Goal: Information Seeking & Learning: Learn about a topic

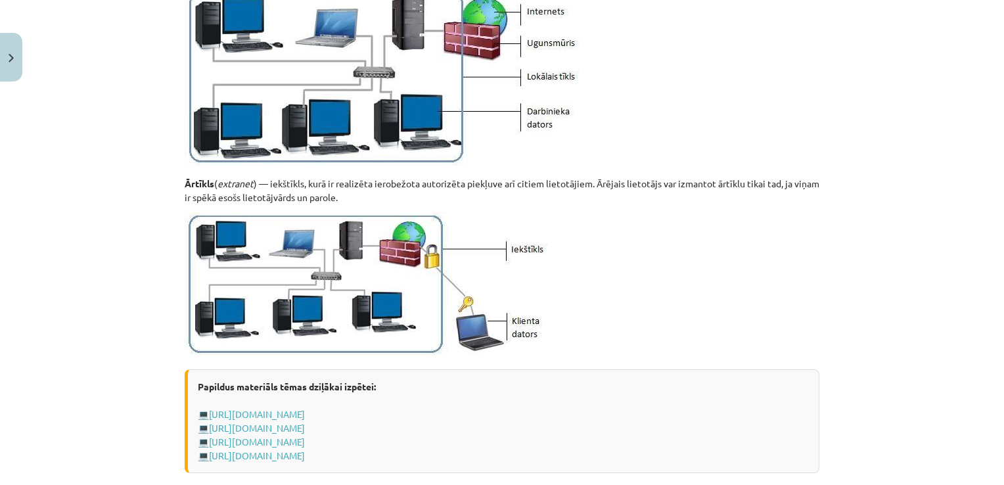
scroll to position [1601, 0]
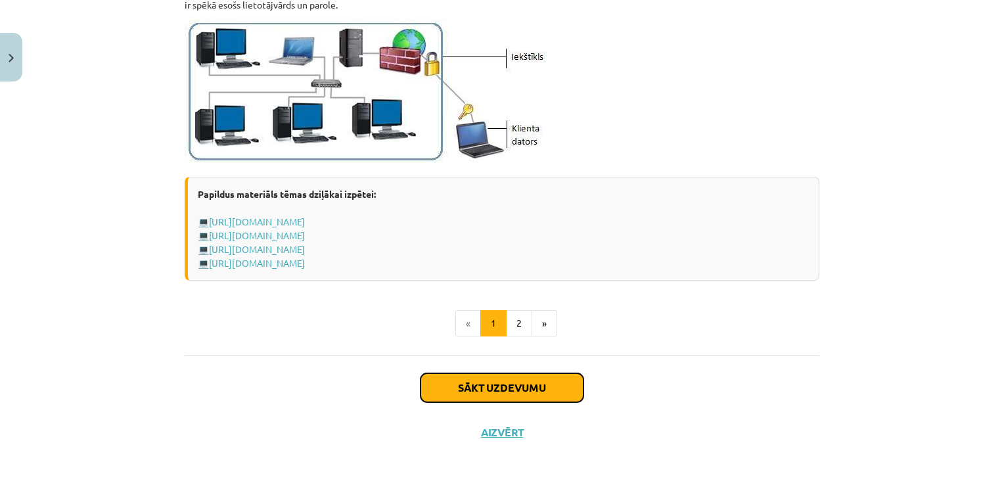
click at [505, 386] on button "Sākt uzdevumu" at bounding box center [501, 387] width 163 height 29
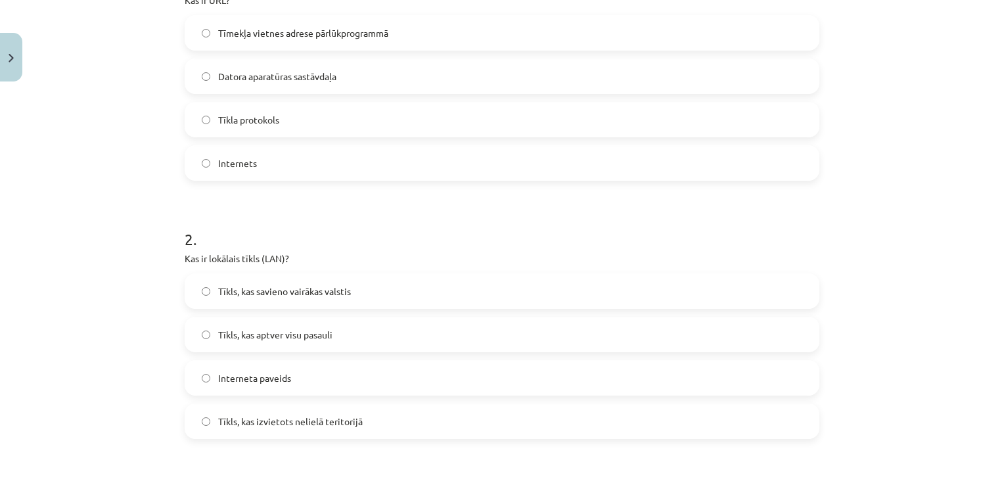
scroll to position [353, 0]
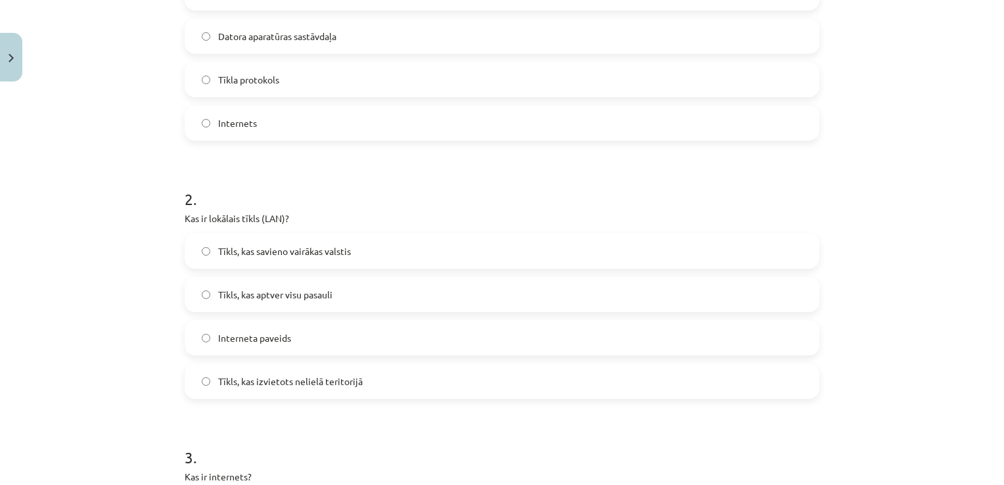
click at [201, 385] on label "Tīkls, kas izvietots nelielā teritorijā" at bounding box center [502, 381] width 632 height 33
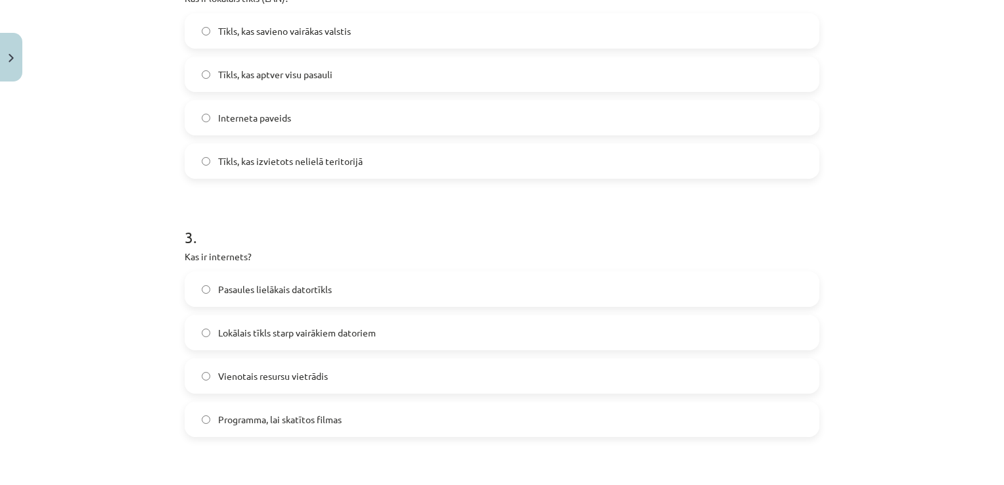
scroll to position [658, 0]
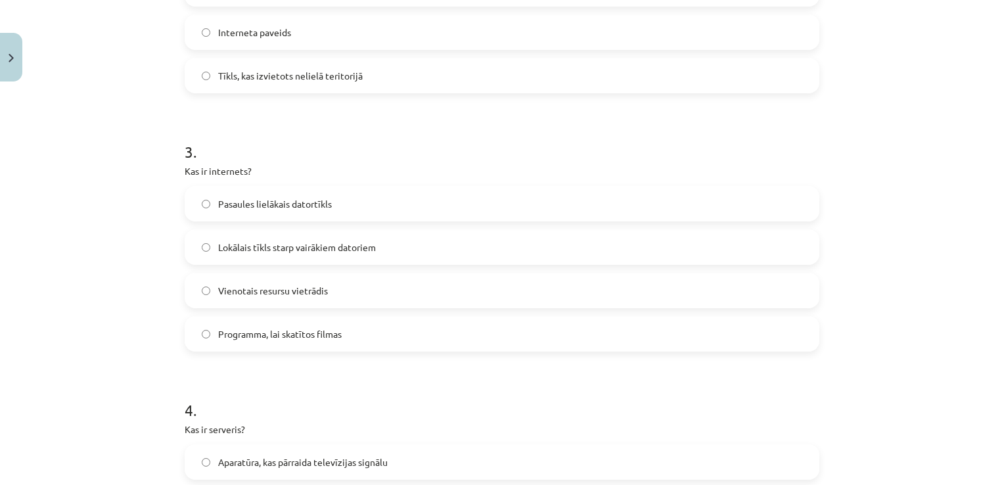
click at [202, 209] on label "Pasaules lielākais datortīkls" at bounding box center [502, 203] width 632 height 33
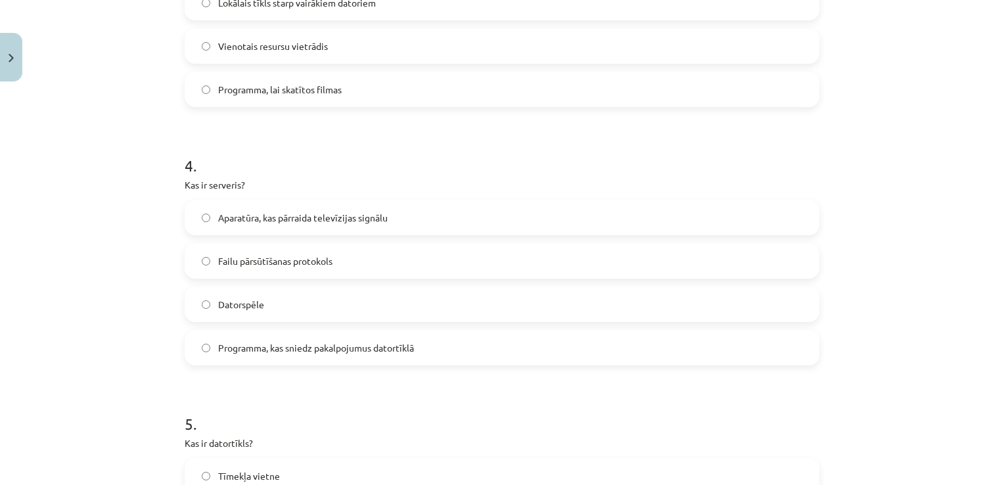
scroll to position [907, 0]
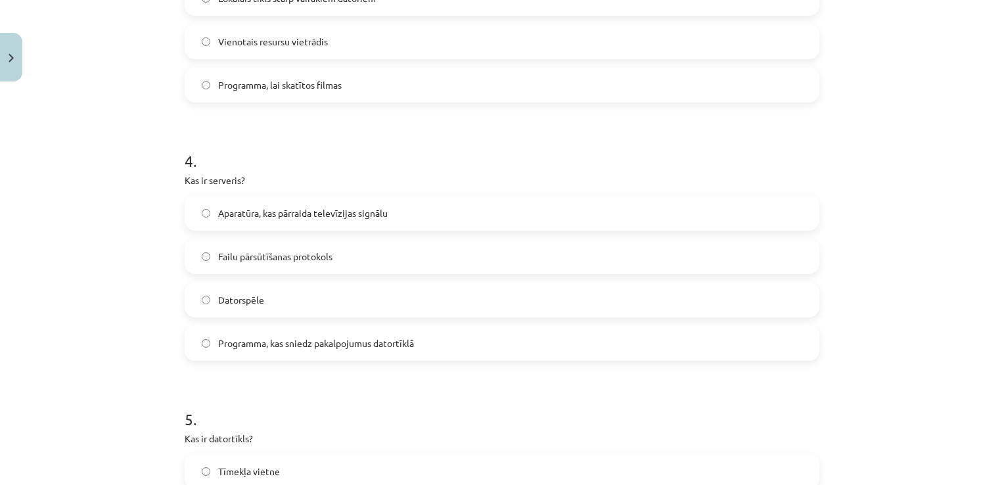
click at [206, 257] on label "Failu pārsūtīšanas protokols" at bounding box center [502, 256] width 632 height 33
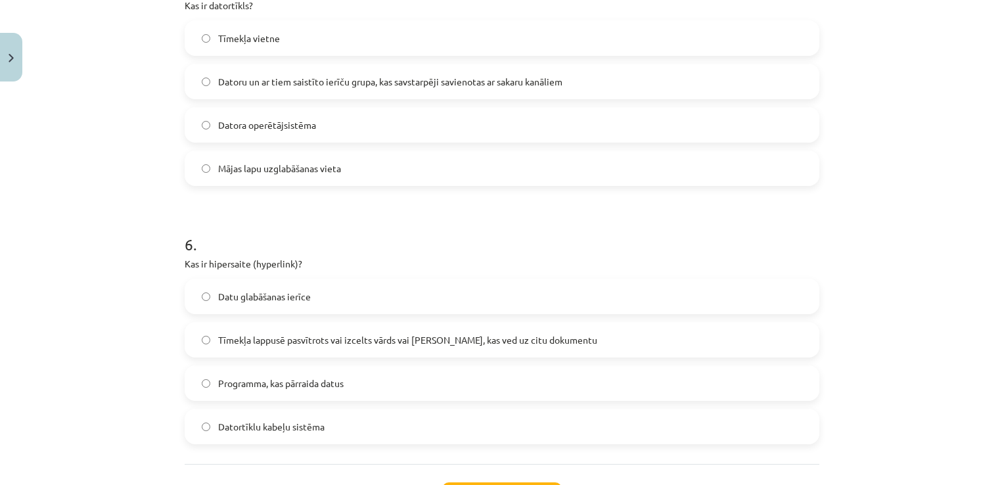
scroll to position [1442, 0]
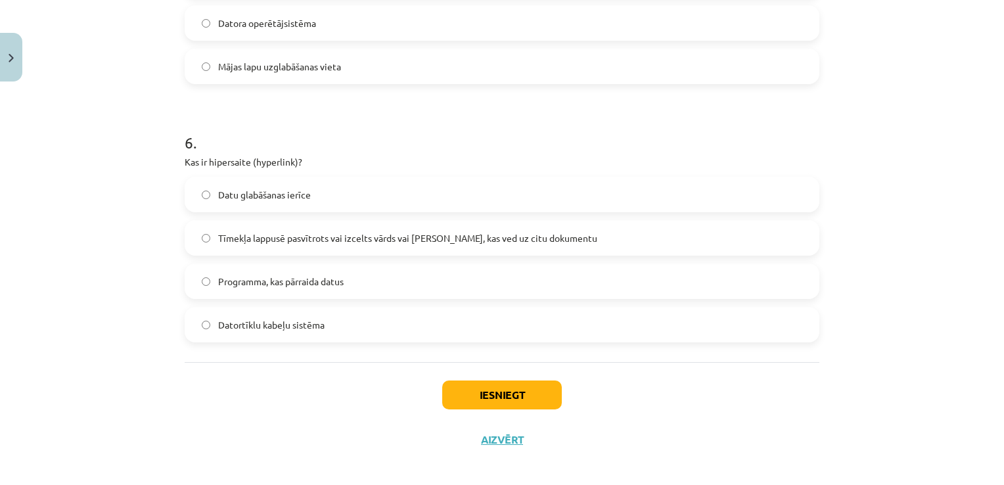
click at [202, 252] on label "Tīmekļa lappusē pasvītrots vai izcelts vārds vai [PERSON_NAME], kas ved uz citu…" at bounding box center [502, 237] width 632 height 33
click at [507, 391] on button "Iesniegt" at bounding box center [502, 394] width 120 height 29
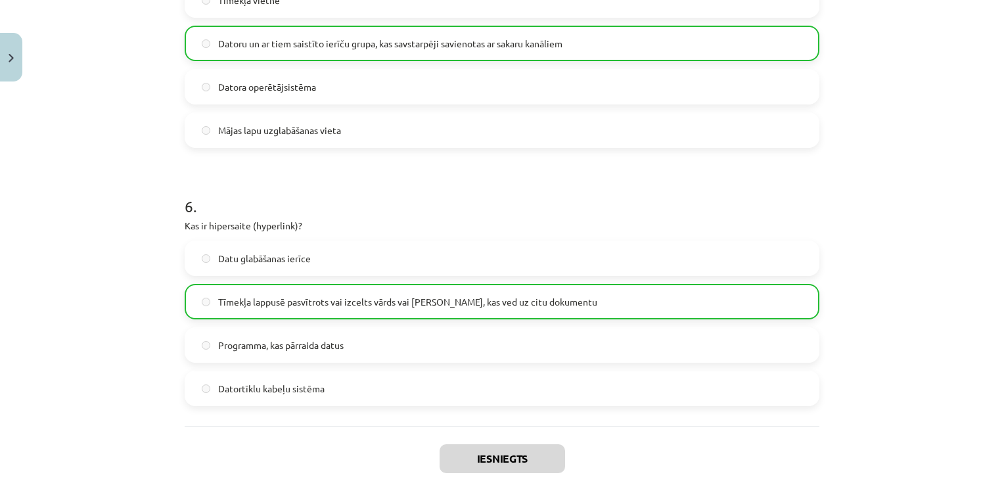
scroll to position [1492, 0]
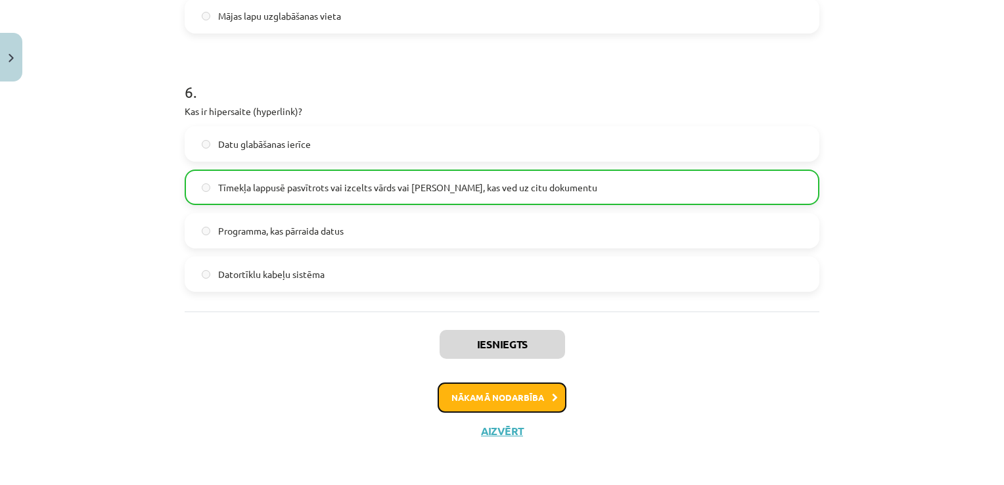
click at [499, 401] on button "Nākamā nodarbība" at bounding box center [501, 397] width 129 height 30
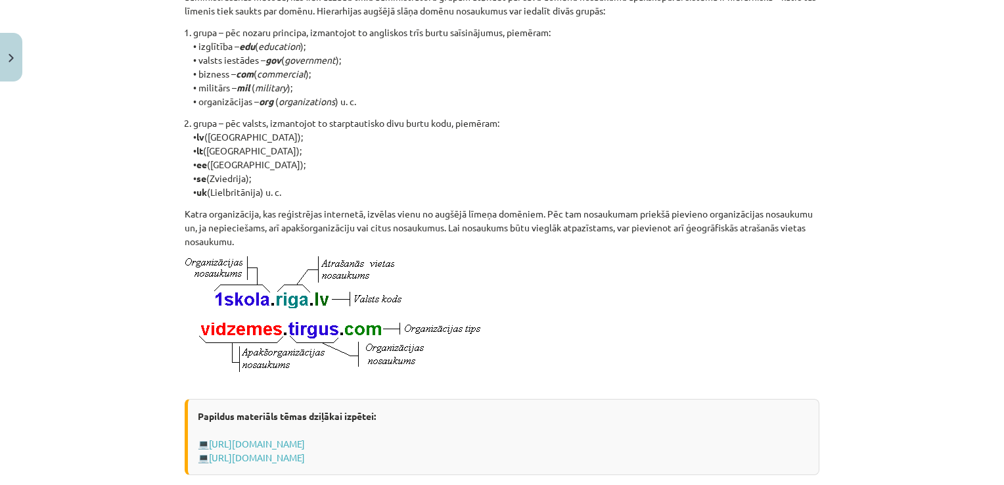
scroll to position [734, 0]
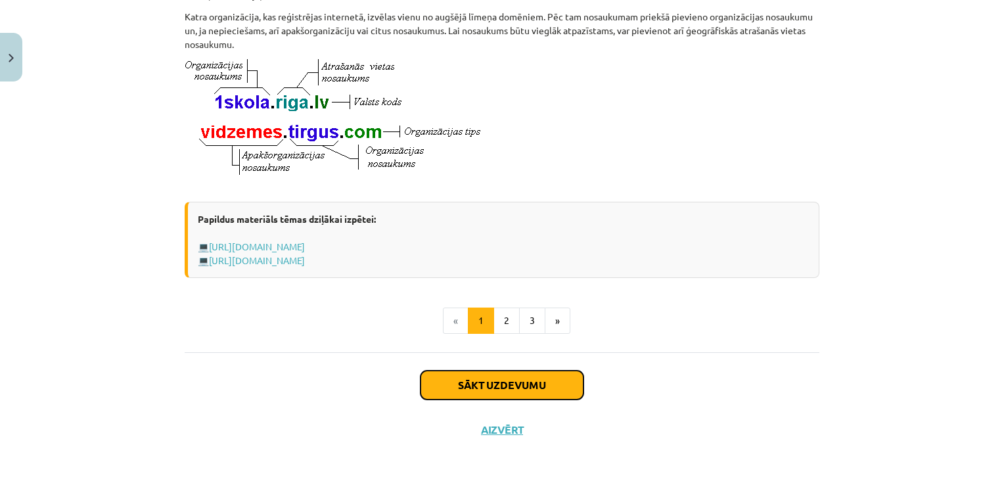
click at [481, 389] on button "Sākt uzdevumu" at bounding box center [501, 384] width 163 height 29
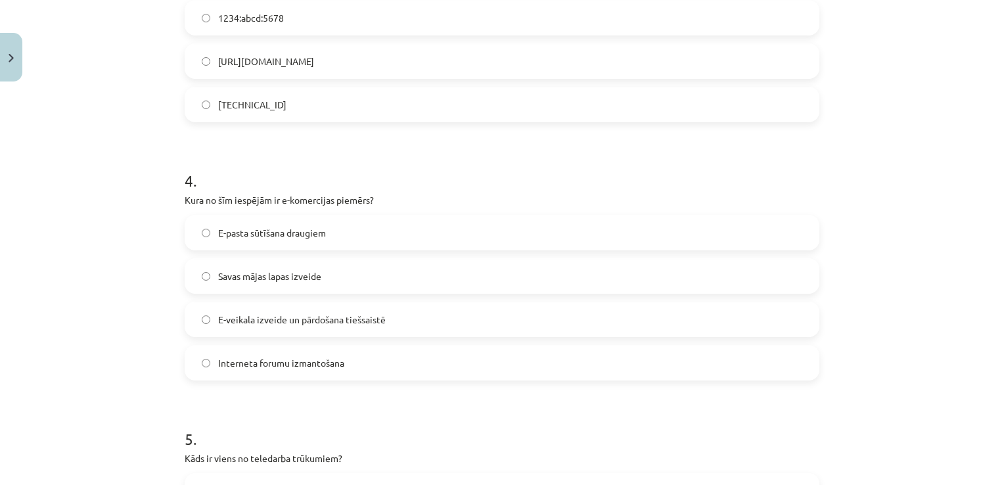
scroll to position [845, 0]
click at [207, 319] on label "E-veikala izveide un pārdošana tiešsaistē" at bounding box center [502, 318] width 632 height 33
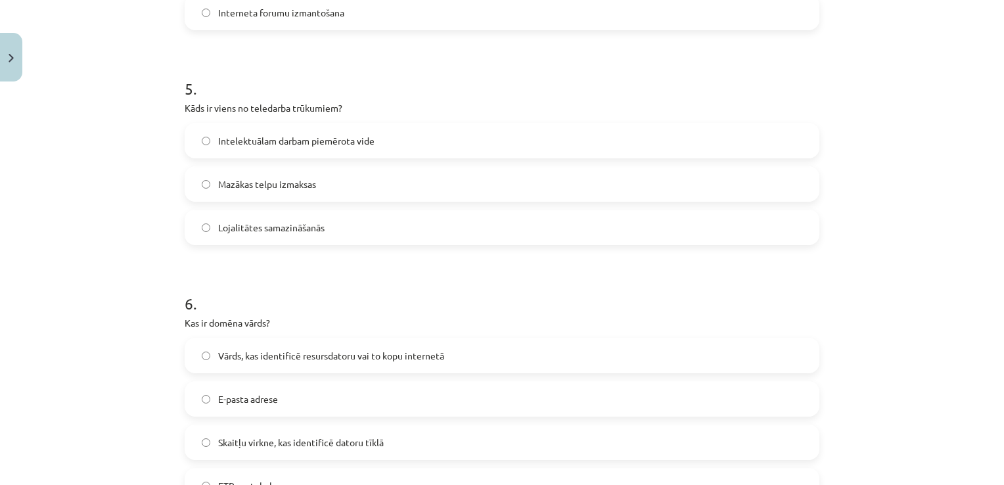
scroll to position [1200, 0]
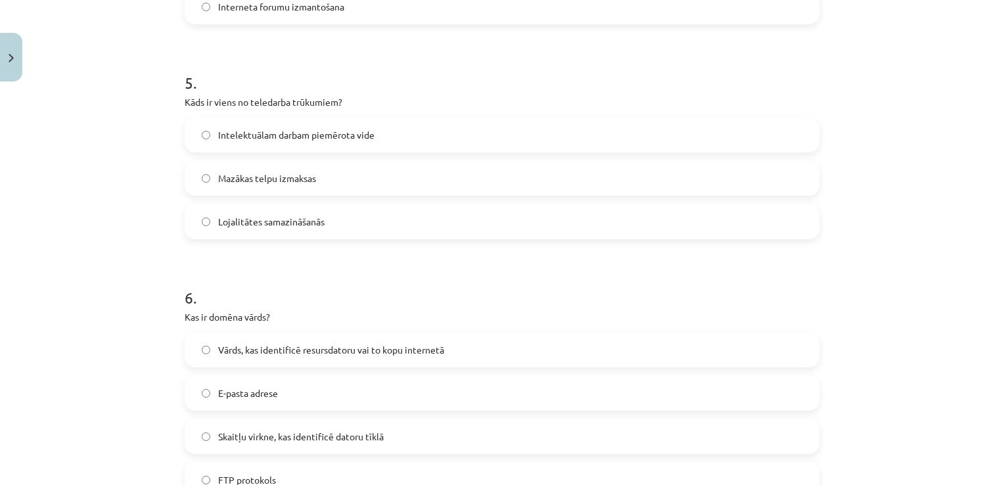
click at [196, 143] on label "Intelektuālam darbam piemērota vide" at bounding box center [502, 134] width 632 height 33
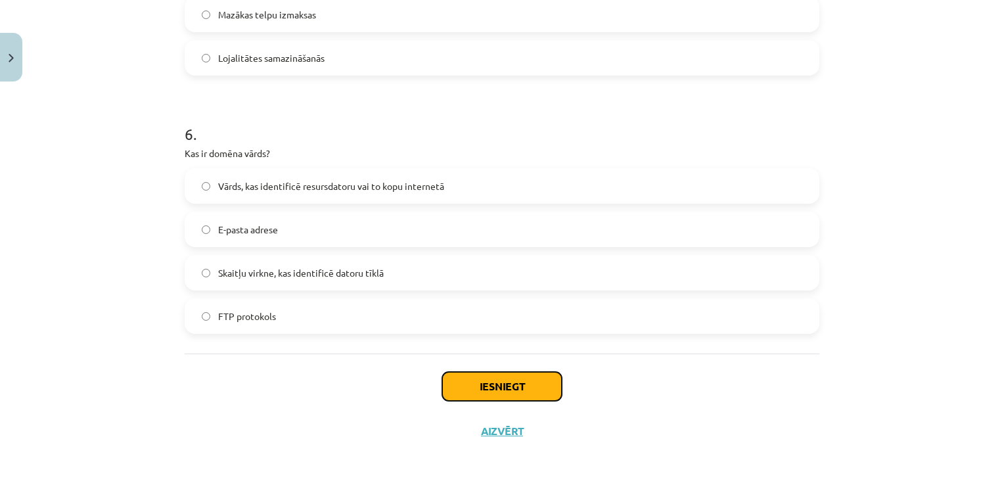
click at [495, 386] on button "Iesniegt" at bounding box center [502, 386] width 120 height 29
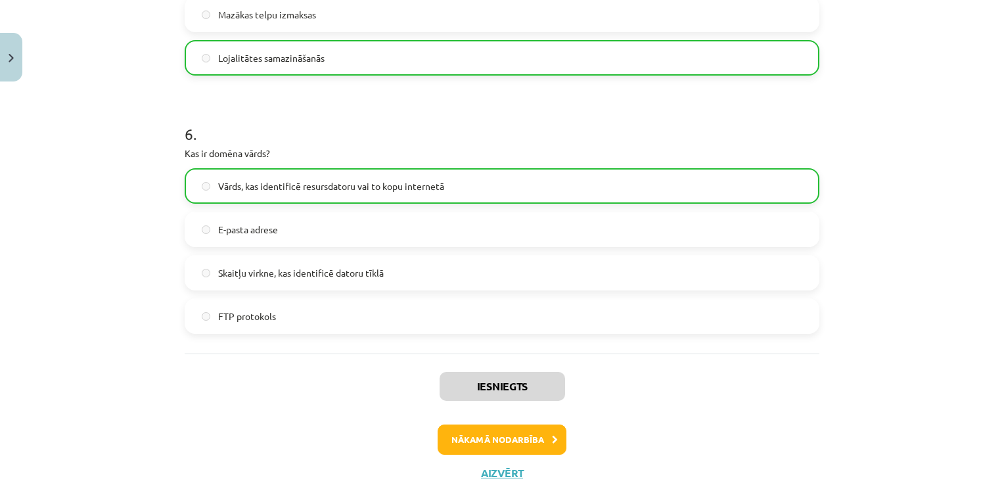
scroll to position [1406, 0]
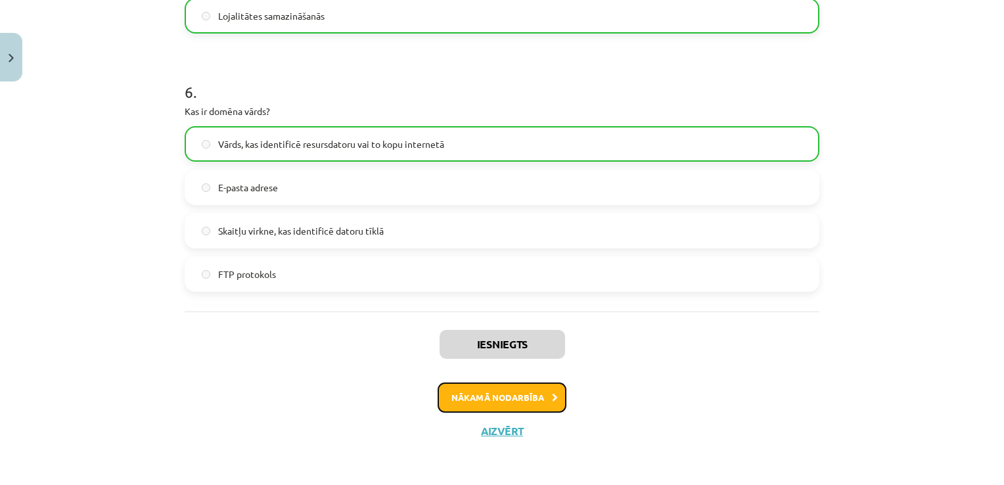
click at [495, 395] on button "Nākamā nodarbība" at bounding box center [501, 397] width 129 height 30
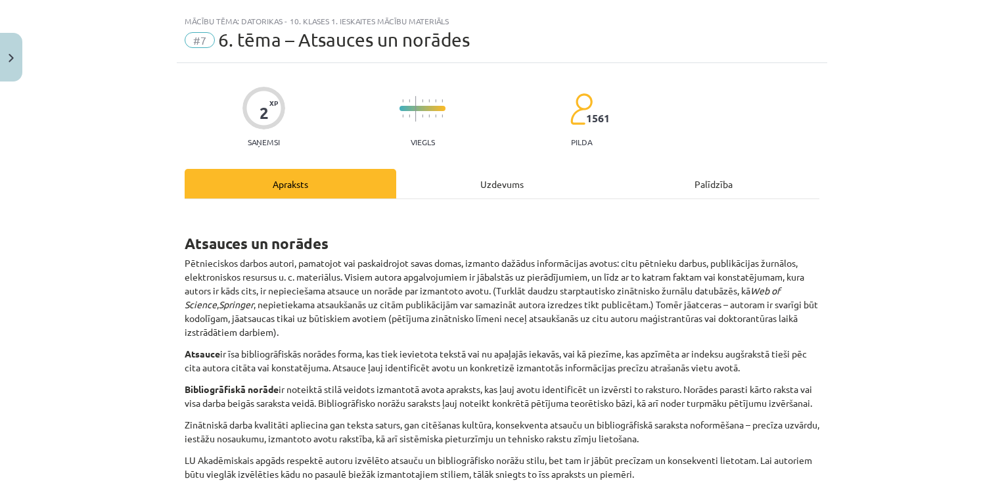
scroll to position [20, 0]
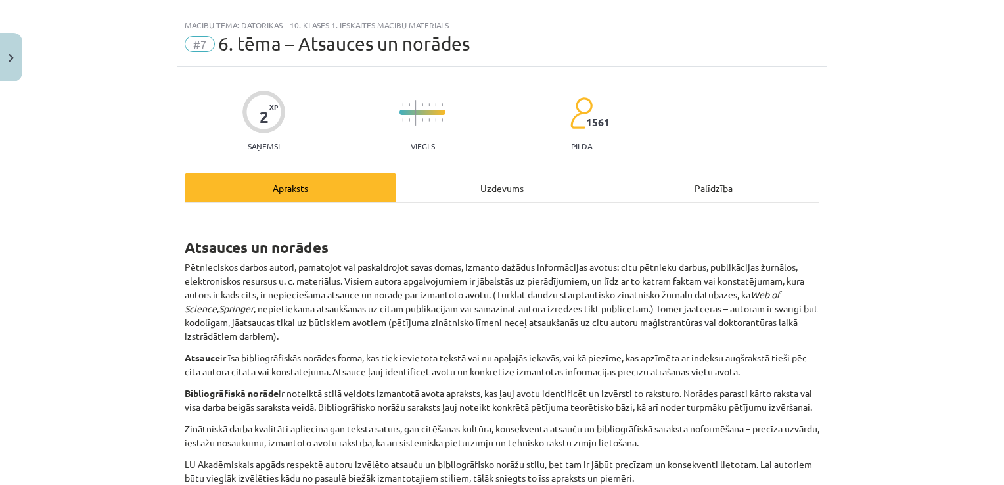
click at [499, 189] on div "Uzdevums" at bounding box center [501, 188] width 211 height 30
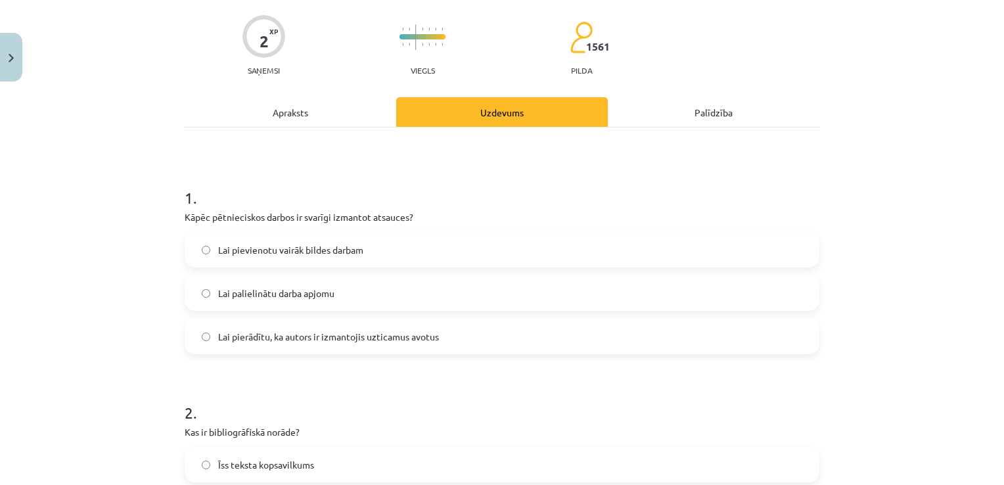
scroll to position [91, 0]
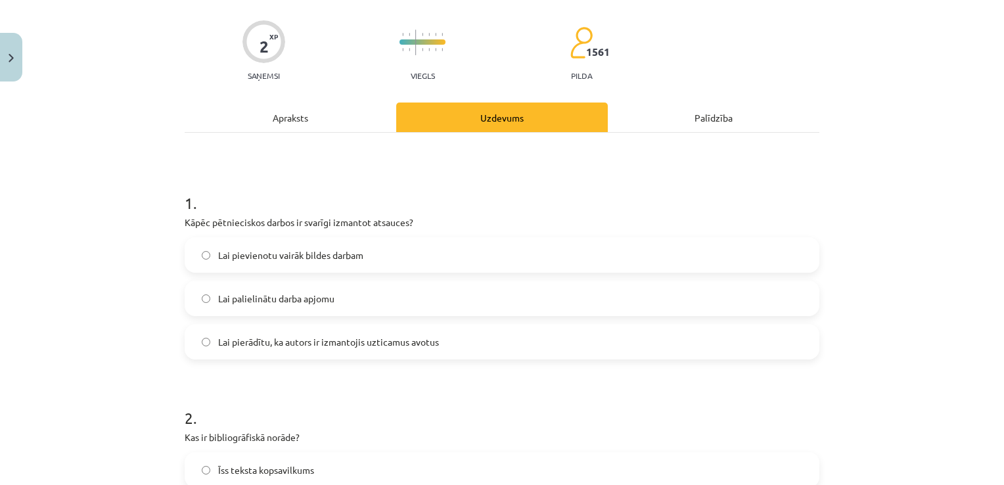
click at [724, 123] on div "Palīdzība" at bounding box center [713, 117] width 211 height 30
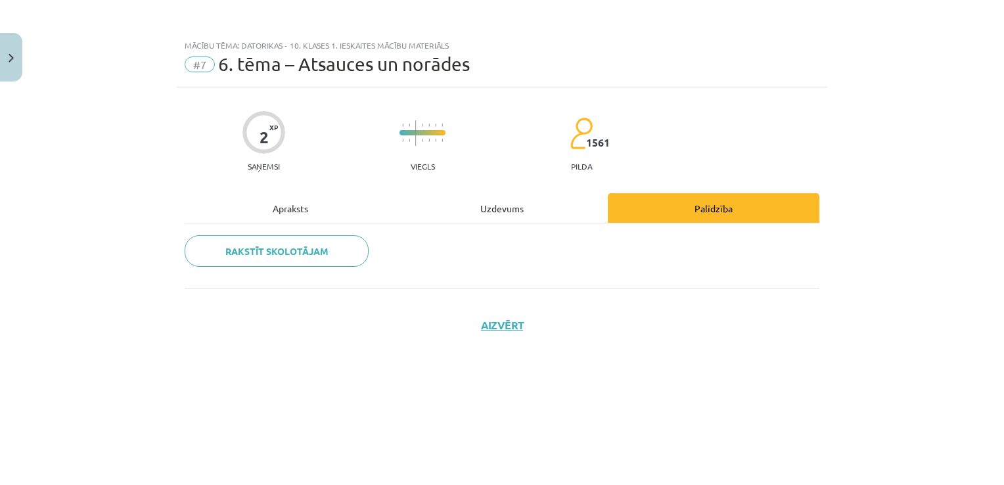
scroll to position [0, 0]
click at [297, 211] on div "Apraksts" at bounding box center [290, 208] width 211 height 30
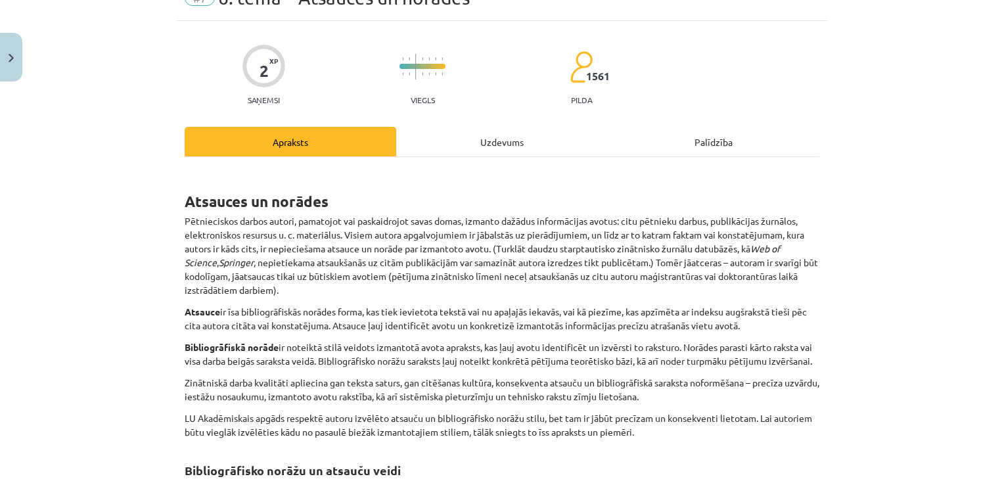
scroll to position [58, 0]
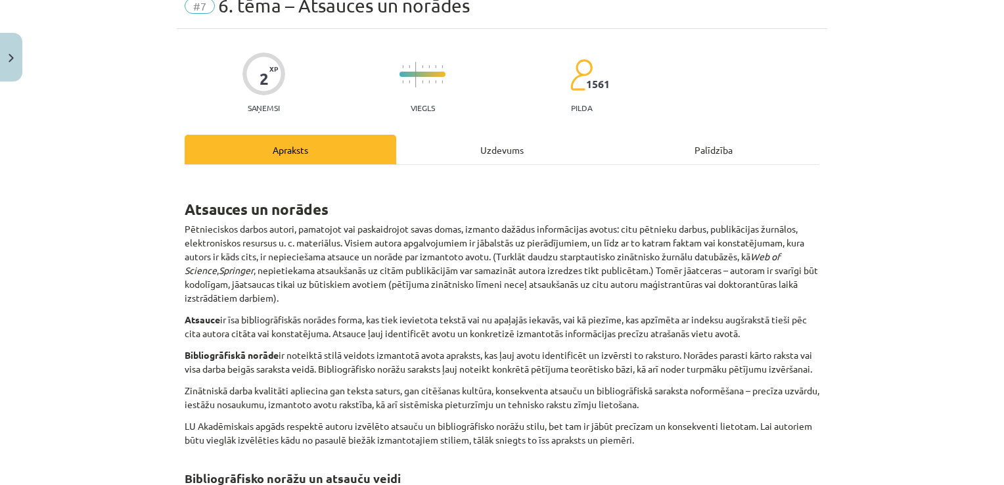
click at [527, 156] on div "Uzdevums" at bounding box center [501, 150] width 211 height 30
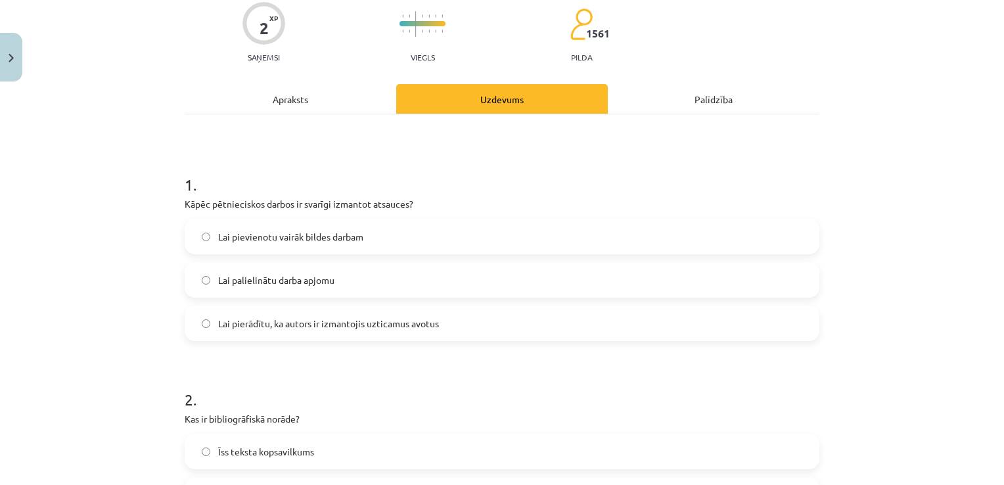
scroll to position [129, 0]
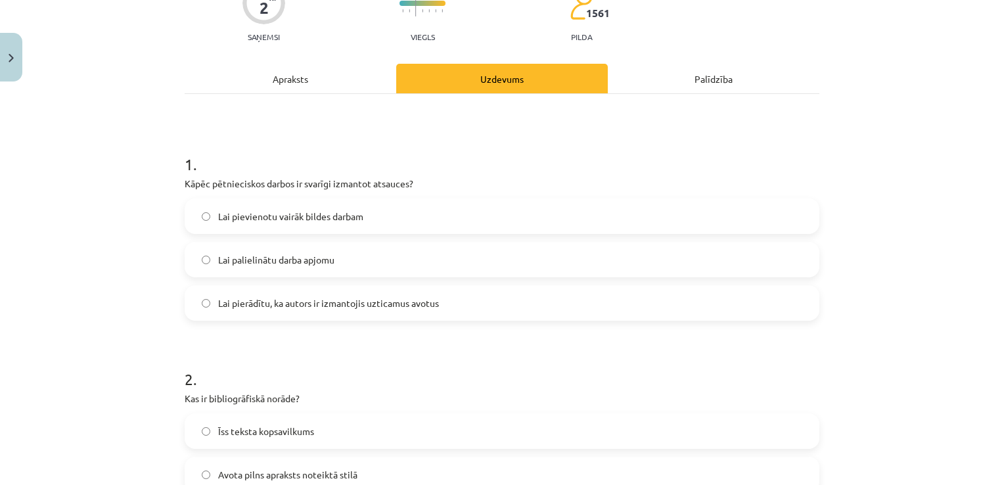
click at [292, 60] on div "2 XP Saņemsi Viegls 1561 pilda Apraksts Uzdevums Palīdzība 1 . Kāpēc pētniecisk…" at bounding box center [502, 306] width 650 height 697
click at [286, 69] on div "Apraksts" at bounding box center [290, 79] width 211 height 30
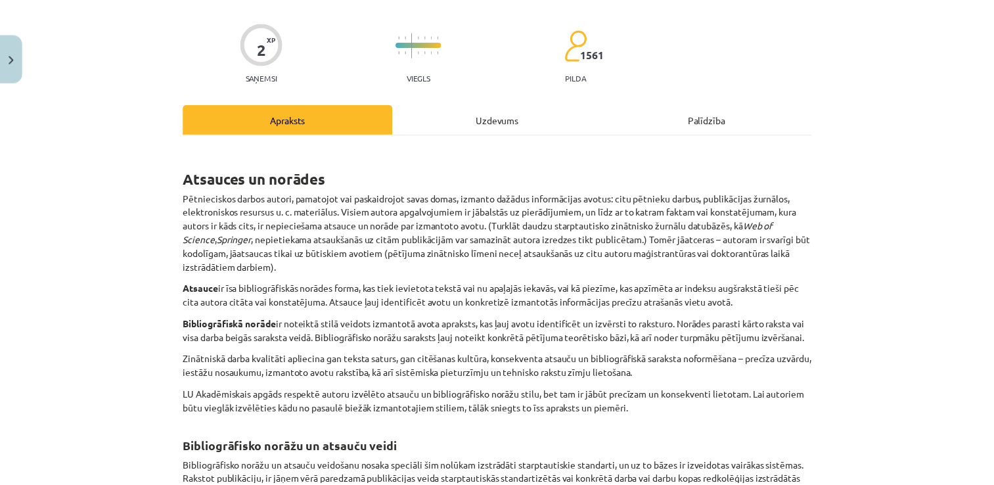
scroll to position [0, 0]
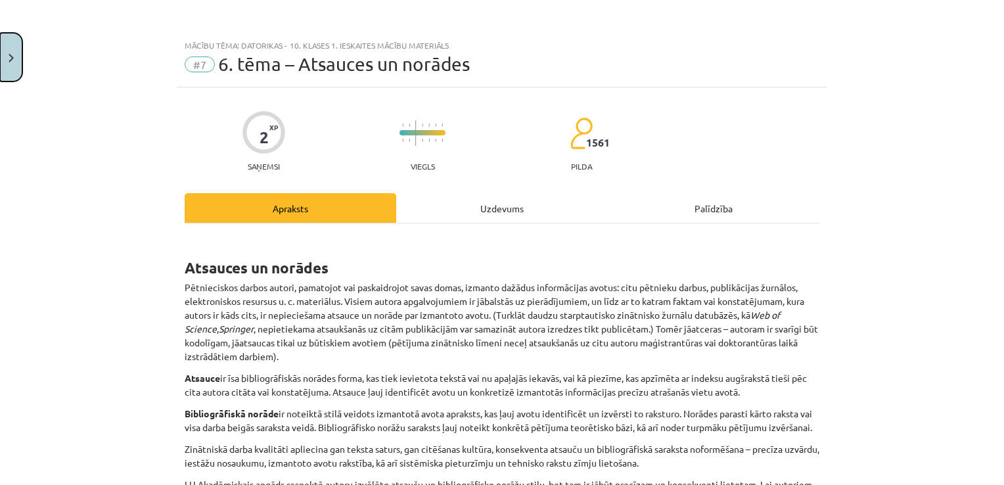
click at [19, 54] on button "Close" at bounding box center [11, 57] width 22 height 49
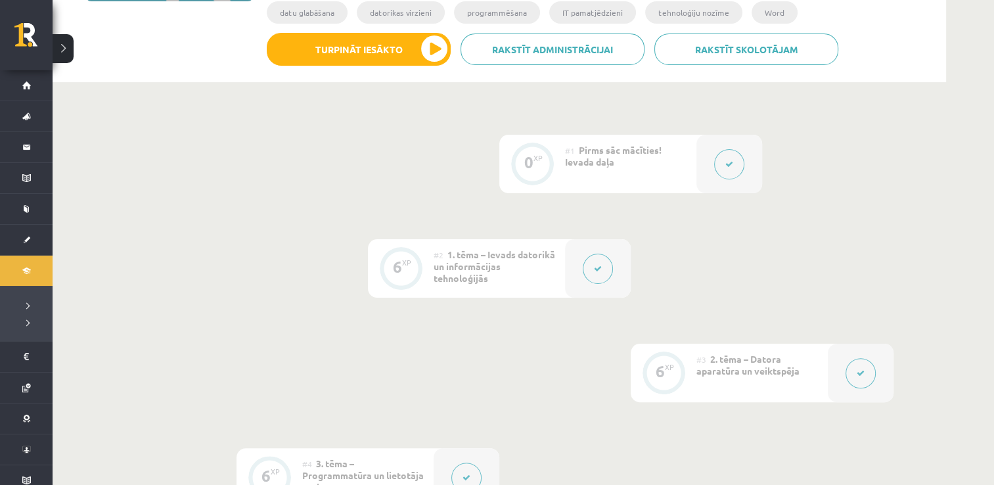
scroll to position [265, 0]
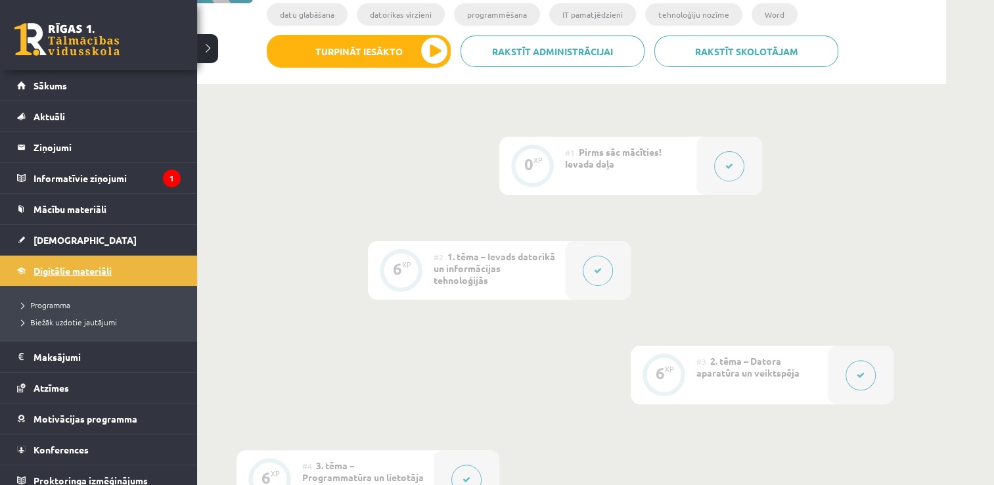
click at [74, 269] on span "Digitālie materiāli" at bounding box center [72, 271] width 78 height 12
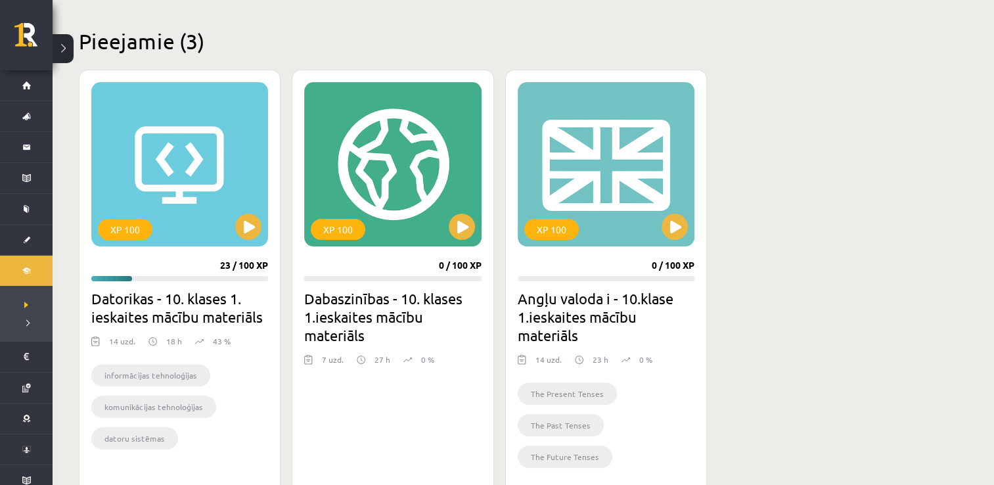
scroll to position [303, 0]
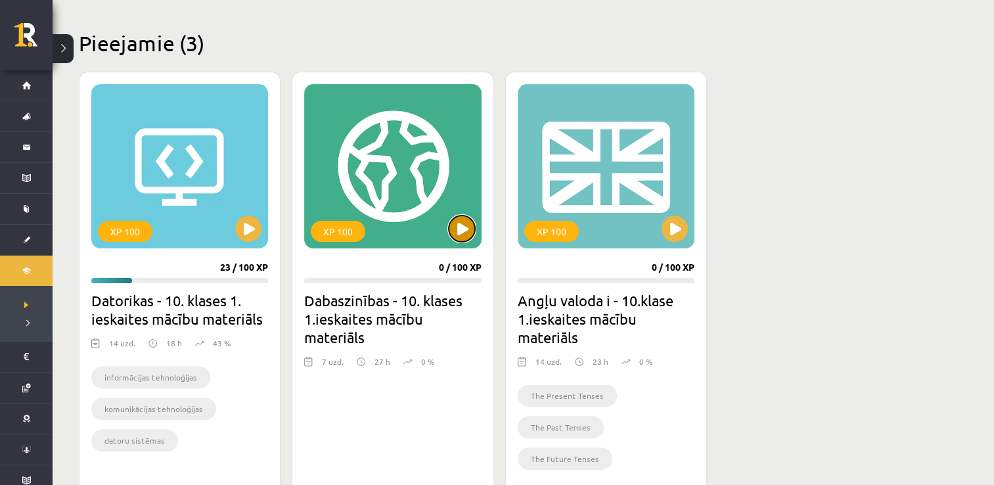
click at [458, 229] on button at bounding box center [462, 228] width 26 height 26
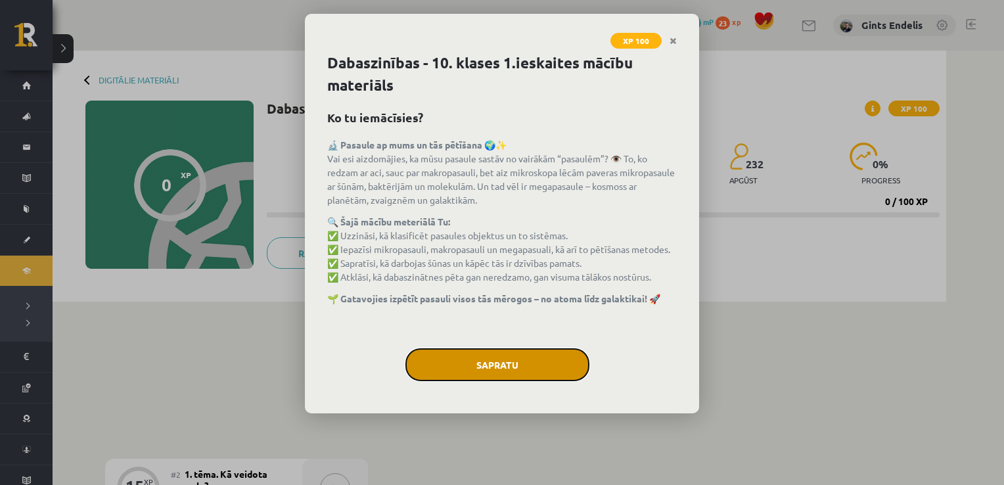
click at [492, 363] on button "Sapratu" at bounding box center [497, 364] width 184 height 33
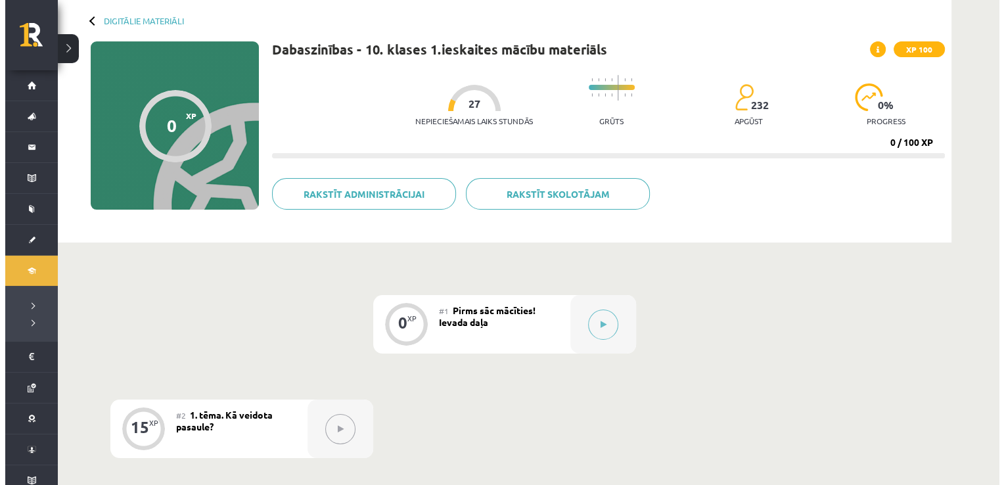
scroll to position [57, 0]
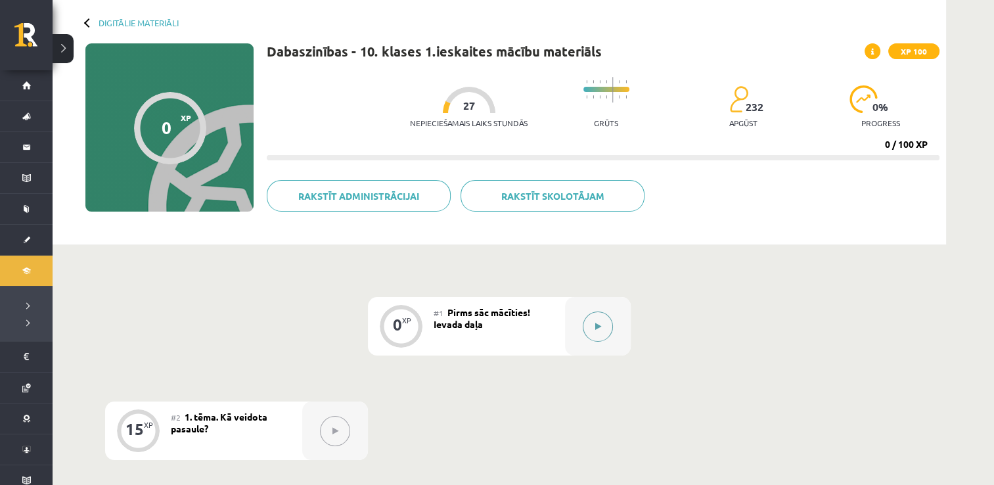
click at [584, 327] on button at bounding box center [598, 326] width 30 height 30
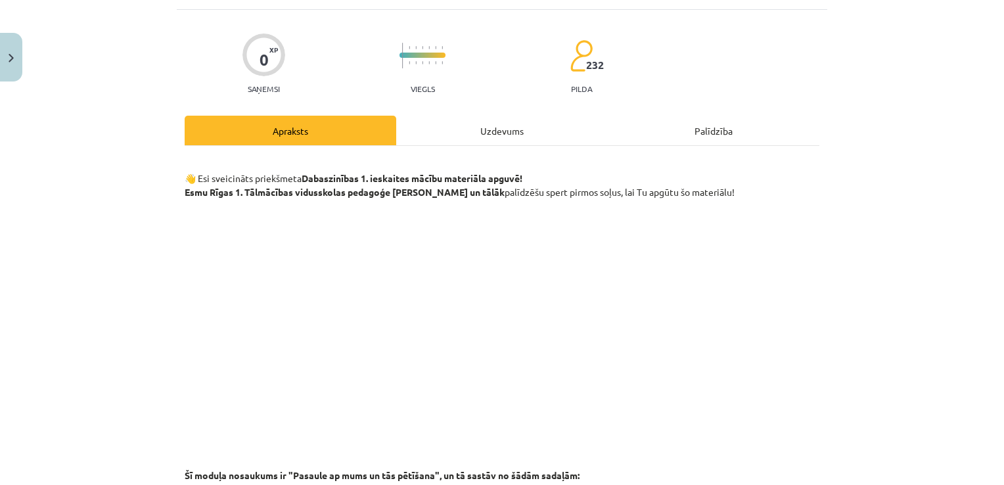
scroll to position [0, 0]
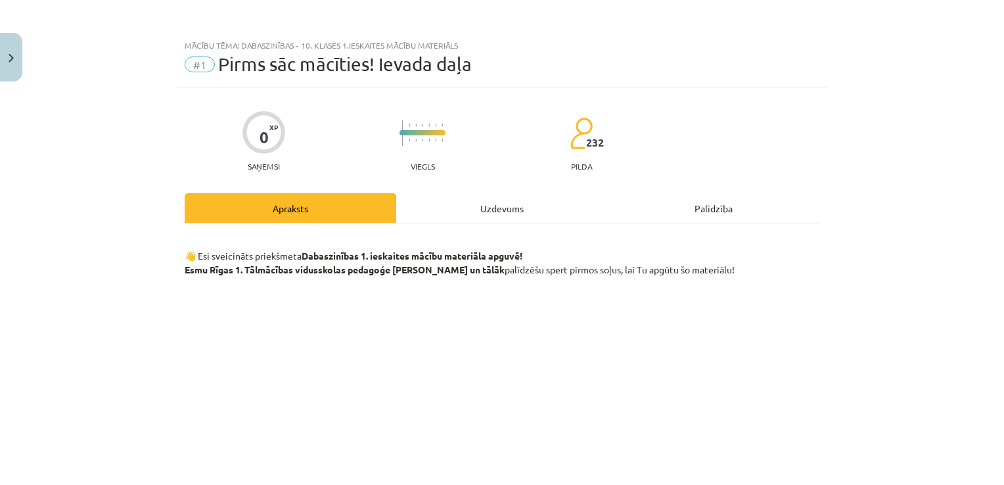
click at [497, 205] on div "Uzdevums" at bounding box center [501, 208] width 211 height 30
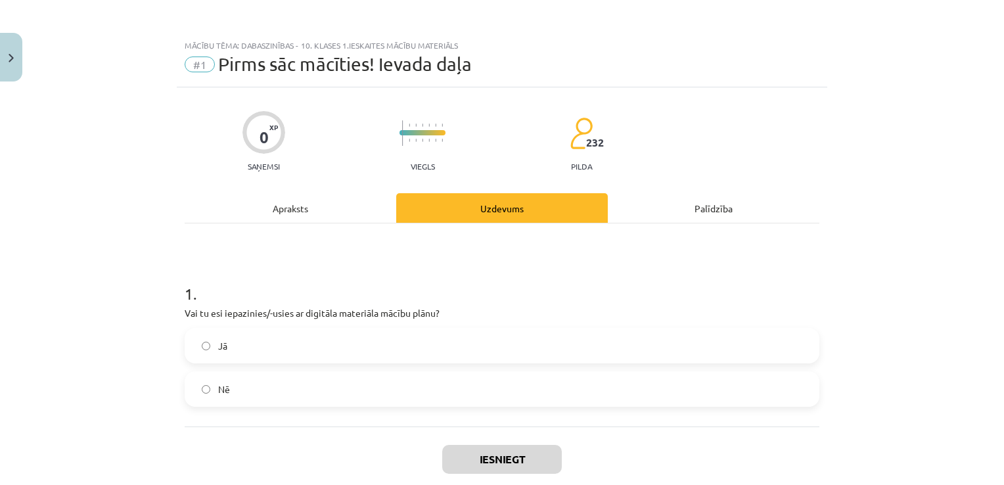
click at [286, 204] on div "Apraksts" at bounding box center [290, 208] width 211 height 30
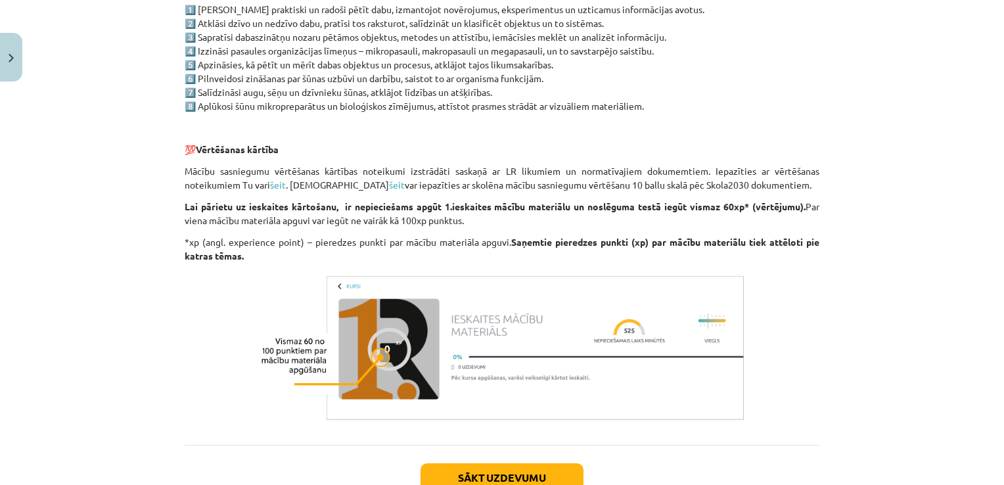
scroll to position [1032, 0]
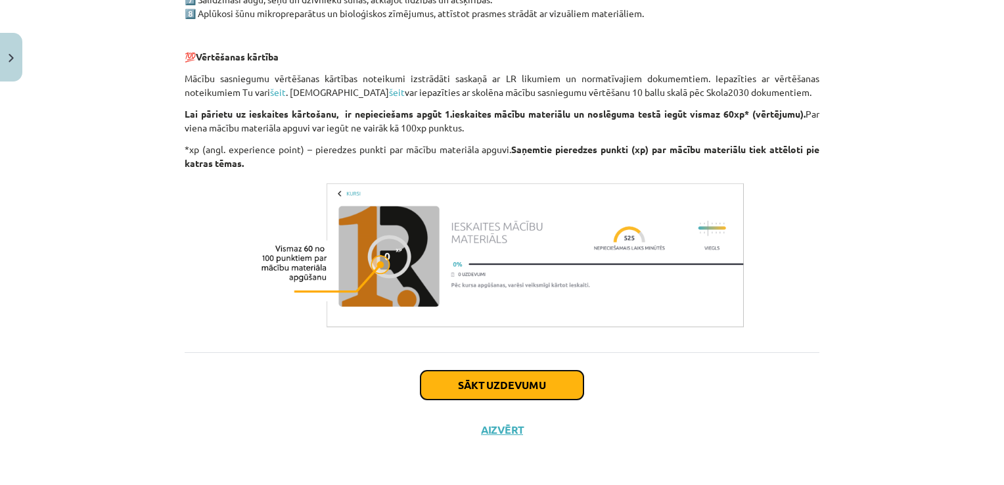
click at [496, 377] on button "Sākt uzdevumu" at bounding box center [501, 384] width 163 height 29
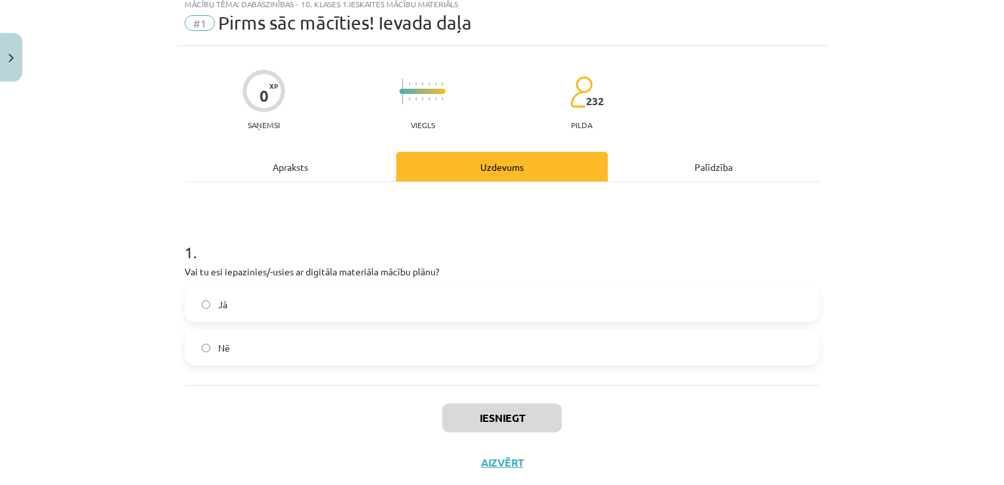
scroll to position [33, 0]
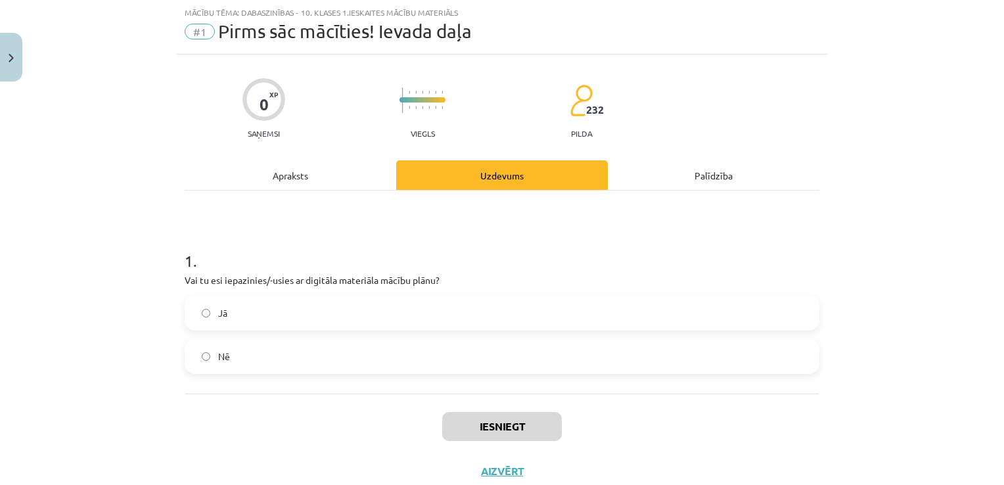
click at [222, 317] on label "Jā" at bounding box center [502, 312] width 632 height 33
click at [492, 425] on button "Iesniegt" at bounding box center [502, 426] width 120 height 29
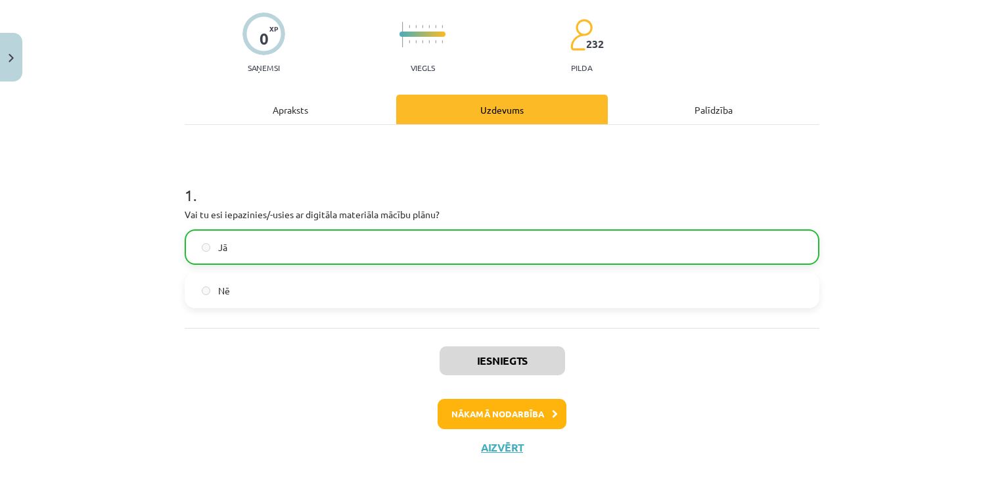
scroll to position [115, 0]
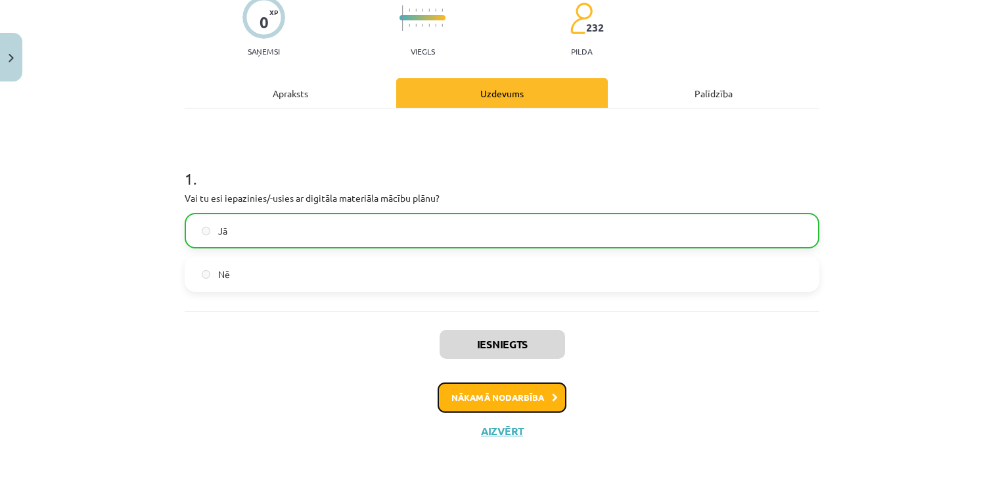
click at [512, 400] on button "Nākamā nodarbība" at bounding box center [501, 397] width 129 height 30
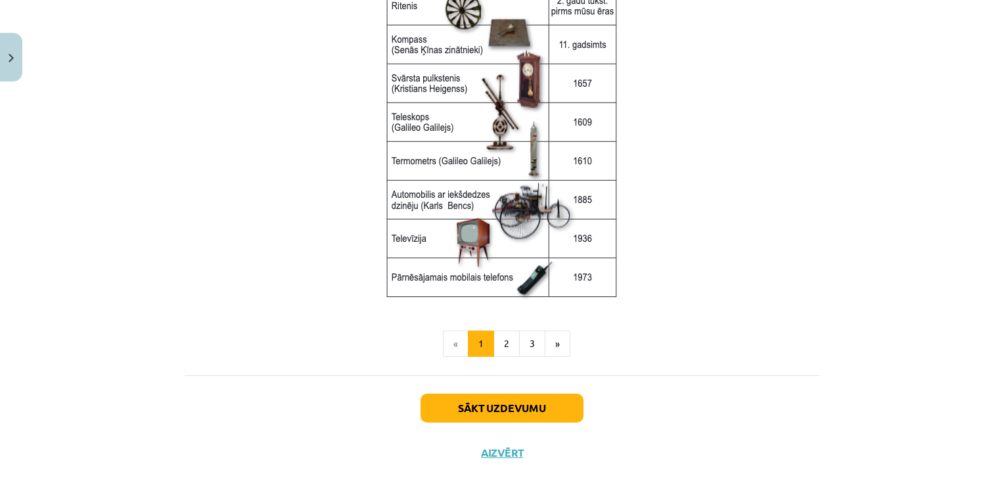
scroll to position [1745, 0]
click at [506, 343] on button "2" at bounding box center [506, 343] width 26 height 26
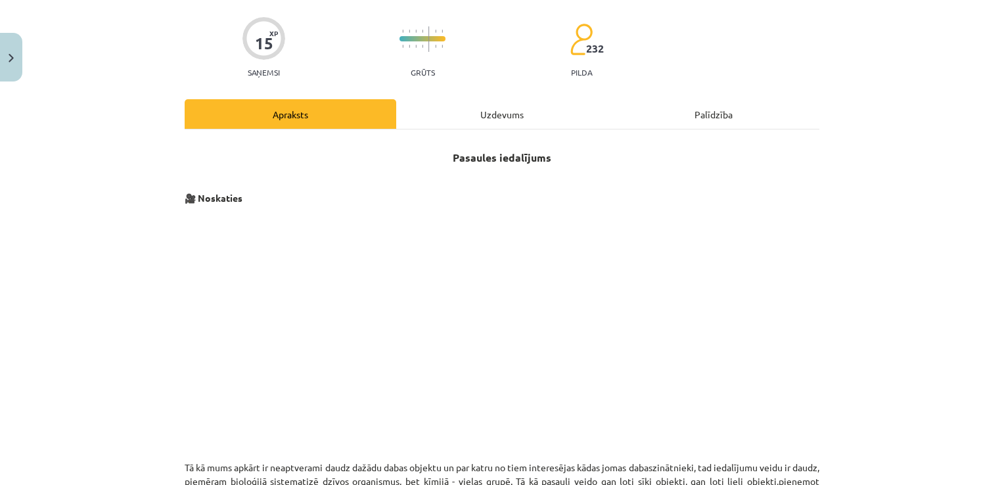
scroll to position [120, 0]
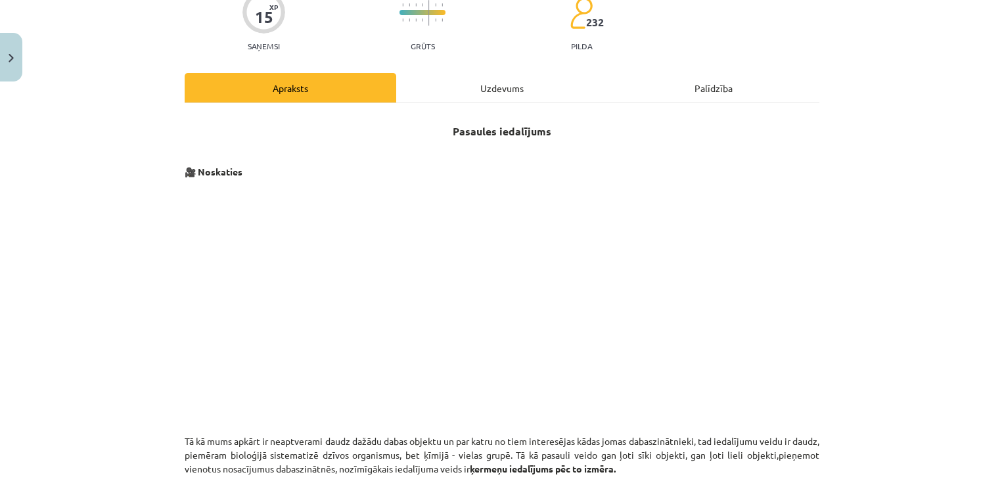
click at [514, 79] on div "Uzdevums" at bounding box center [501, 88] width 211 height 30
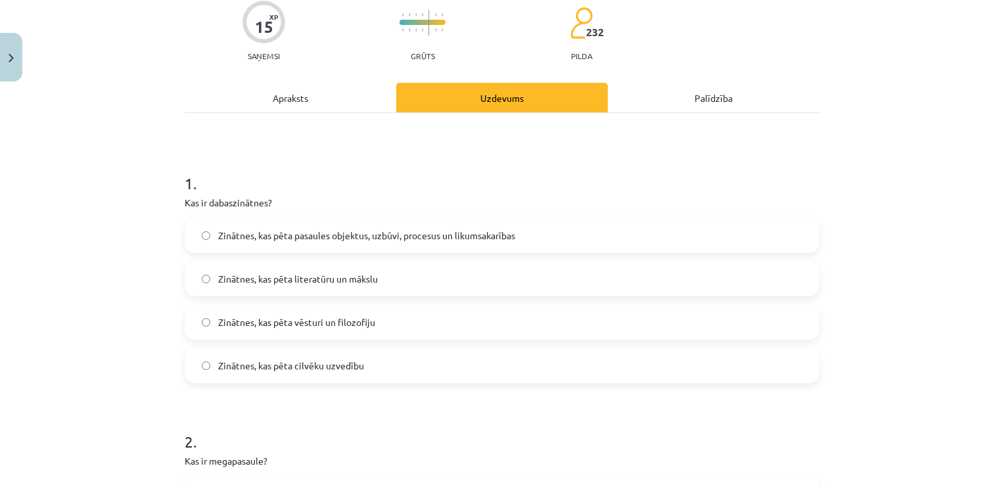
scroll to position [0, 0]
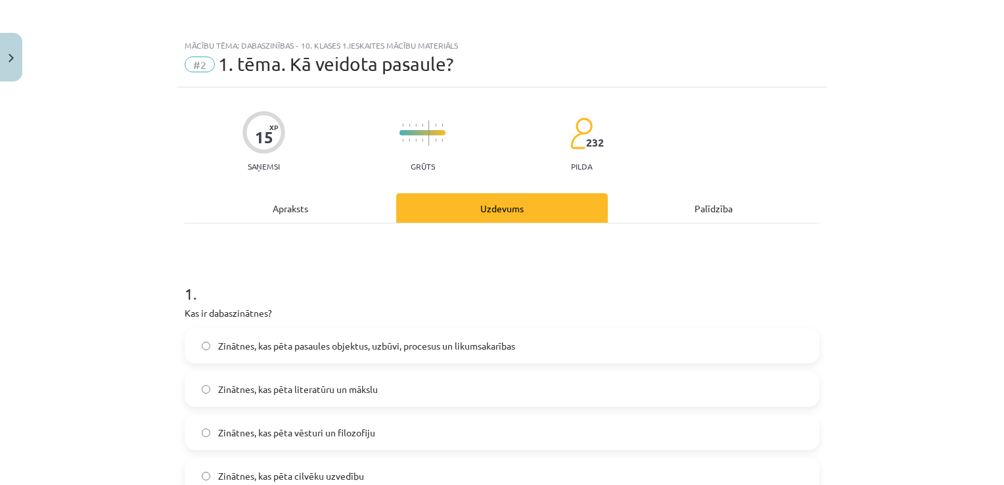
click at [292, 208] on div "Apraksts" at bounding box center [290, 208] width 211 height 30
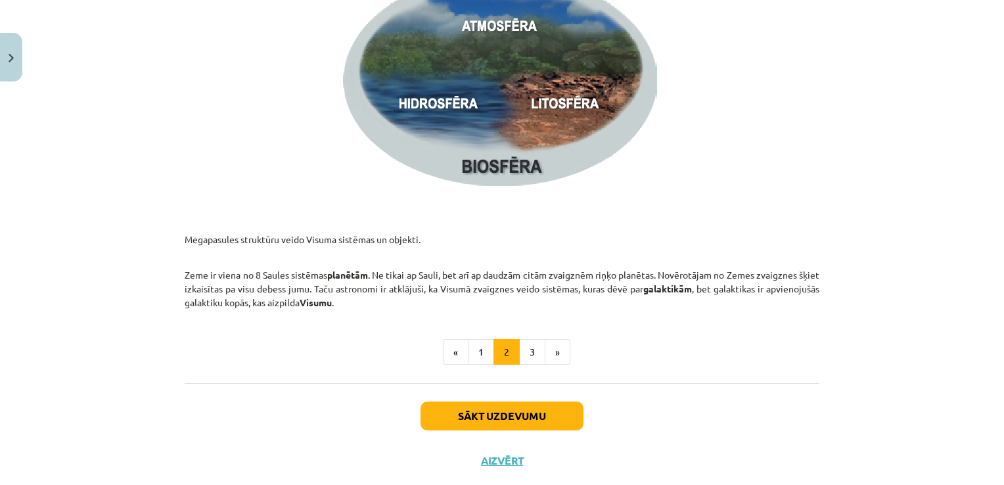
scroll to position [1989, 0]
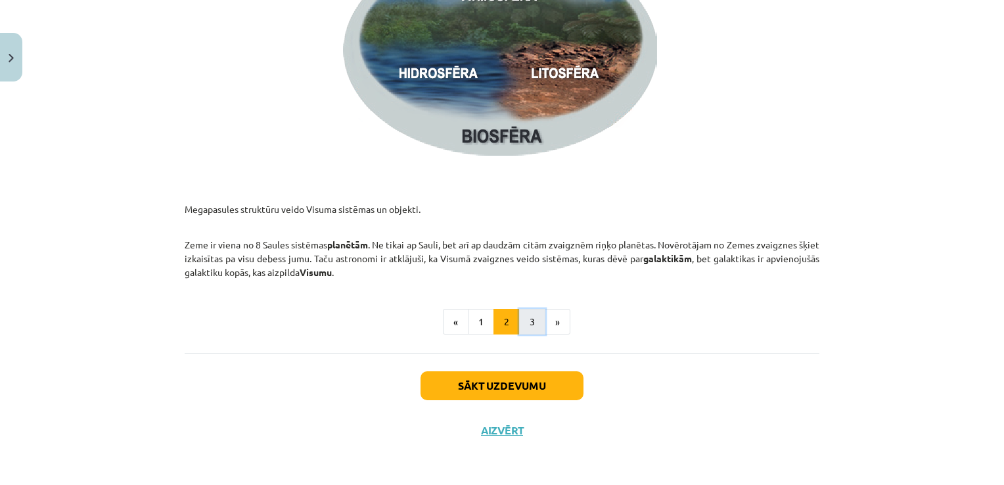
click at [536, 317] on button "3" at bounding box center [532, 322] width 26 height 26
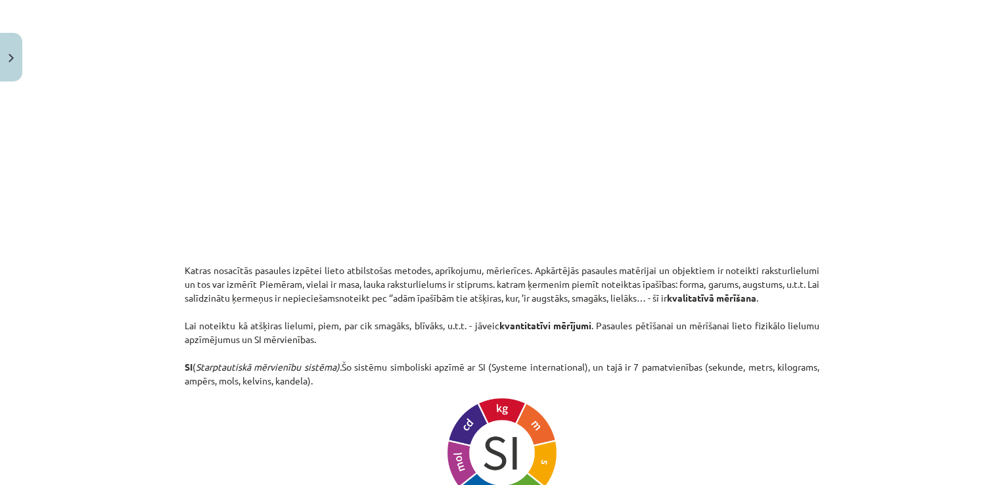
scroll to position [323, 0]
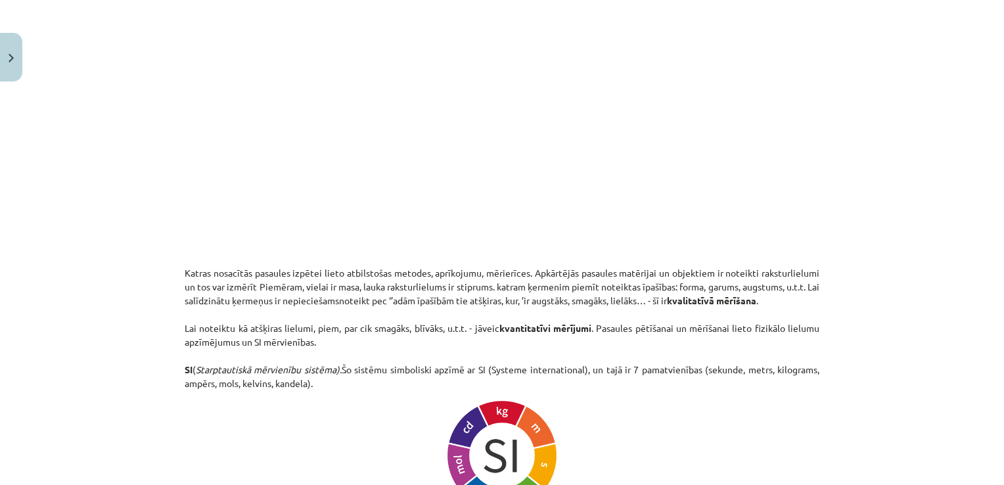
click at [120, 404] on div "Mācību tēma: Dabaszinības - 10. klases 1.ieskaites mācību materiāls #2 1. tēma.…" at bounding box center [502, 242] width 1004 height 485
click at [311, 445] on p at bounding box center [502, 455] width 634 height 114
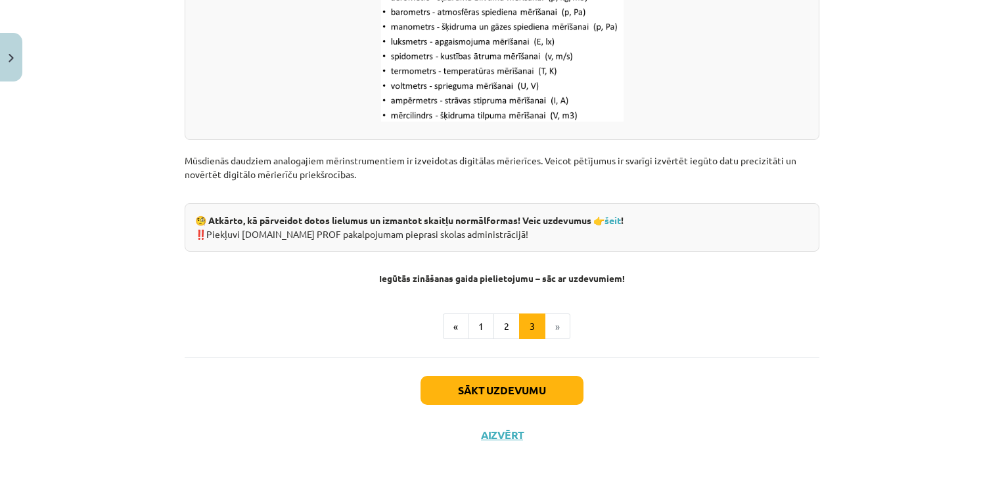
scroll to position [1727, 0]
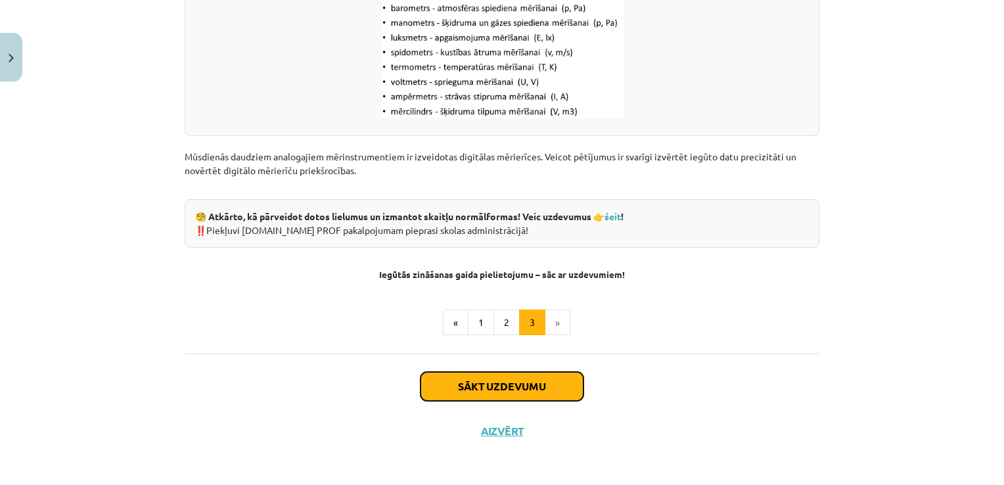
click at [478, 395] on button "Sākt uzdevumu" at bounding box center [501, 386] width 163 height 29
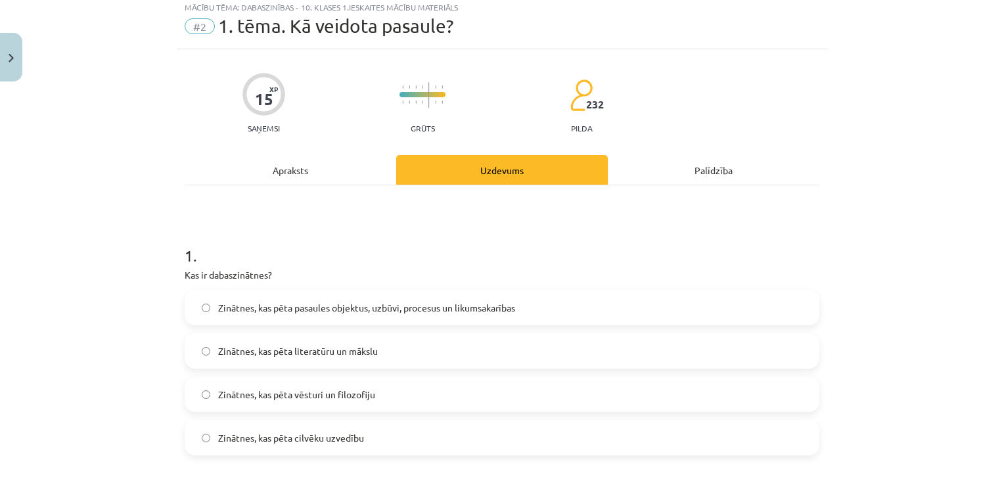
scroll to position [33, 0]
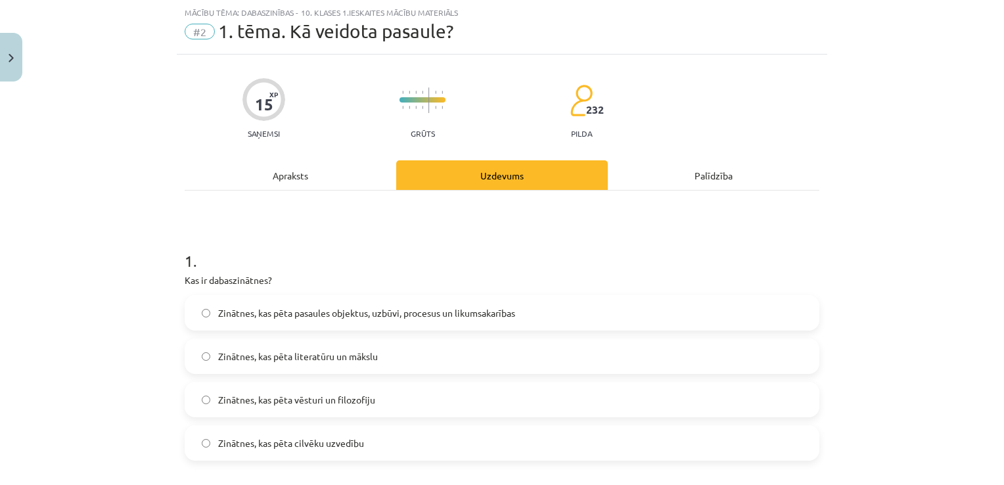
click at [286, 174] on div "Apraksts" at bounding box center [290, 175] width 211 height 30
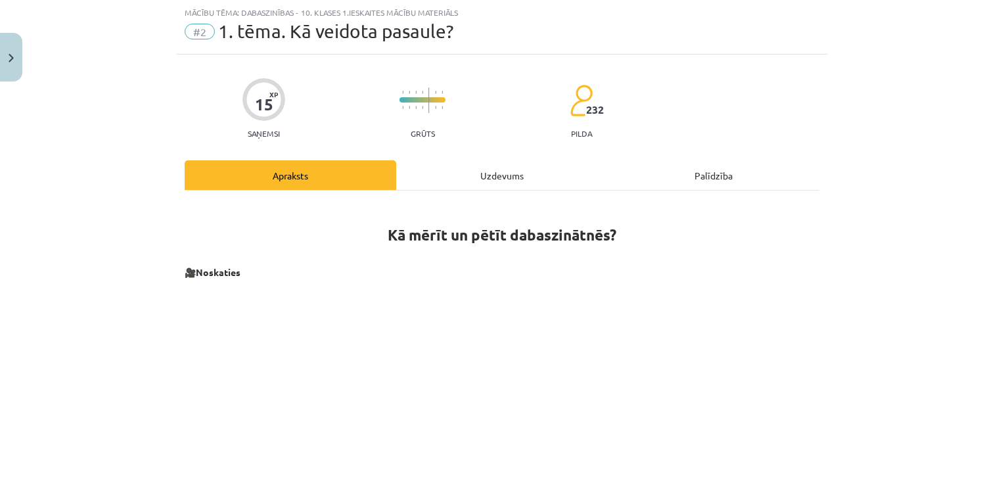
click at [452, 169] on div "Uzdevums" at bounding box center [501, 175] width 211 height 30
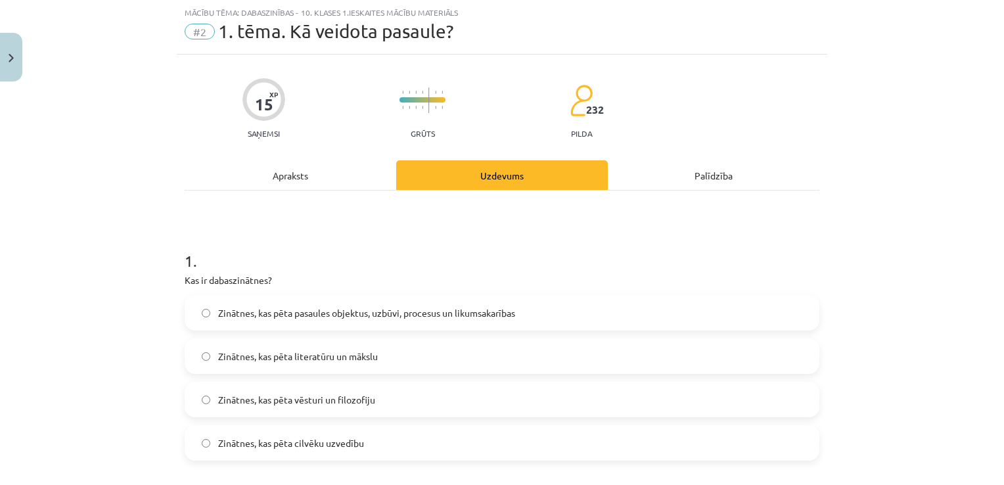
click at [201, 319] on label "Zinātnes, kas pēta pasaules objektus, uzbūvi, procesus un likumsakarības" at bounding box center [502, 312] width 632 height 33
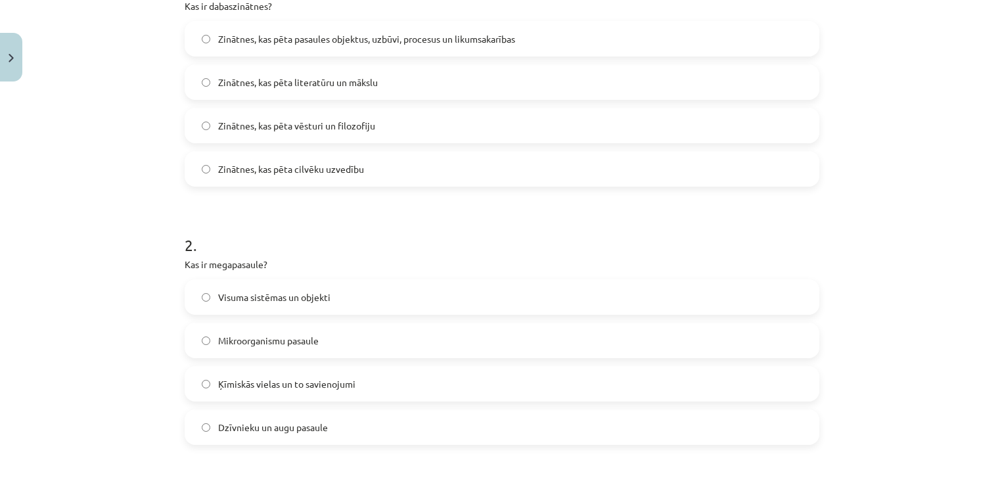
scroll to position [322, 0]
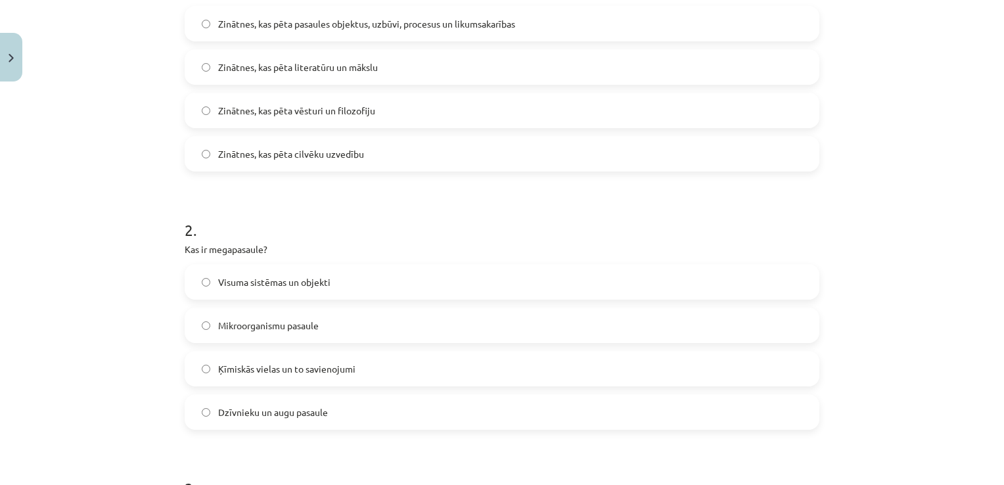
click at [205, 280] on label "Visuma sistēmas un objekti" at bounding box center [502, 281] width 632 height 33
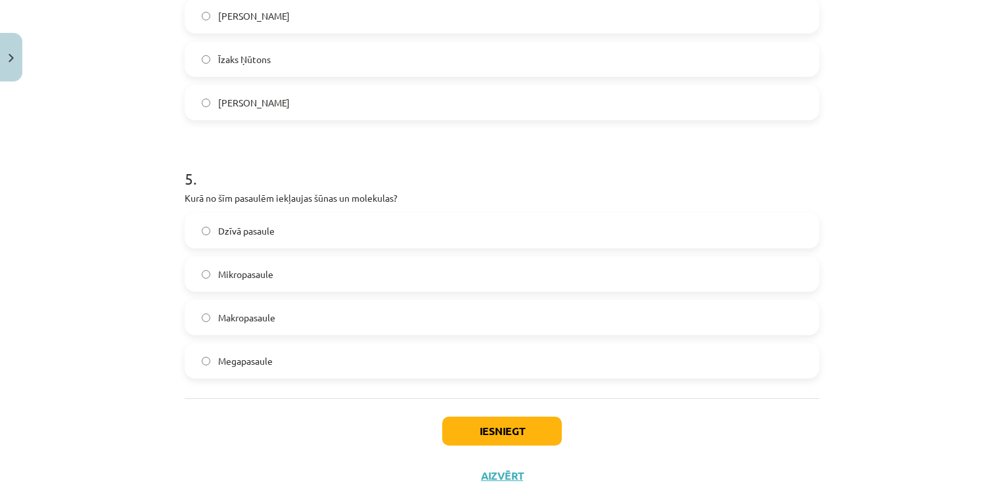
scroll to position [1148, 0]
click at [487, 428] on button "Iesniegt" at bounding box center [502, 430] width 120 height 29
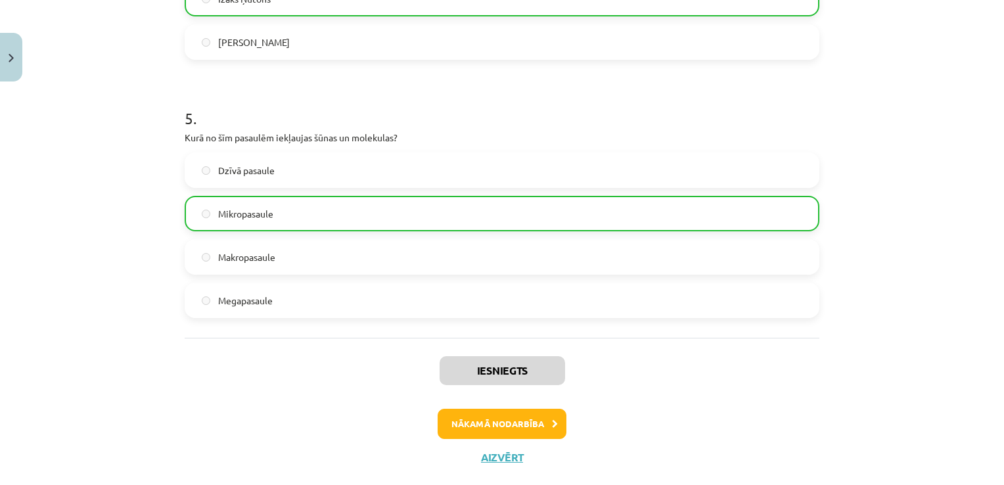
scroll to position [1234, 0]
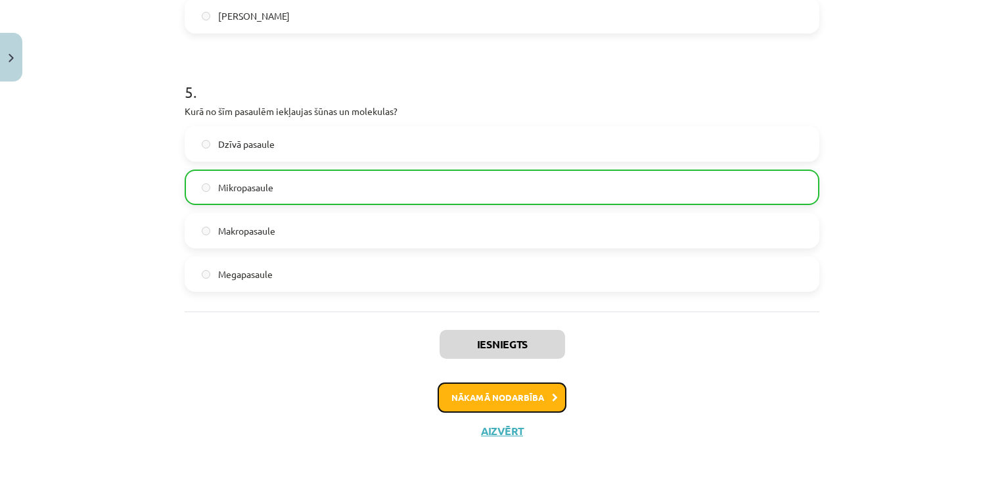
click at [478, 402] on button "Nākamā nodarbība" at bounding box center [501, 397] width 129 height 30
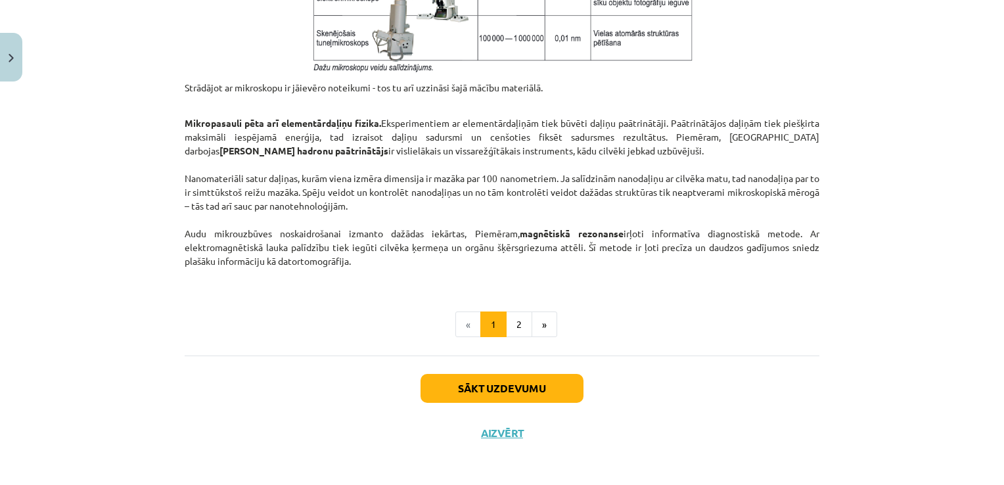
scroll to position [1117, 0]
click at [485, 382] on button "Sākt uzdevumu" at bounding box center [501, 387] width 163 height 29
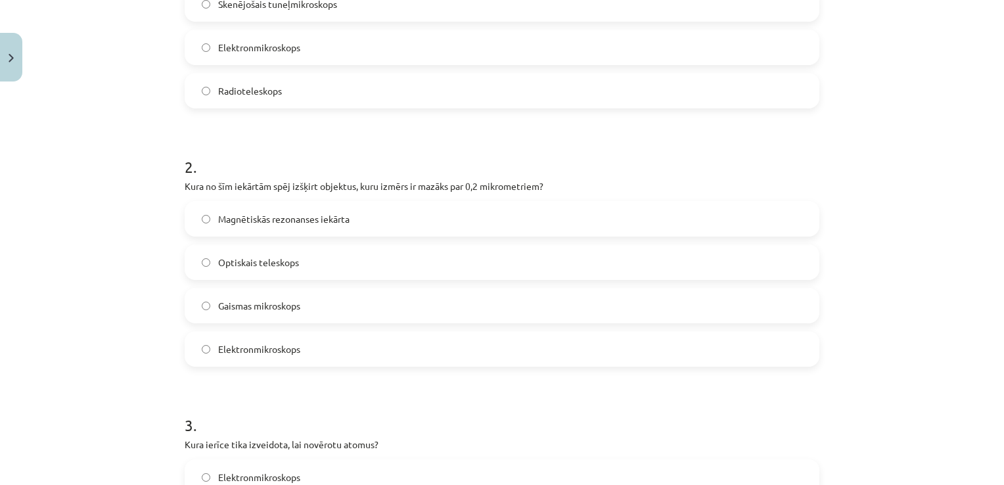
scroll to position [0, 0]
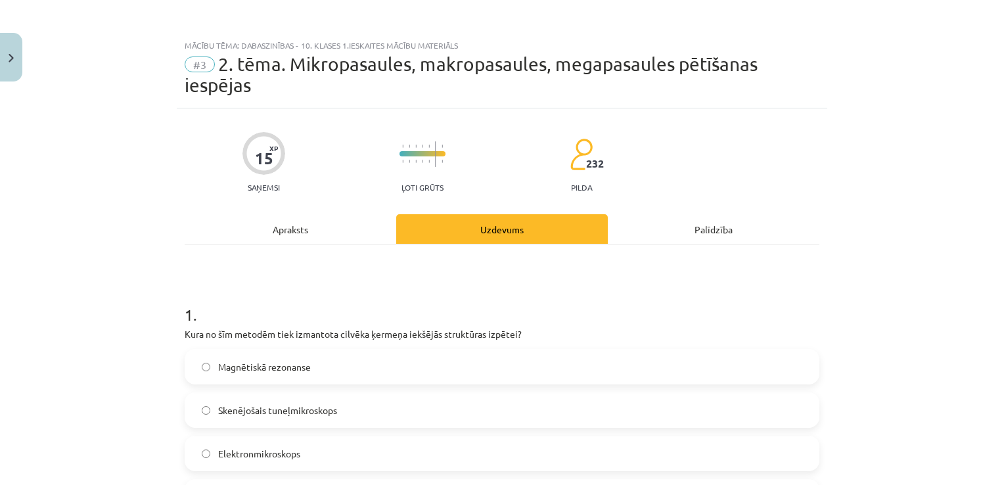
click at [284, 230] on div "Apraksts" at bounding box center [290, 229] width 211 height 30
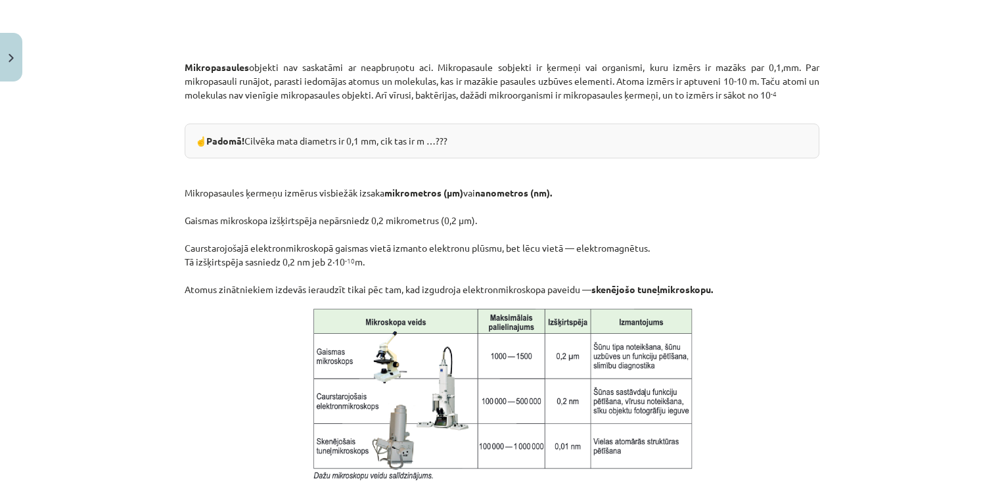
scroll to position [707, 0]
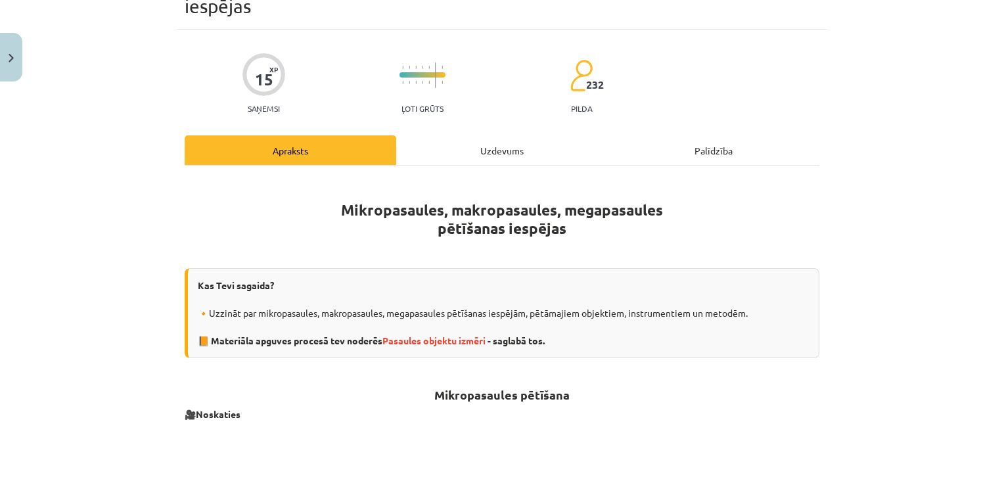
click at [497, 145] on div "Uzdevums" at bounding box center [501, 150] width 211 height 30
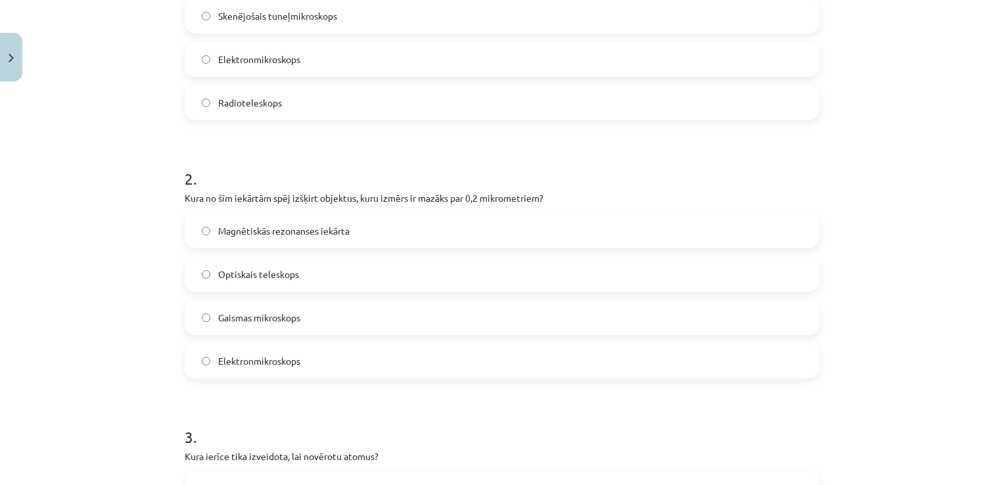
scroll to position [398, 0]
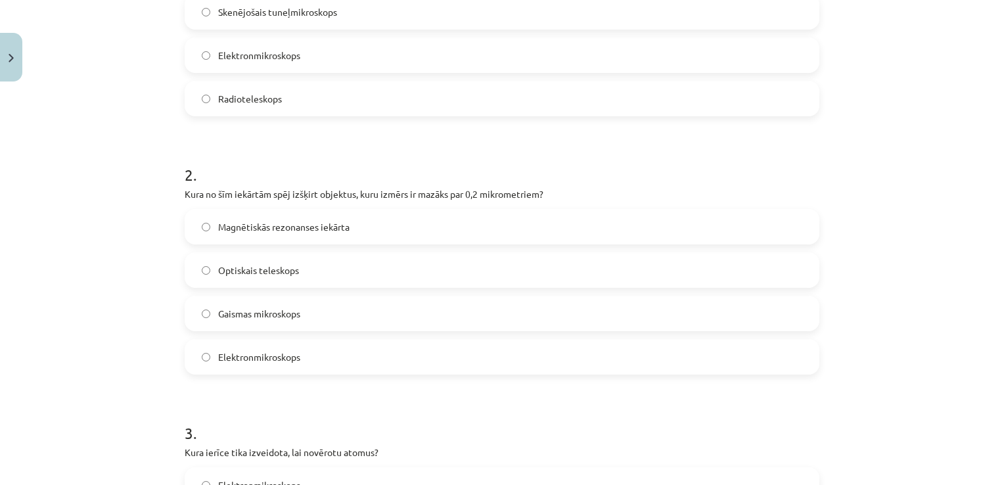
click at [201, 347] on label "Elektronmikroskops" at bounding box center [502, 356] width 632 height 33
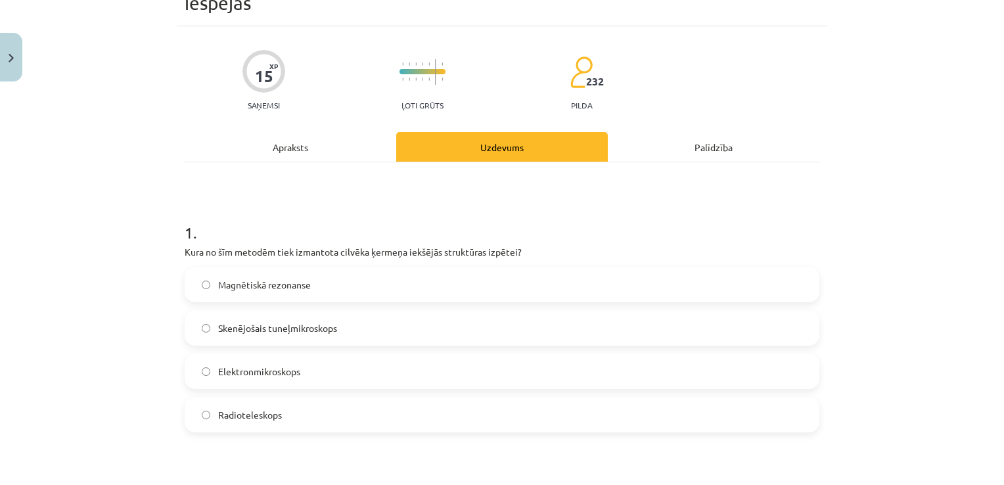
scroll to position [78, 0]
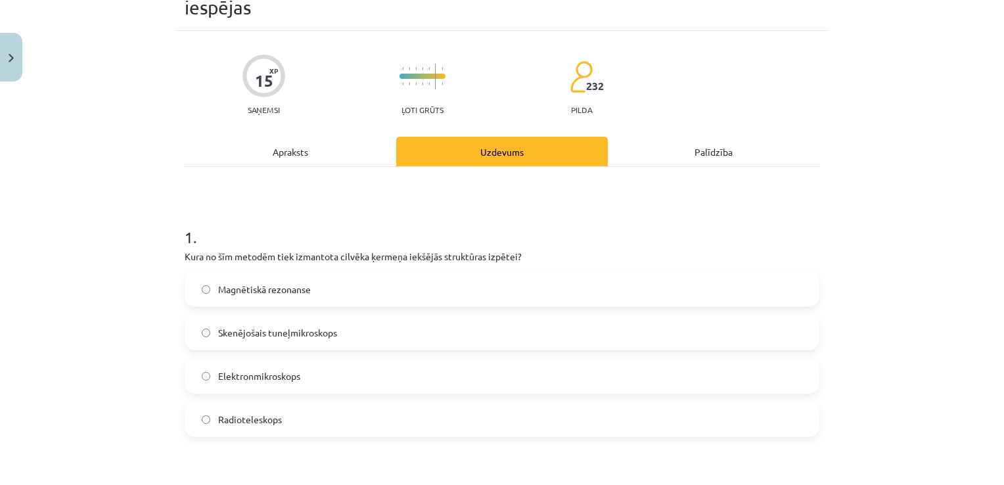
click at [319, 145] on div "Apraksts" at bounding box center [290, 152] width 211 height 30
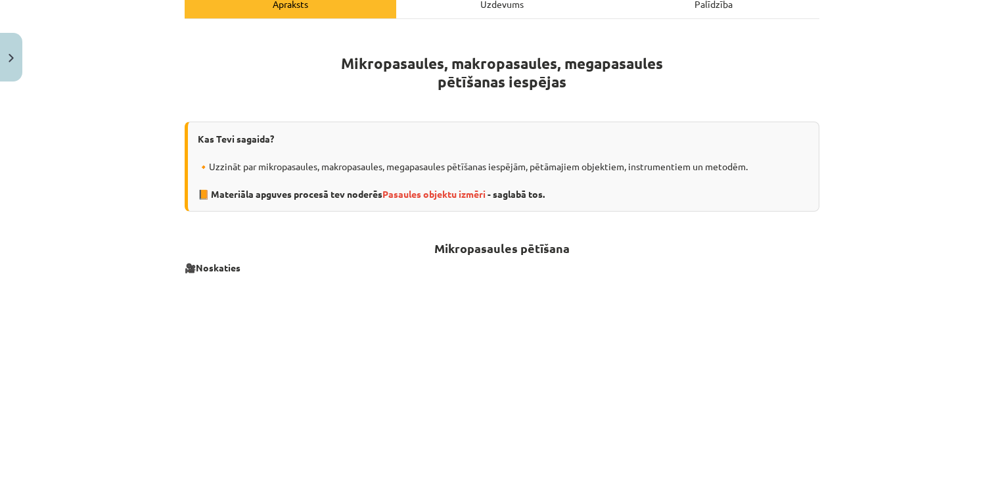
scroll to position [211, 0]
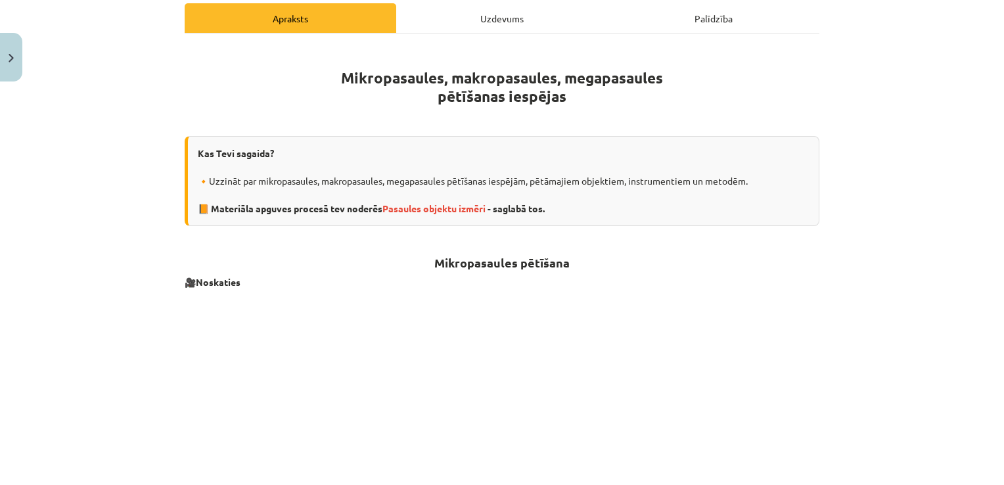
click at [475, 18] on div "Uzdevums" at bounding box center [501, 18] width 211 height 30
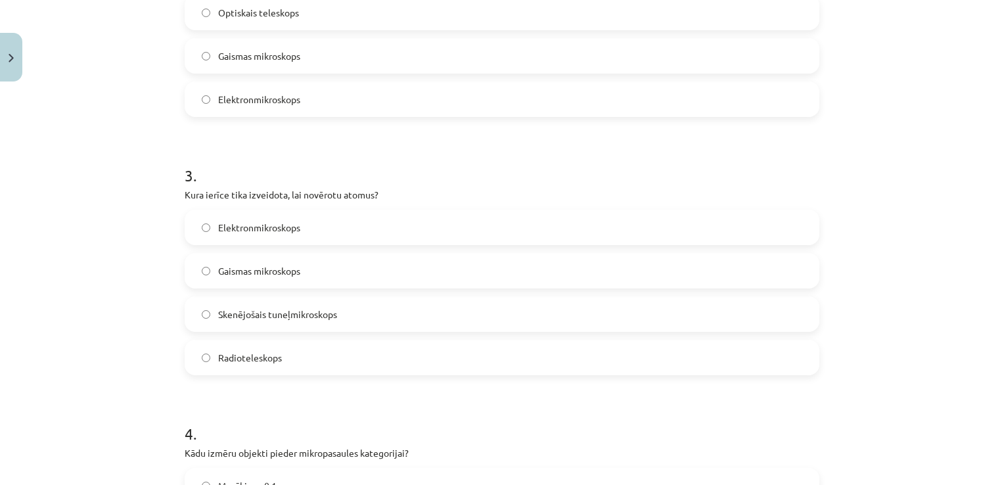
scroll to position [663, 0]
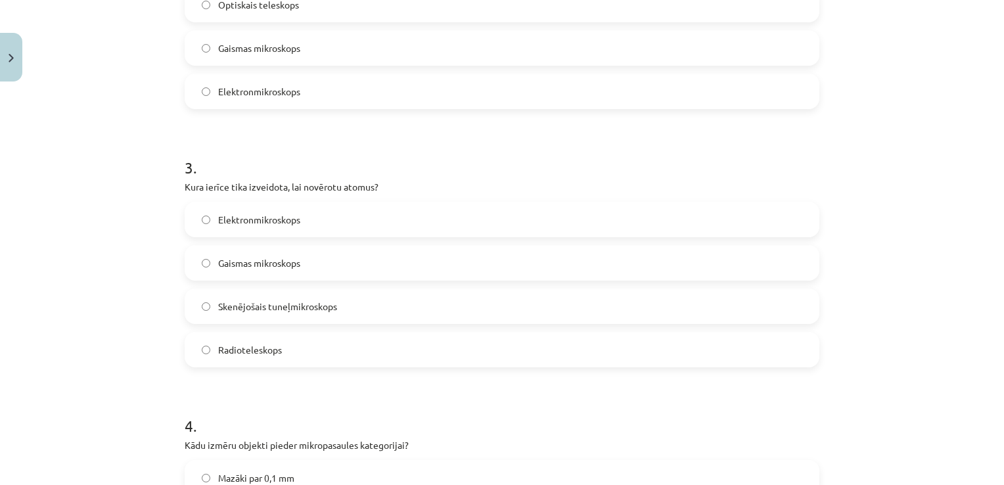
click at [190, 304] on label "Skenējošais tuneļmikroskops" at bounding box center [502, 306] width 632 height 33
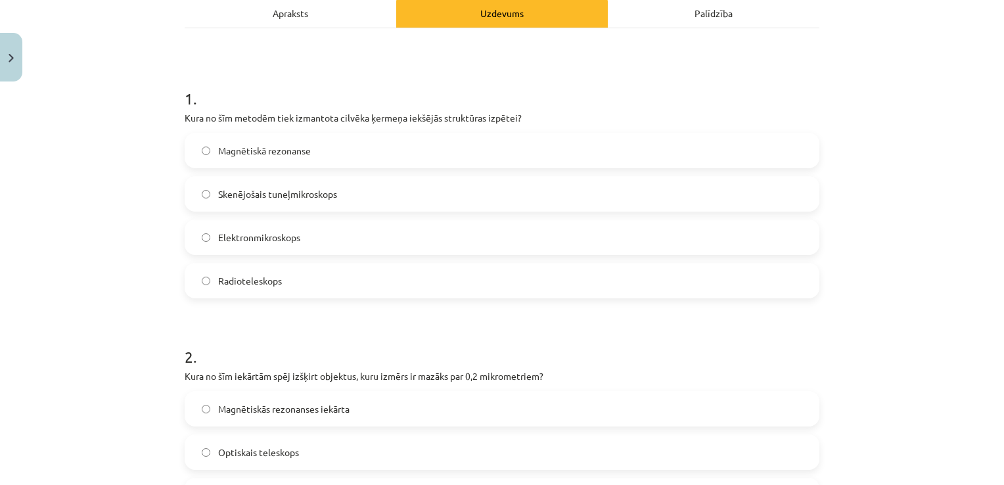
scroll to position [0, 0]
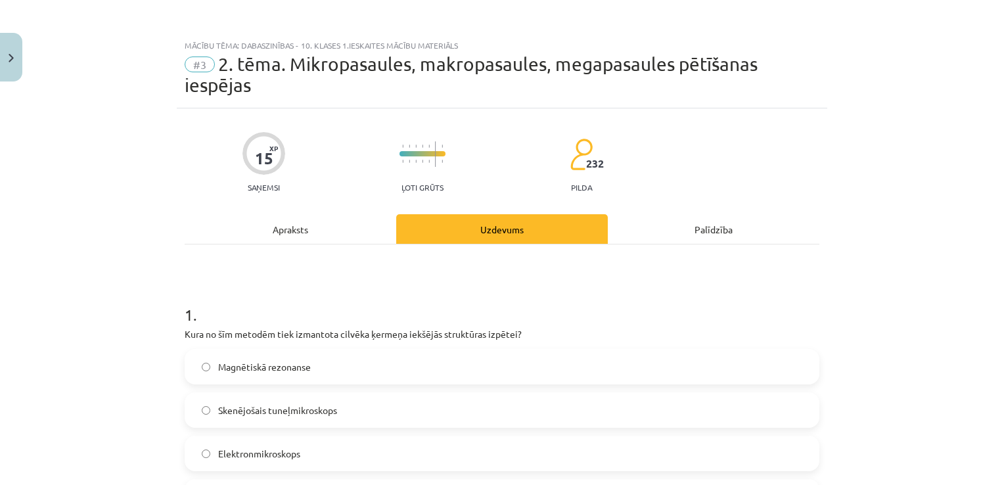
click at [262, 234] on div "Apraksts" at bounding box center [290, 229] width 211 height 30
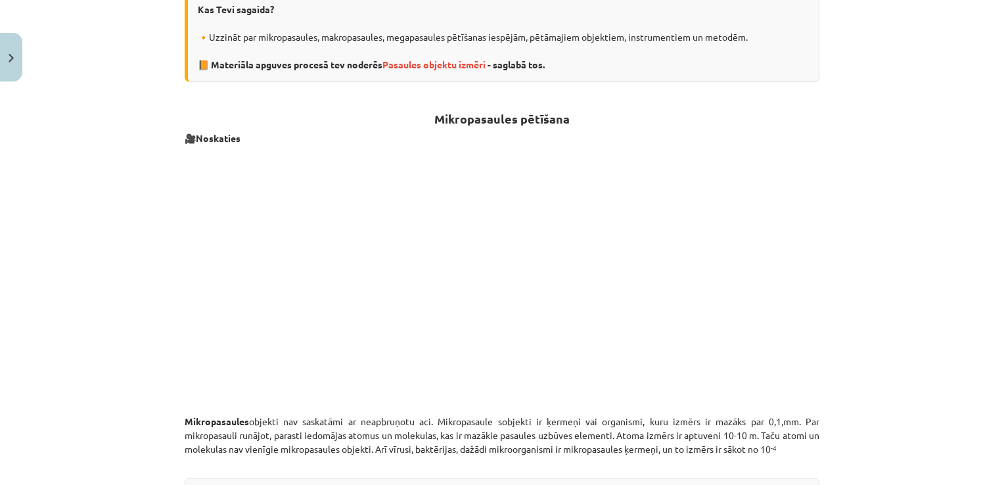
scroll to position [176, 0]
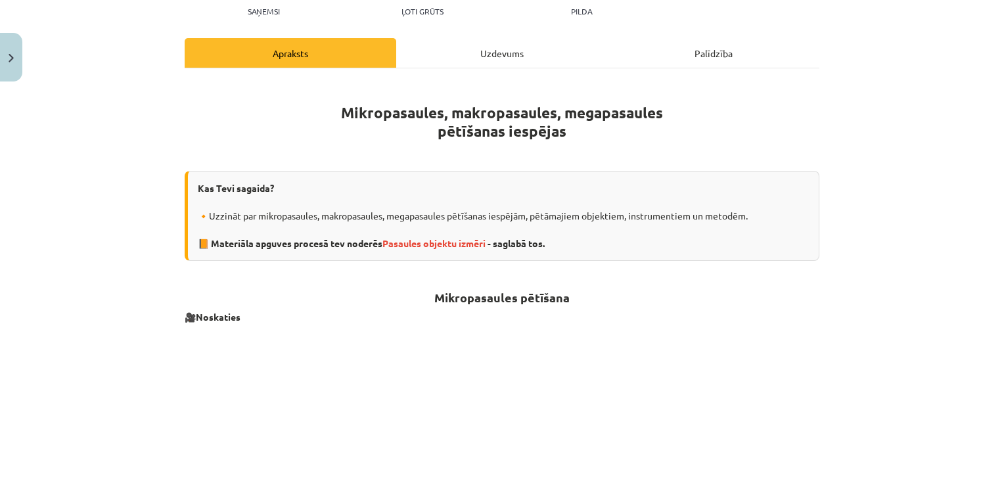
click at [480, 62] on div "Uzdevums" at bounding box center [501, 53] width 211 height 30
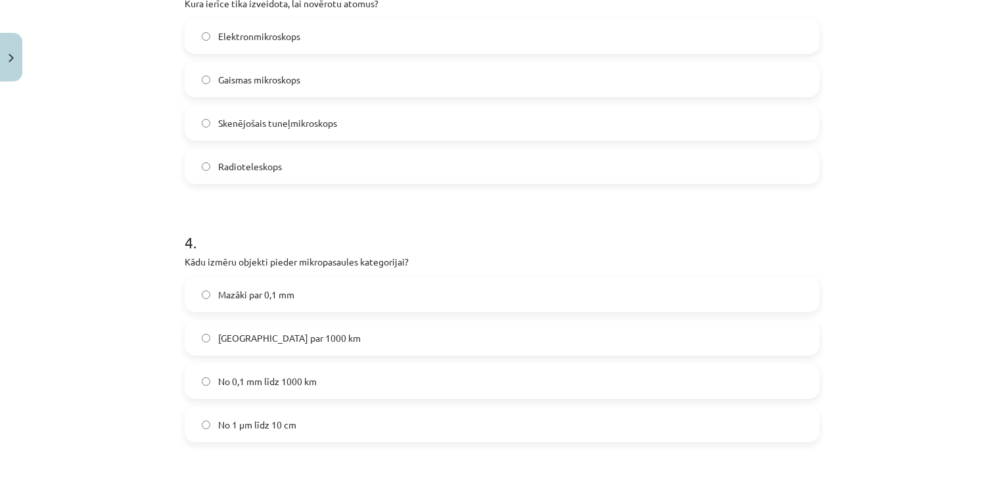
scroll to position [0, 0]
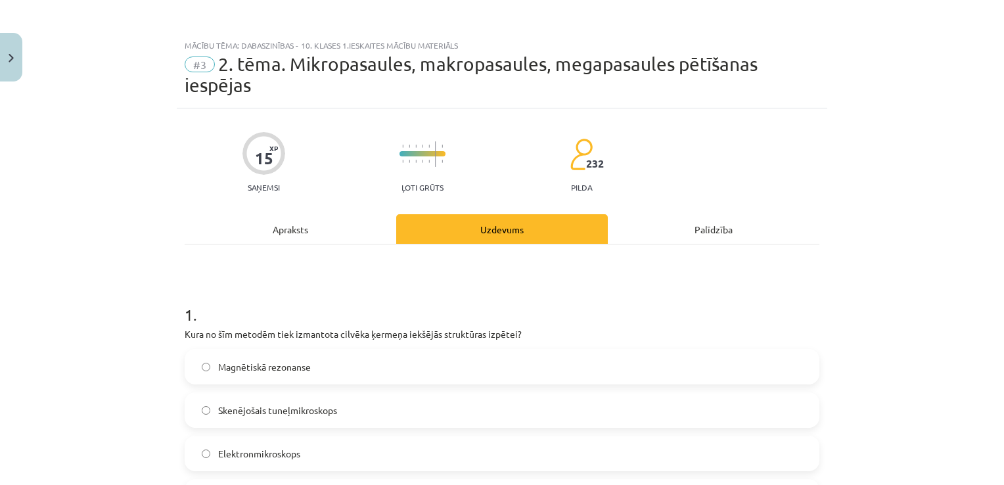
click at [289, 225] on div "Apraksts" at bounding box center [290, 229] width 211 height 30
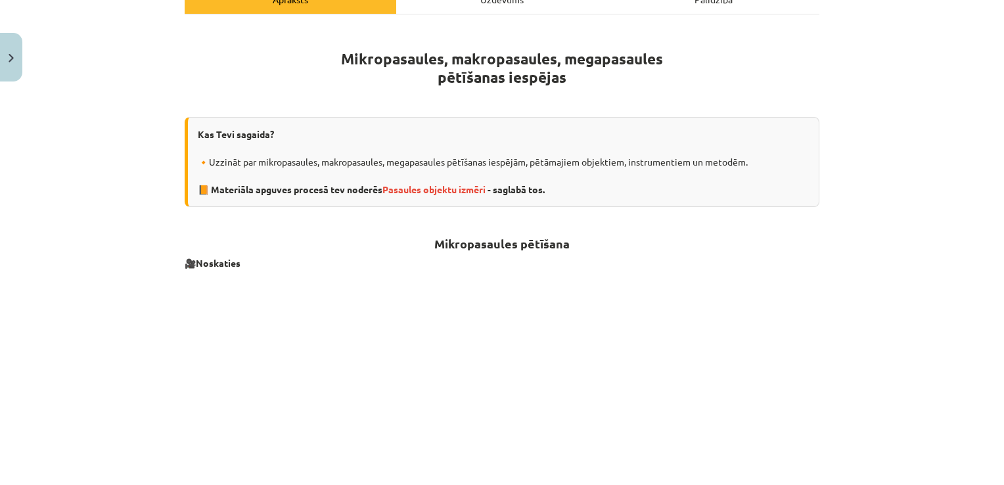
scroll to position [225, 0]
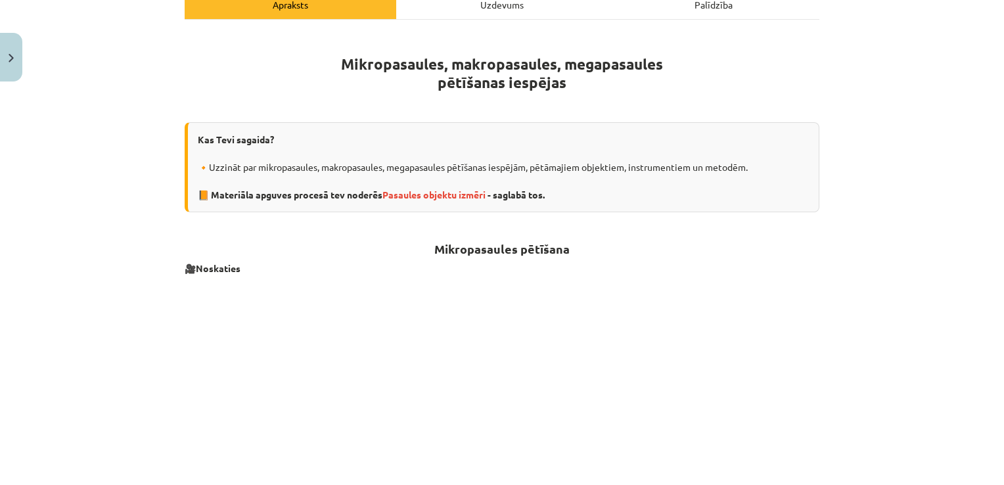
click at [462, 17] on div "Uzdevums" at bounding box center [501, 4] width 211 height 30
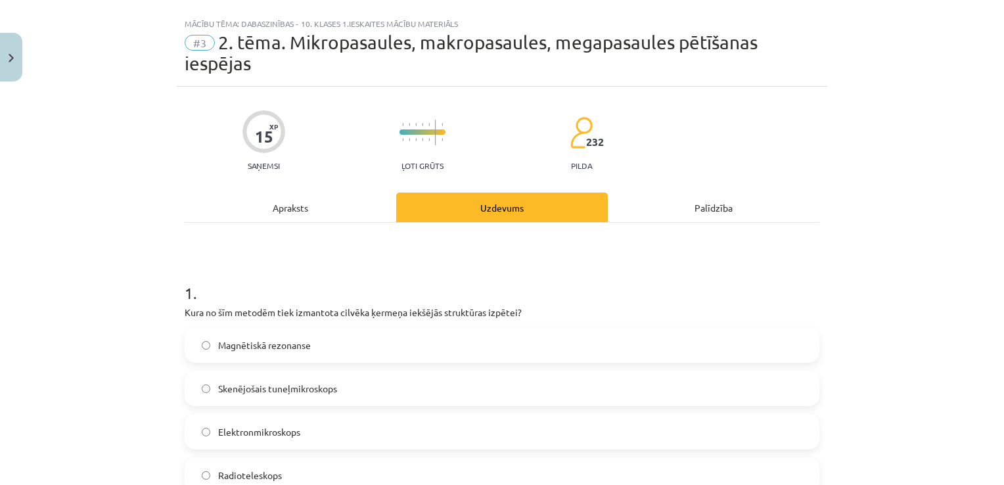
scroll to position [0, 0]
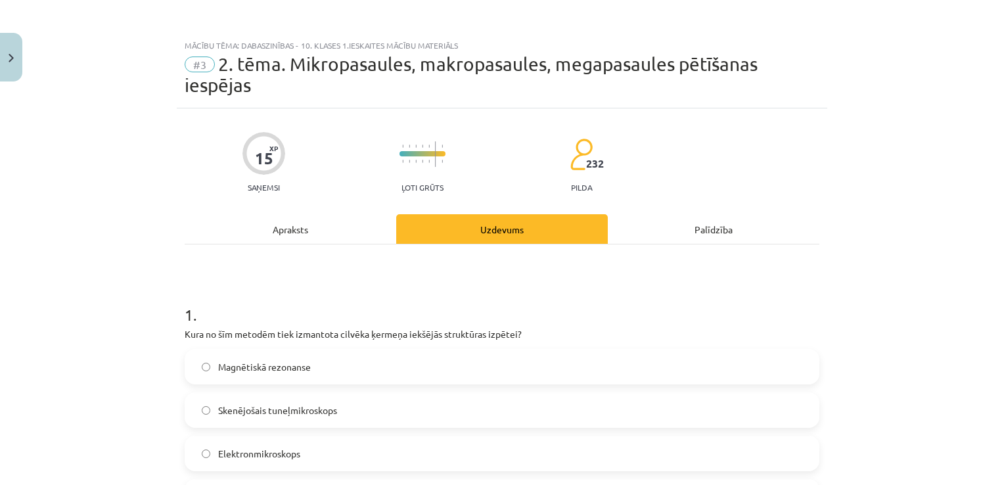
click at [274, 230] on div "Apraksts" at bounding box center [290, 229] width 211 height 30
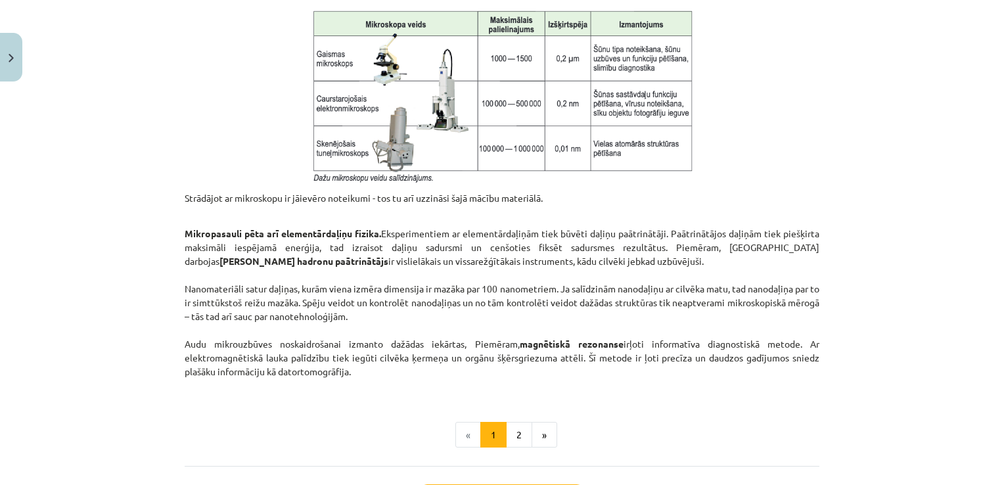
scroll to position [1117, 0]
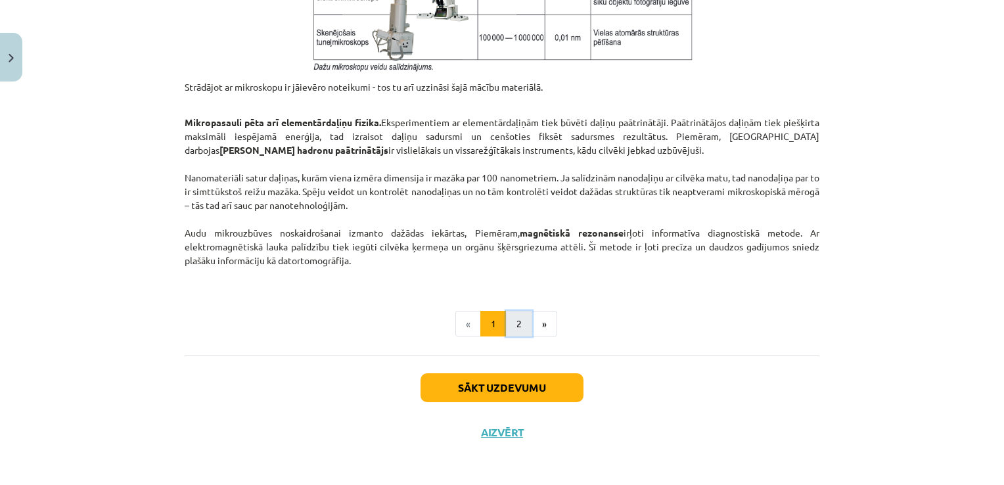
click at [512, 321] on button "2" at bounding box center [519, 324] width 26 height 26
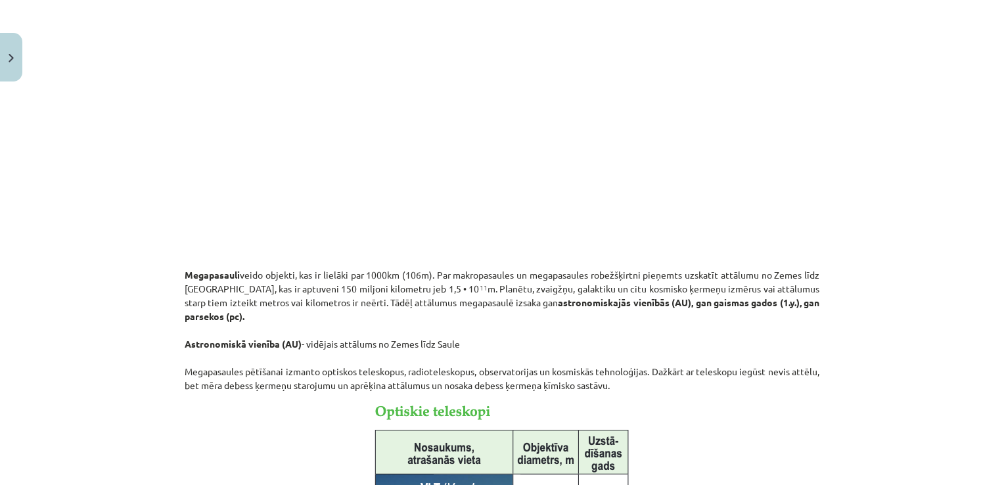
scroll to position [328, 0]
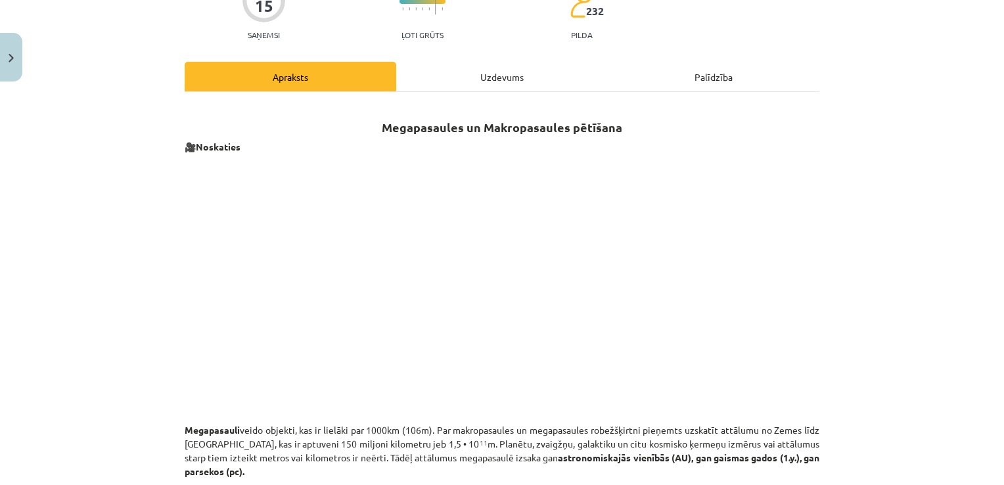
click at [444, 66] on div "Uzdevums" at bounding box center [501, 77] width 211 height 30
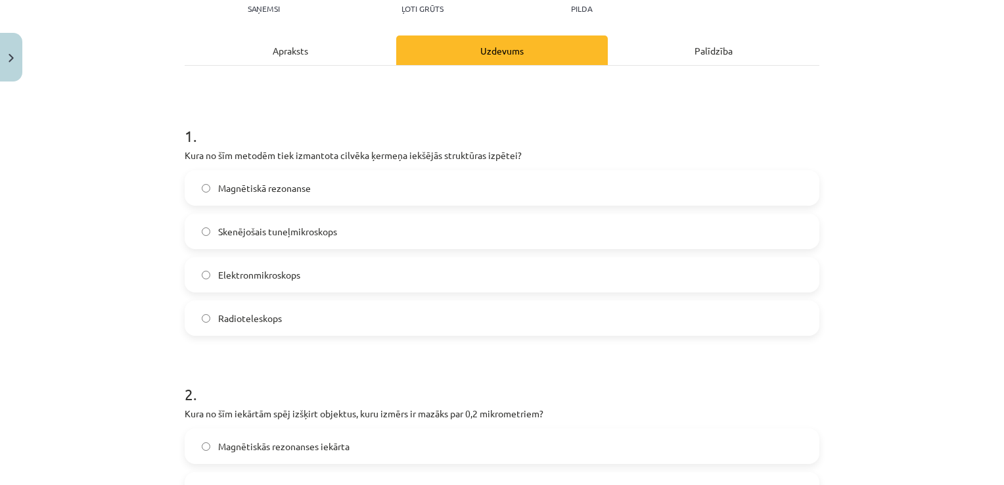
scroll to position [0, 0]
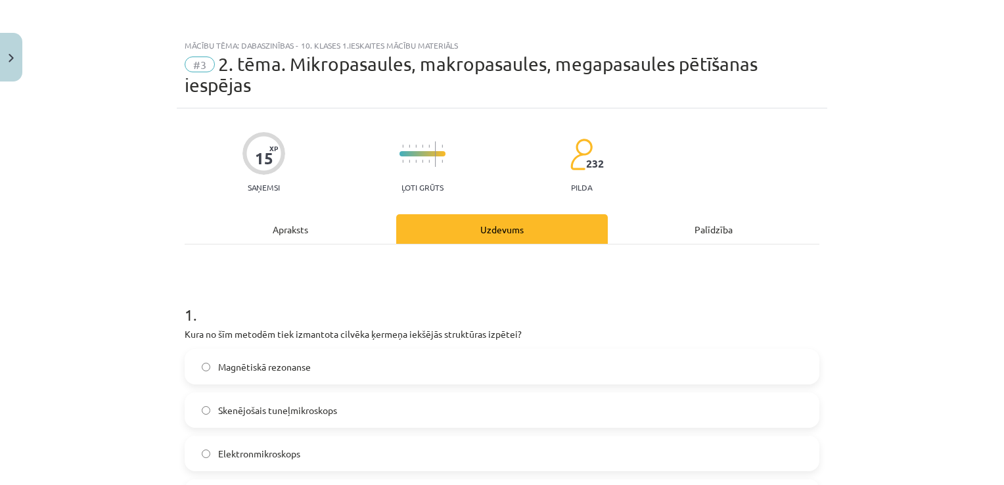
click at [265, 233] on div "Apraksts" at bounding box center [290, 229] width 211 height 30
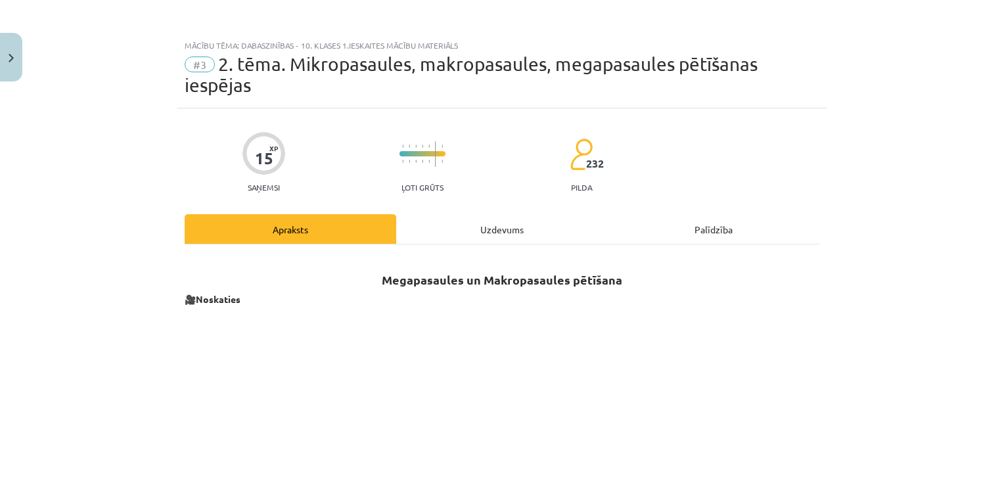
click at [484, 222] on div "Uzdevums" at bounding box center [501, 229] width 211 height 30
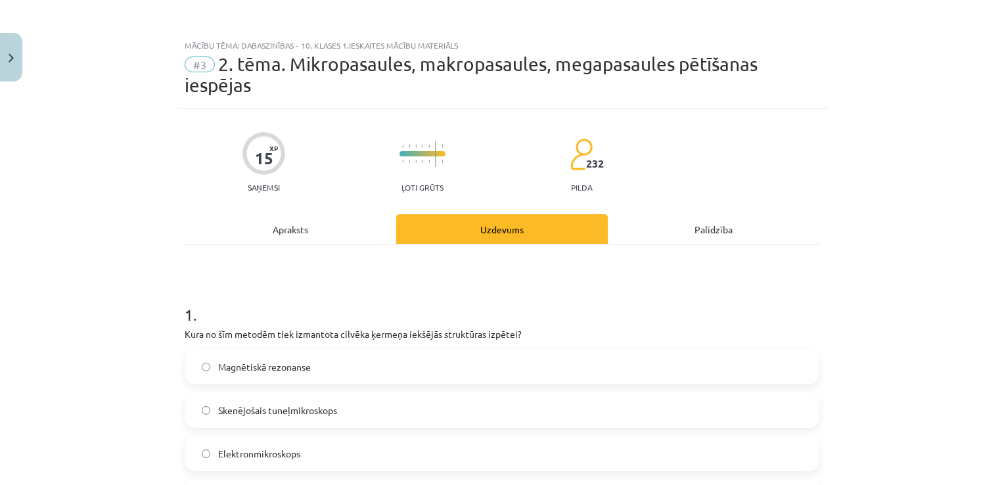
click at [302, 231] on div "Apraksts" at bounding box center [290, 229] width 211 height 30
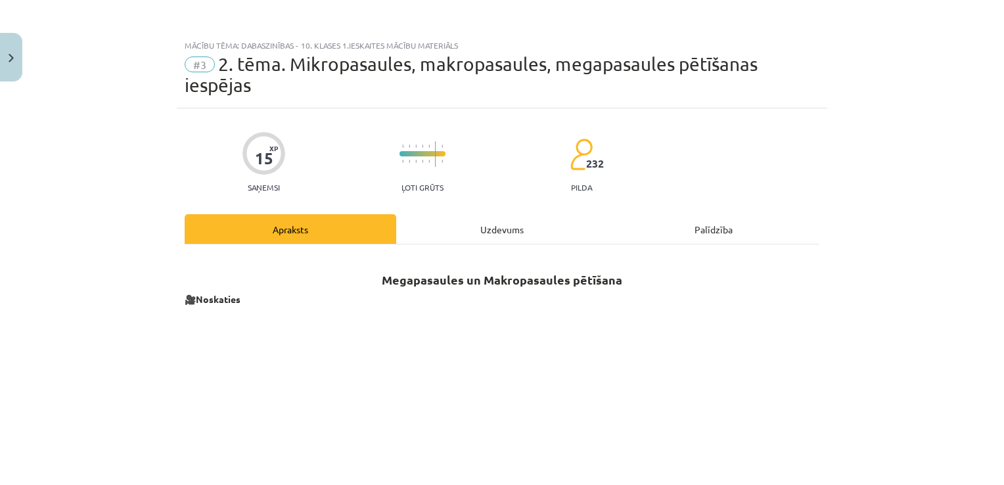
click at [492, 227] on div "Uzdevums" at bounding box center [501, 229] width 211 height 30
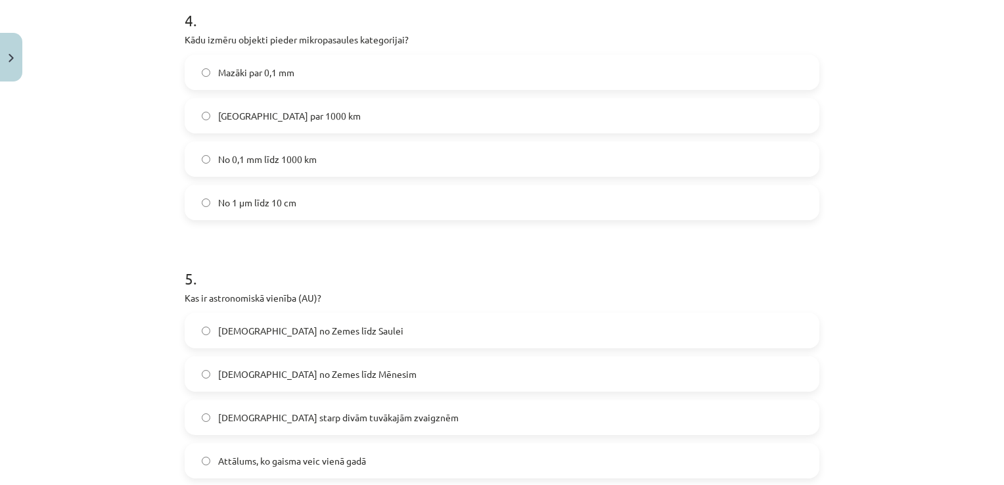
scroll to position [1214, 0]
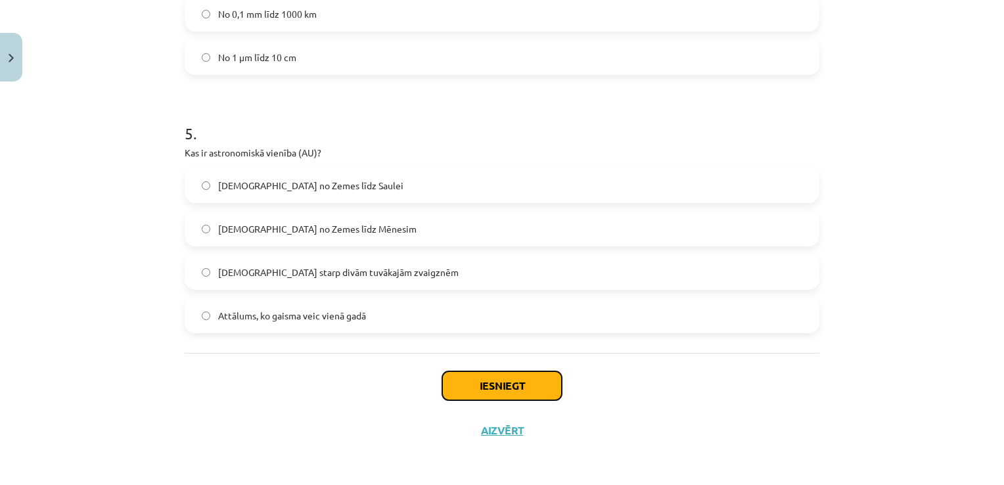
click at [500, 386] on button "Iesniegt" at bounding box center [502, 385] width 120 height 29
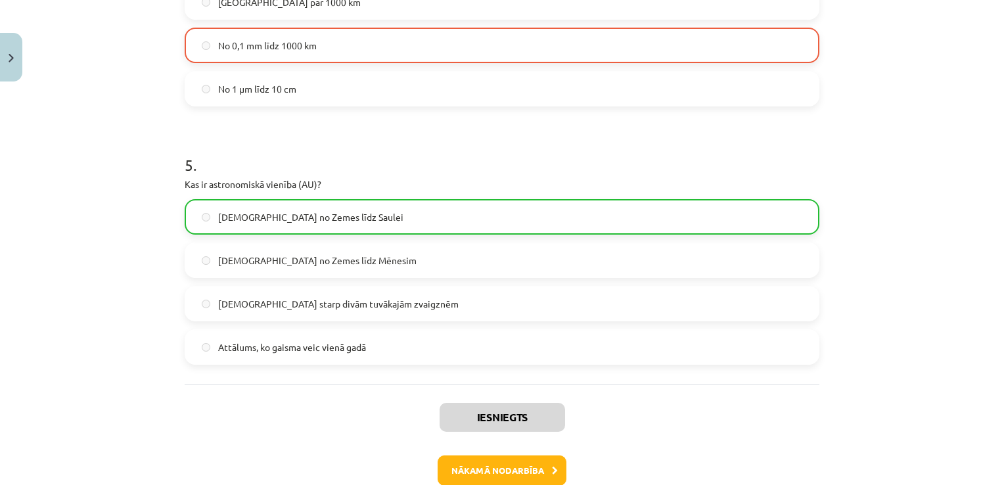
scroll to position [1255, 0]
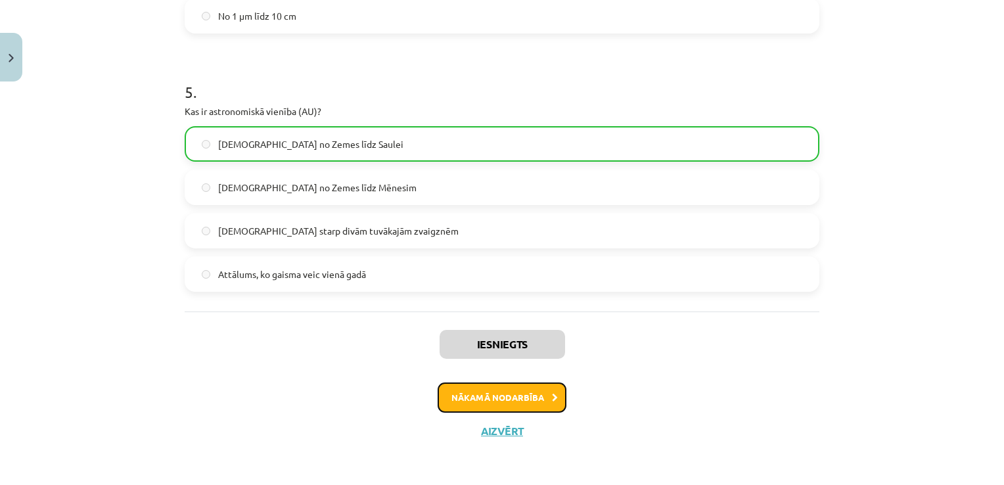
click at [497, 396] on button "Nākamā nodarbība" at bounding box center [501, 397] width 129 height 30
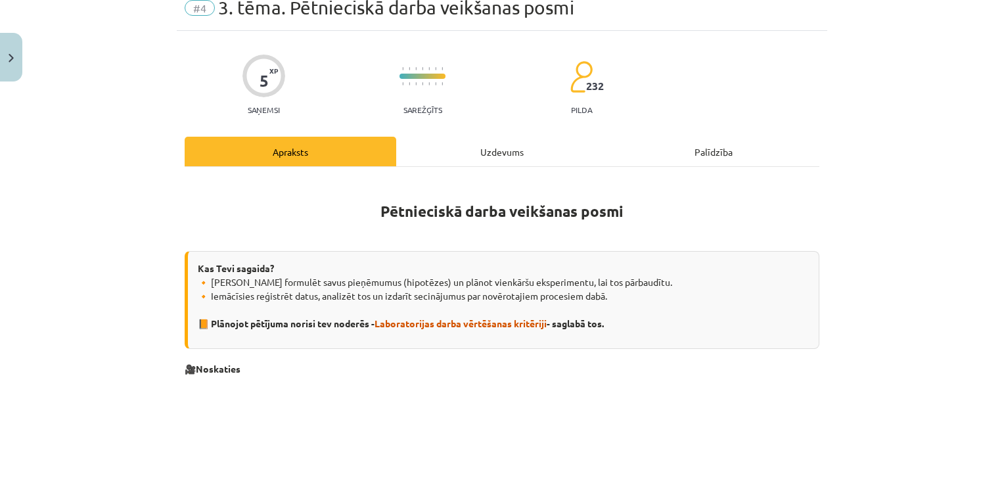
scroll to position [45, 0]
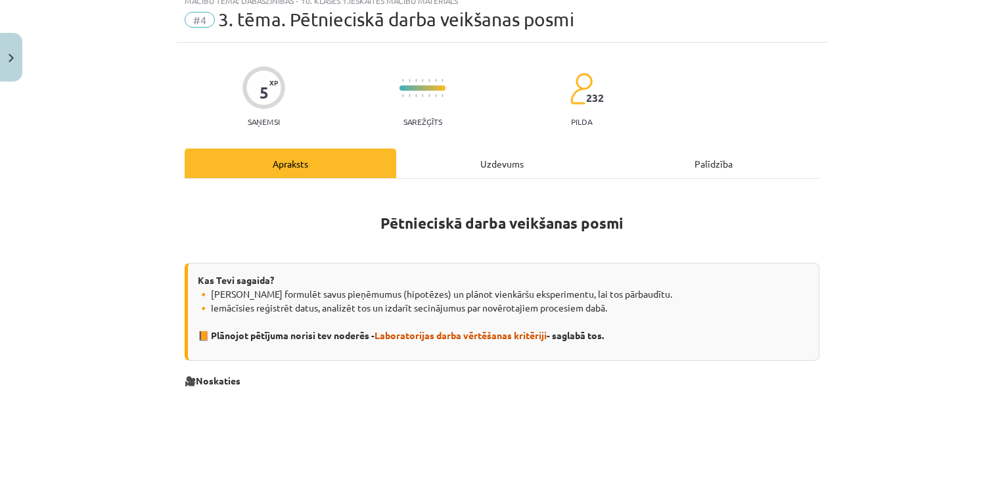
click at [495, 166] on div "Uzdevums" at bounding box center [501, 163] width 211 height 30
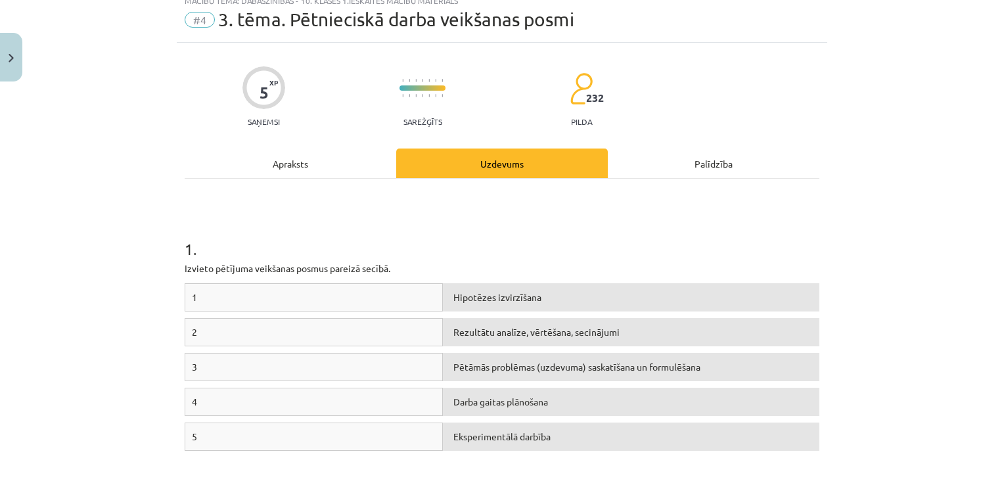
scroll to position [33, 0]
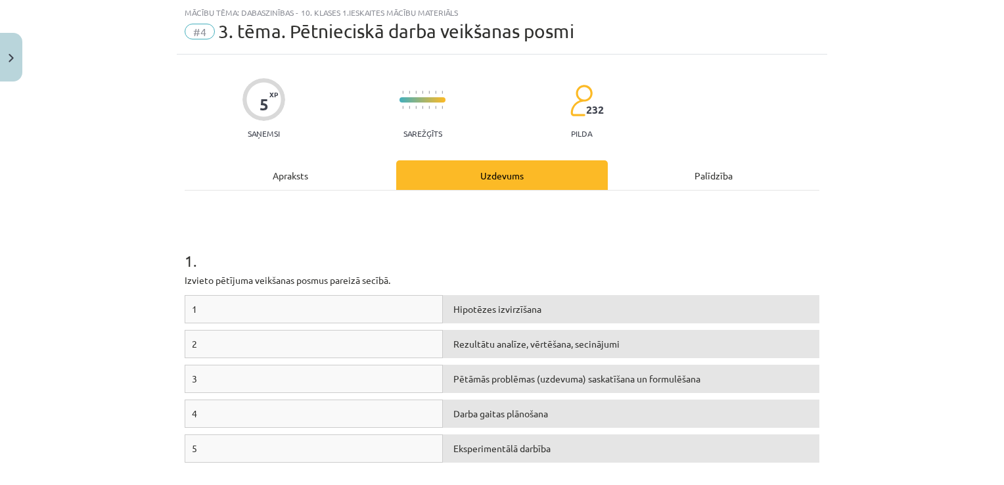
click at [250, 180] on div "Apraksts" at bounding box center [290, 175] width 211 height 30
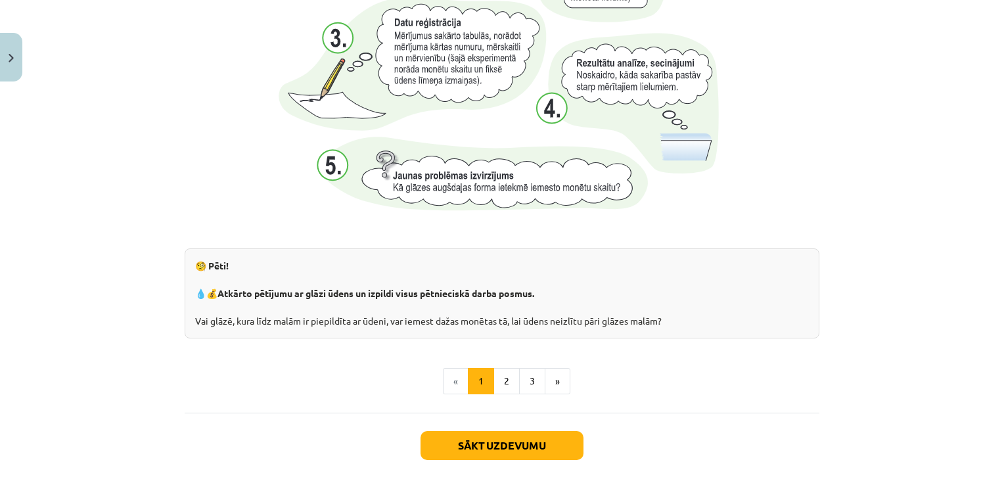
scroll to position [1343, 0]
click at [502, 382] on button "2" at bounding box center [506, 380] width 26 height 26
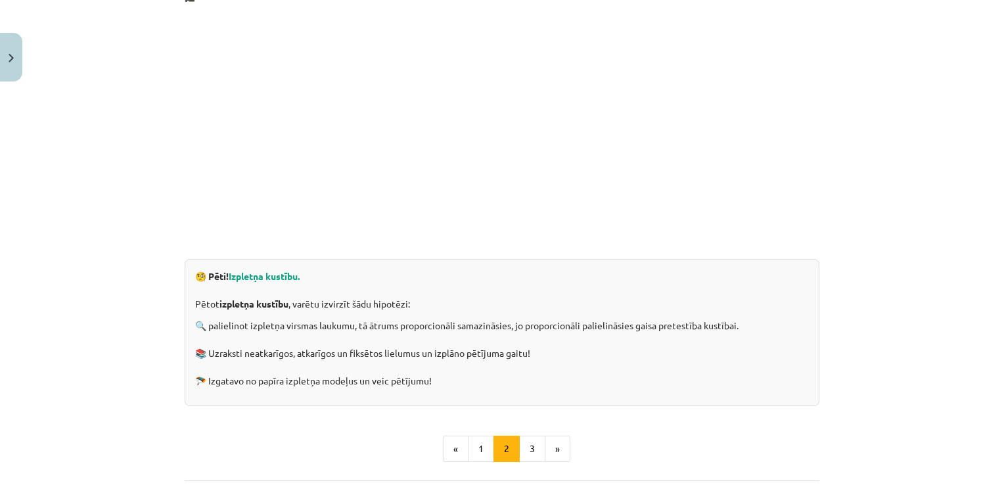
scroll to position [315, 0]
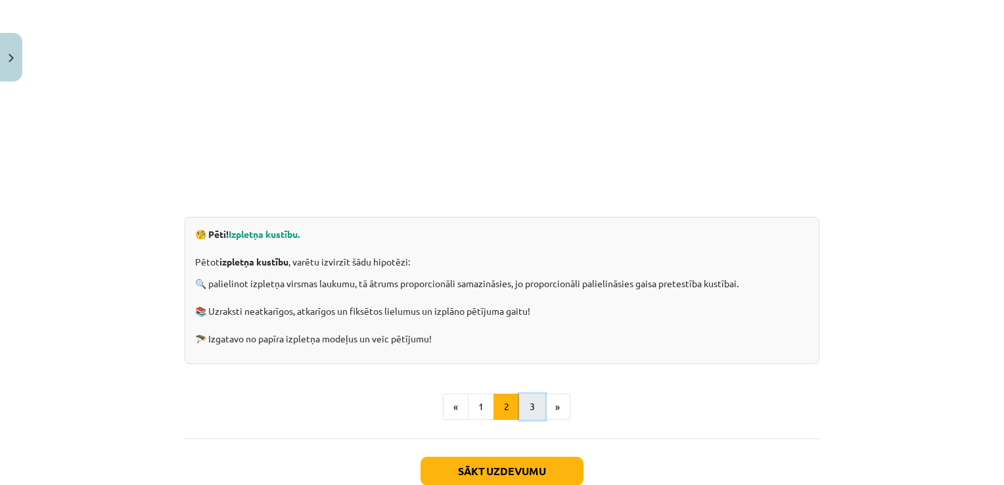
click at [523, 399] on button "3" at bounding box center [532, 406] width 26 height 26
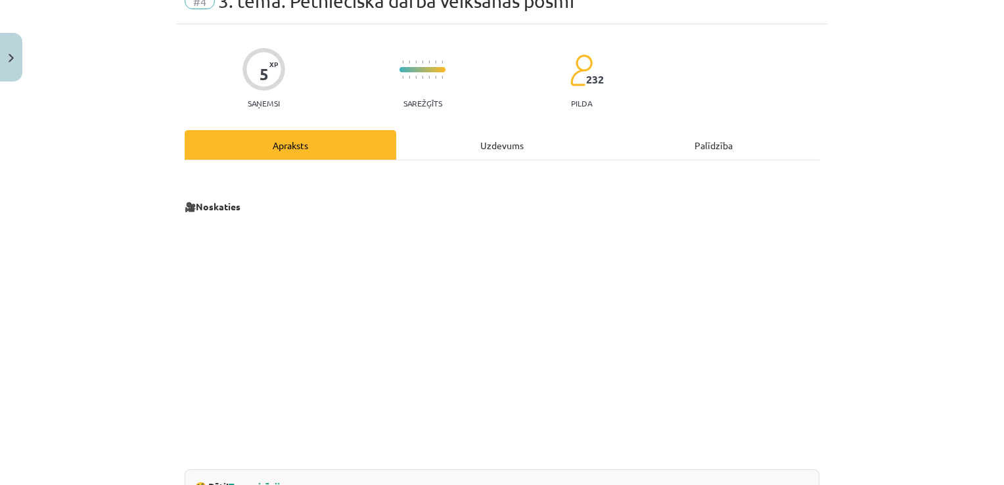
scroll to position [0, 0]
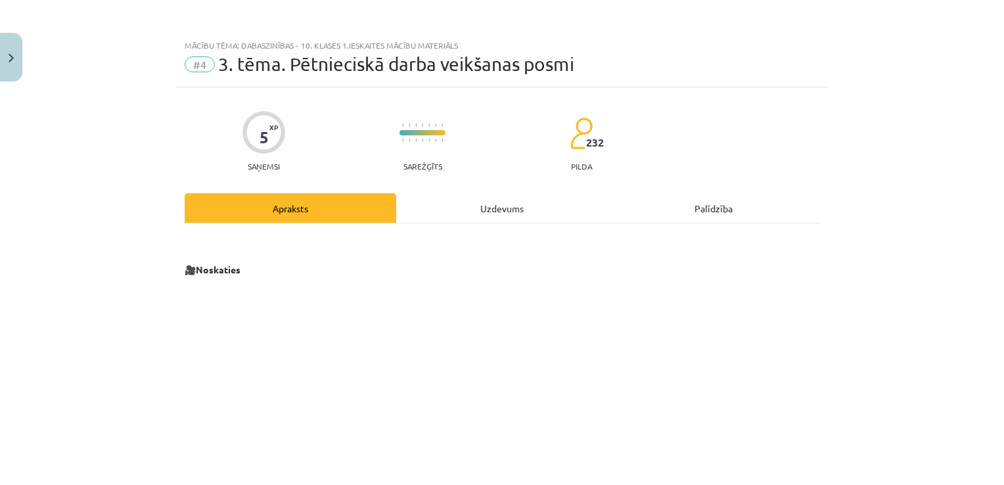
click at [518, 200] on div "Uzdevums" at bounding box center [501, 208] width 211 height 30
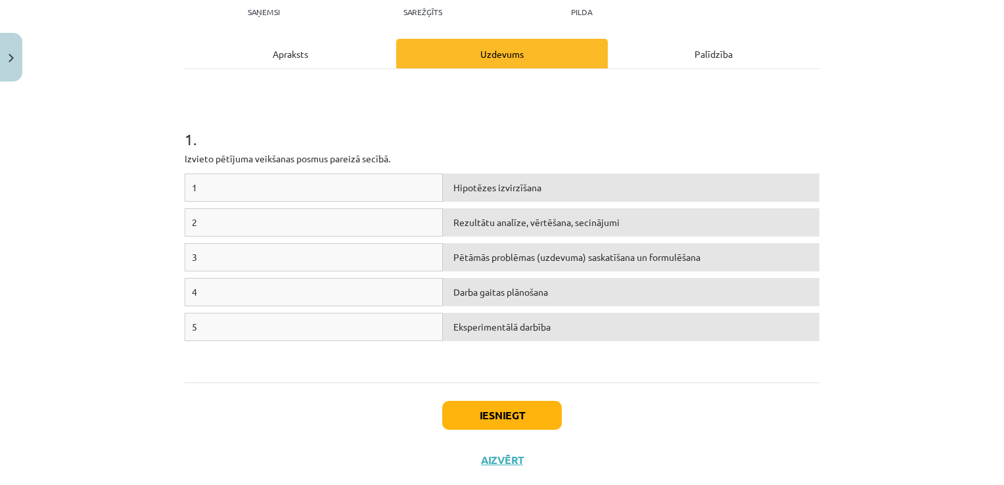
scroll to position [129, 0]
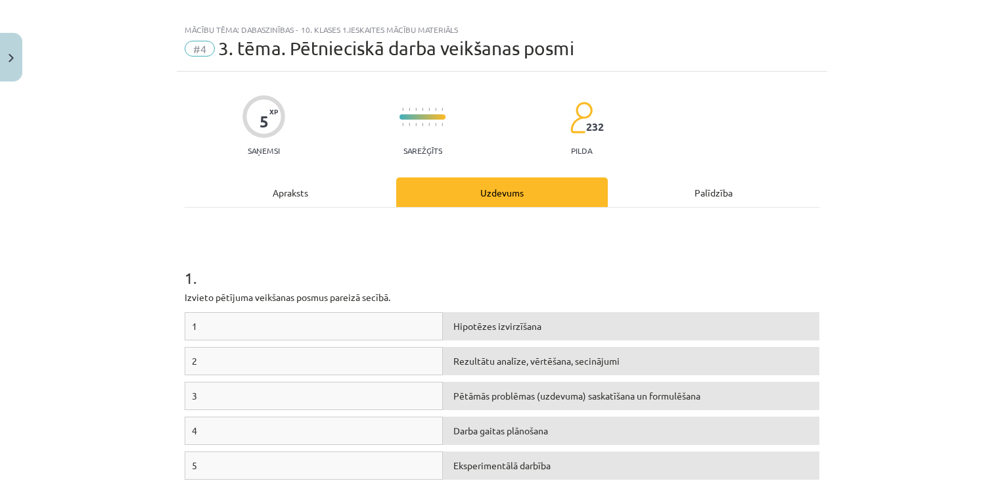
click at [297, 188] on div "Apraksts" at bounding box center [290, 192] width 211 height 30
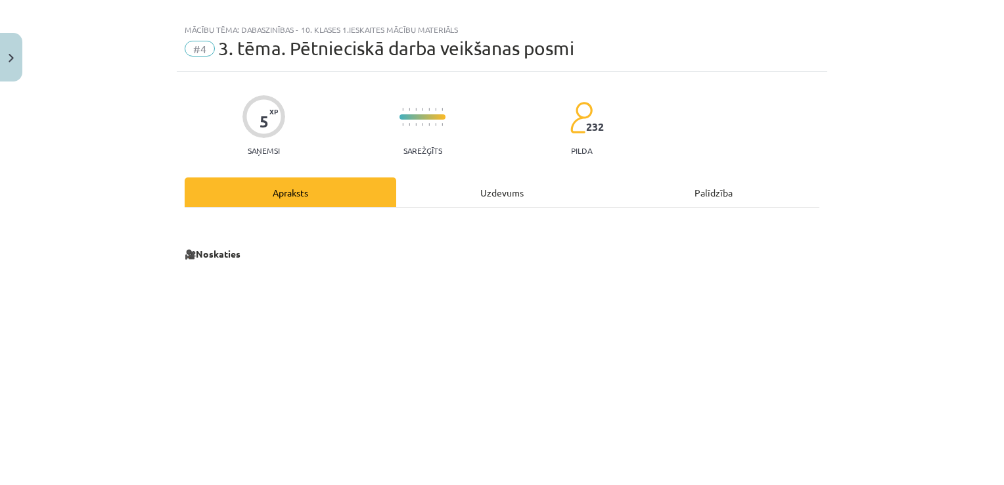
scroll to position [33, 0]
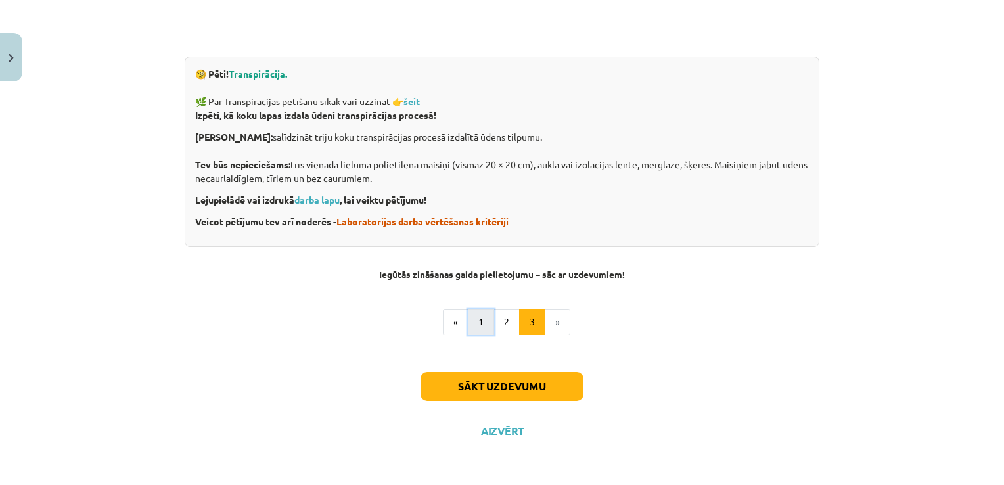
click at [476, 327] on button "1" at bounding box center [481, 322] width 26 height 26
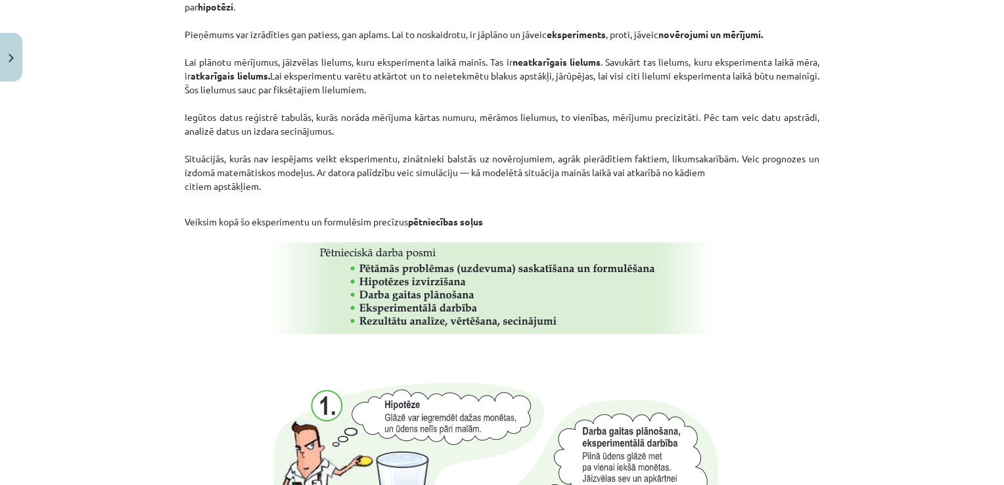
scroll to position [730, 0]
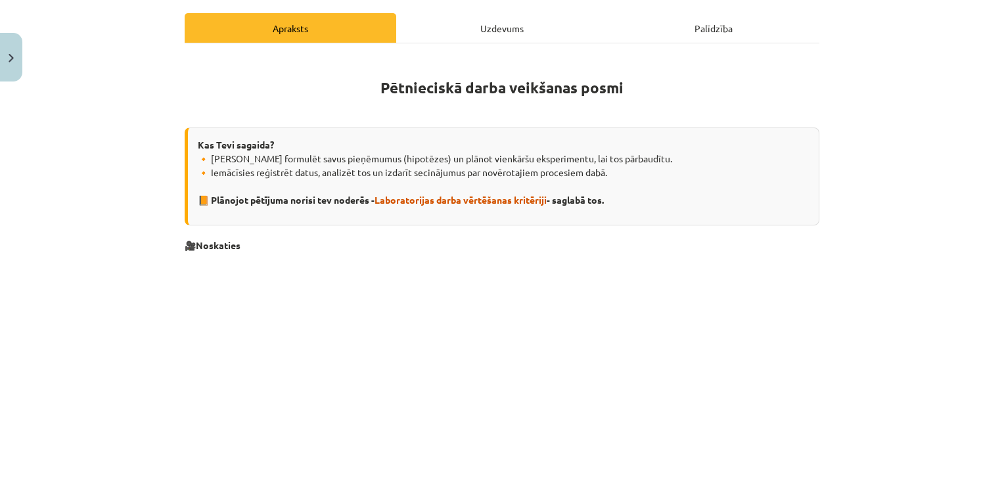
click at [470, 22] on div "Uzdevums" at bounding box center [501, 28] width 211 height 30
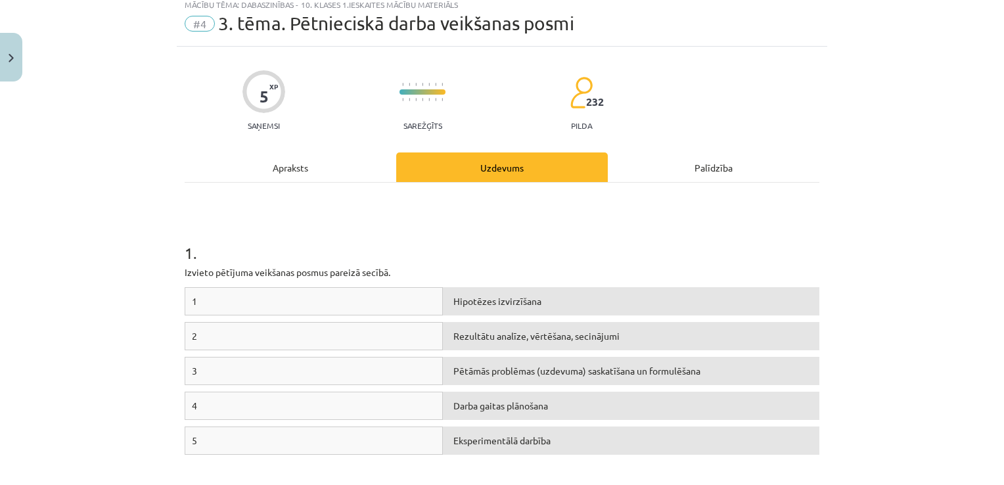
scroll to position [33, 0]
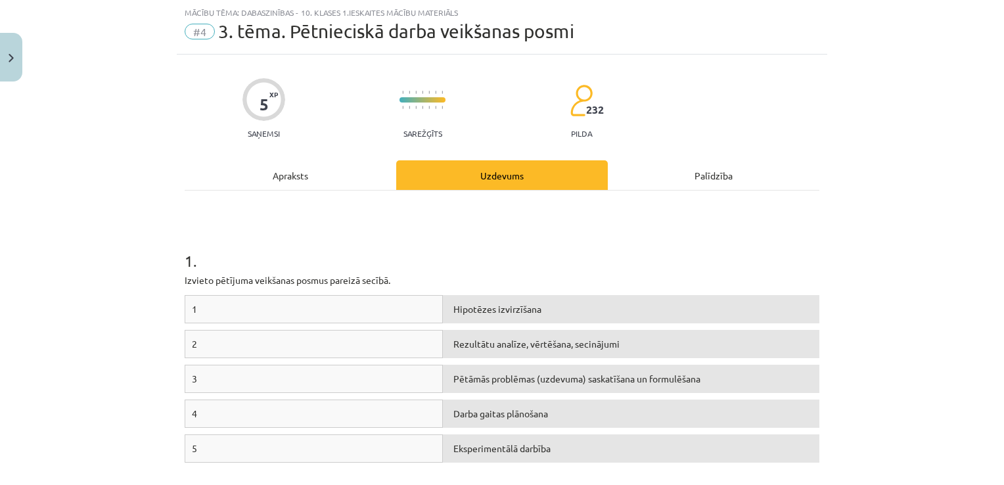
click at [287, 183] on div "Apraksts" at bounding box center [290, 175] width 211 height 30
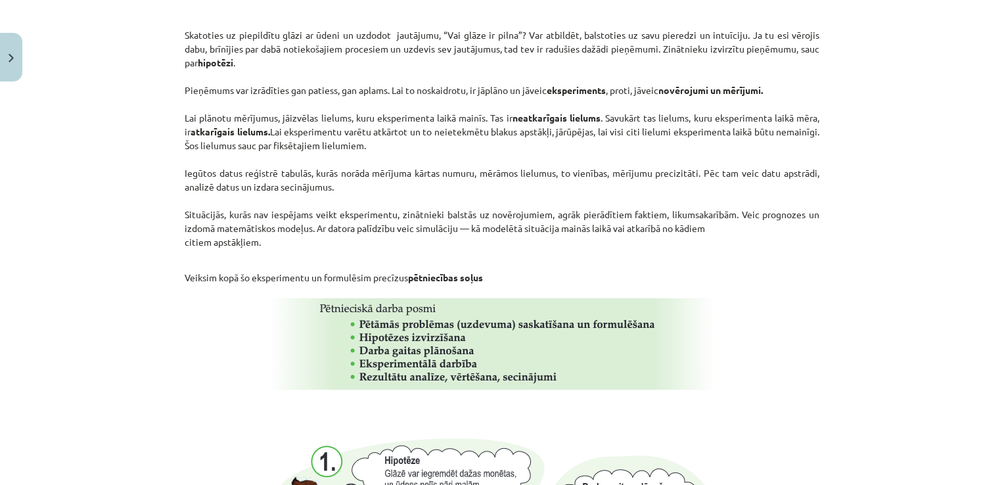
scroll to position [673, 0]
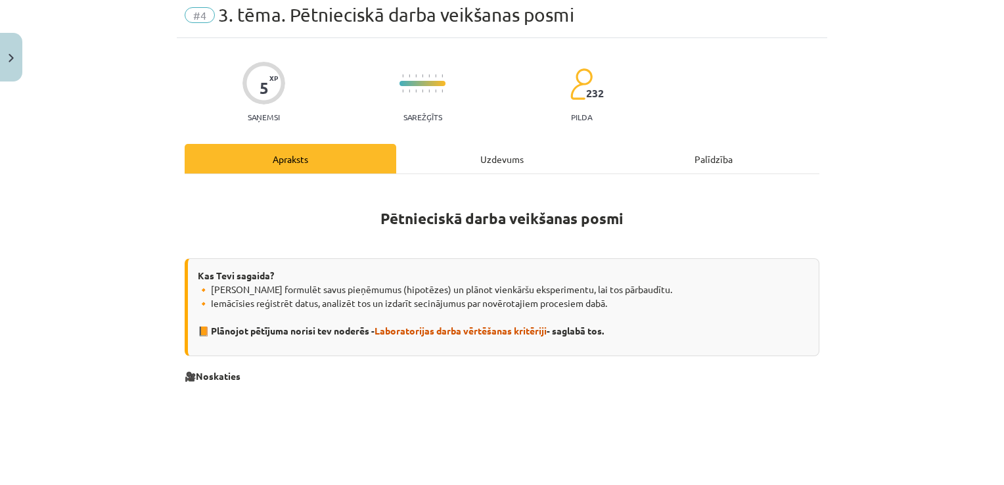
click at [485, 155] on div "Uzdevums" at bounding box center [501, 159] width 211 height 30
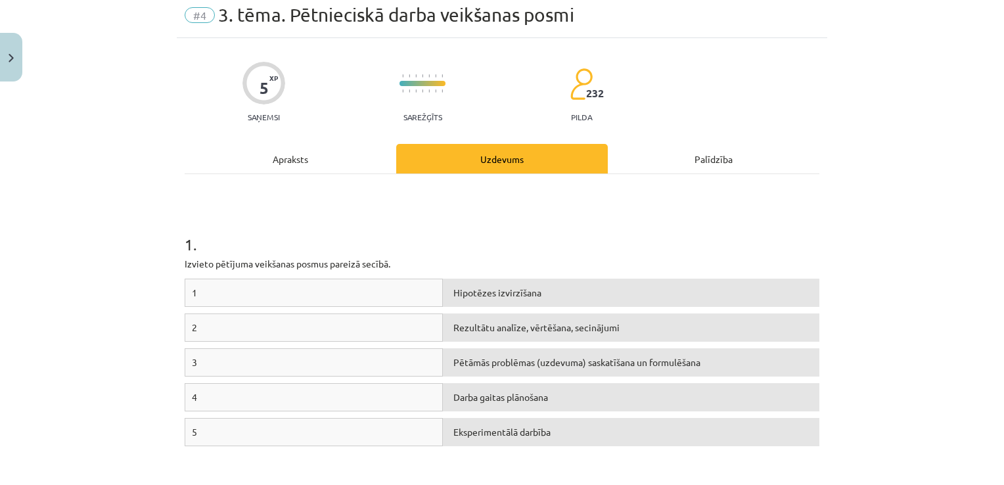
scroll to position [33, 0]
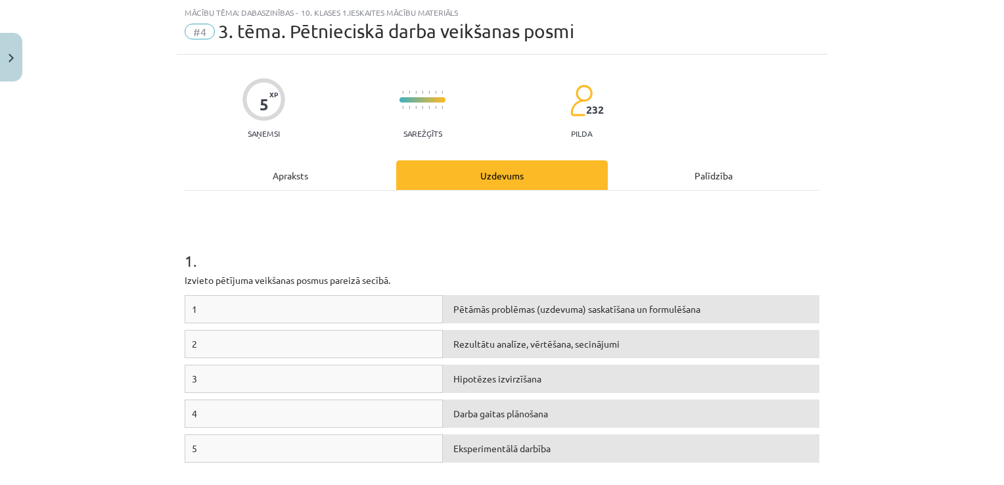
click at [460, 383] on div "Hipotēzes izvirzīšana" at bounding box center [631, 379] width 376 height 28
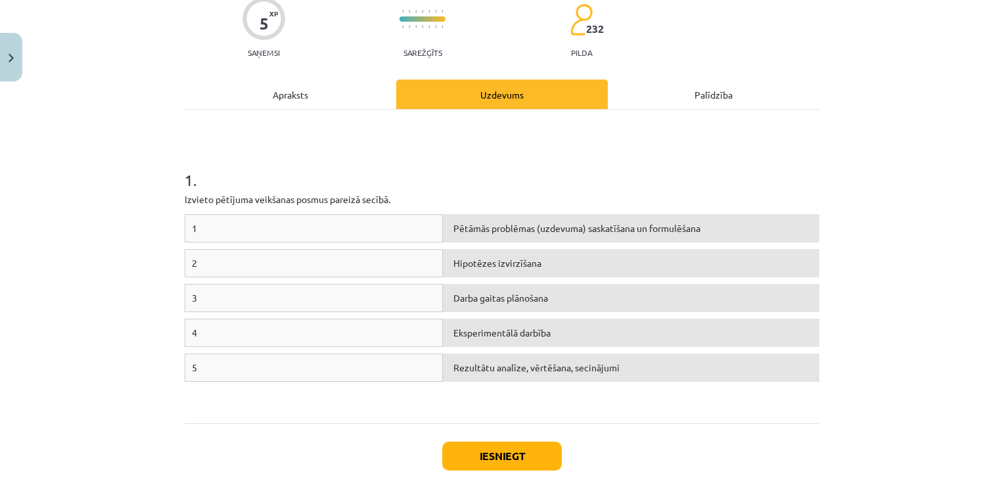
scroll to position [184, 0]
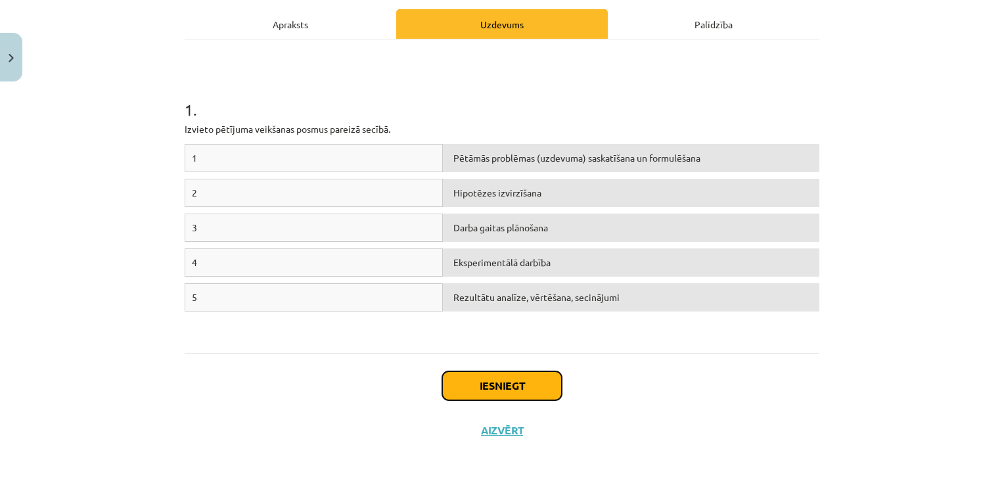
click at [499, 390] on button "Iesniegt" at bounding box center [502, 385] width 120 height 29
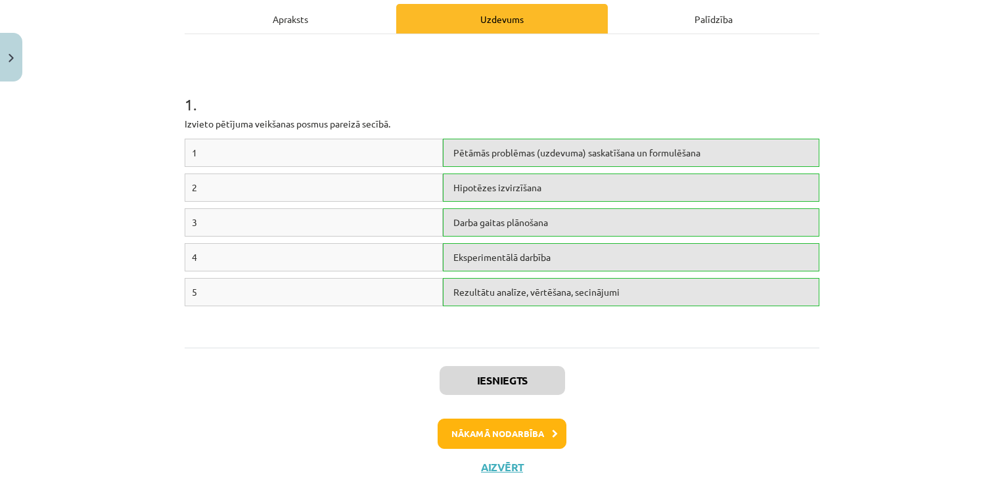
scroll to position [194, 0]
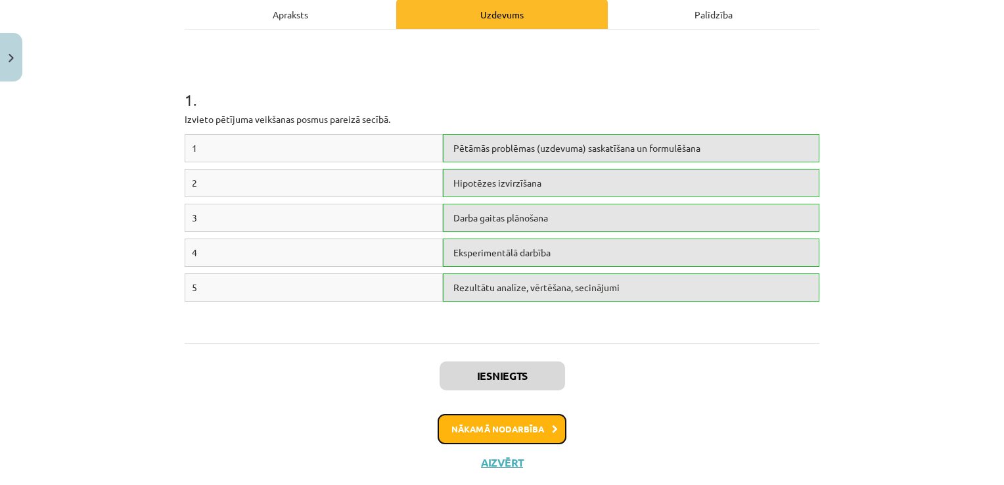
click at [479, 425] on button "Nākamā nodarbība" at bounding box center [501, 429] width 129 height 30
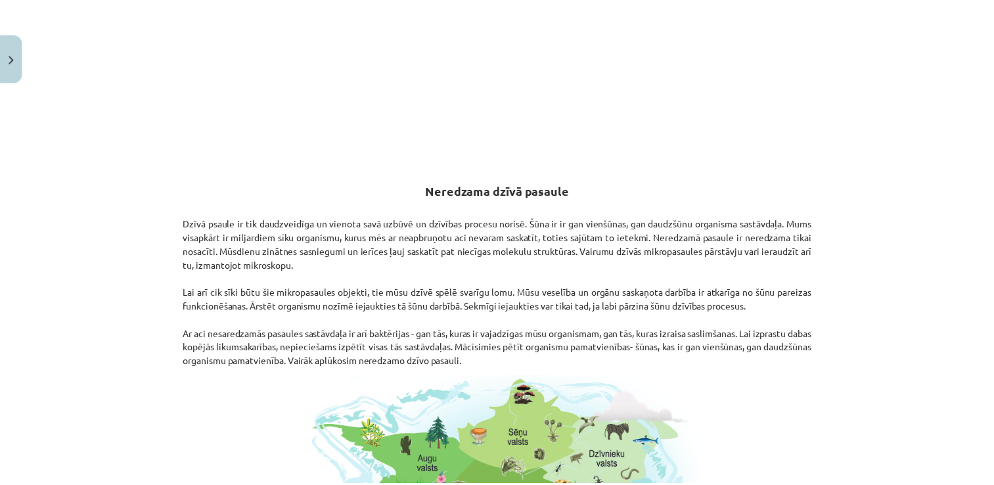
scroll to position [0, 0]
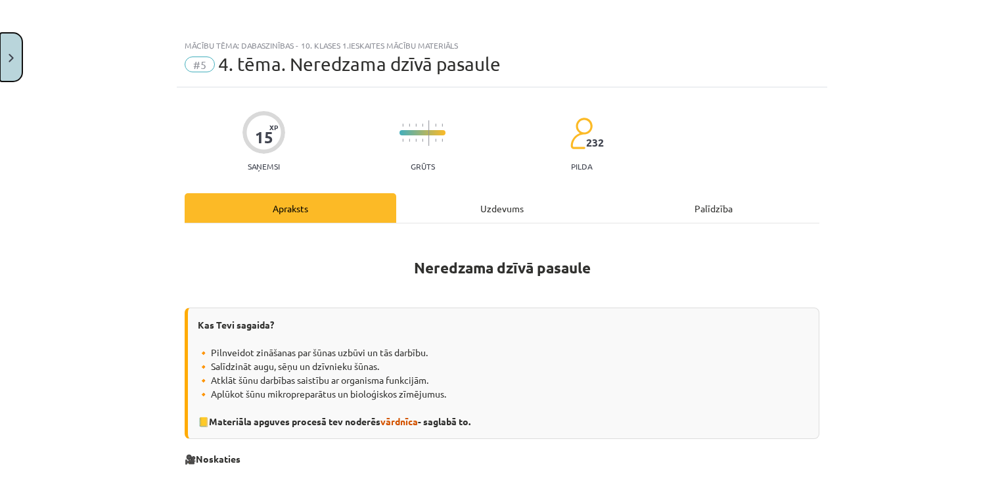
click at [12, 60] on img "Close" at bounding box center [11, 58] width 5 height 9
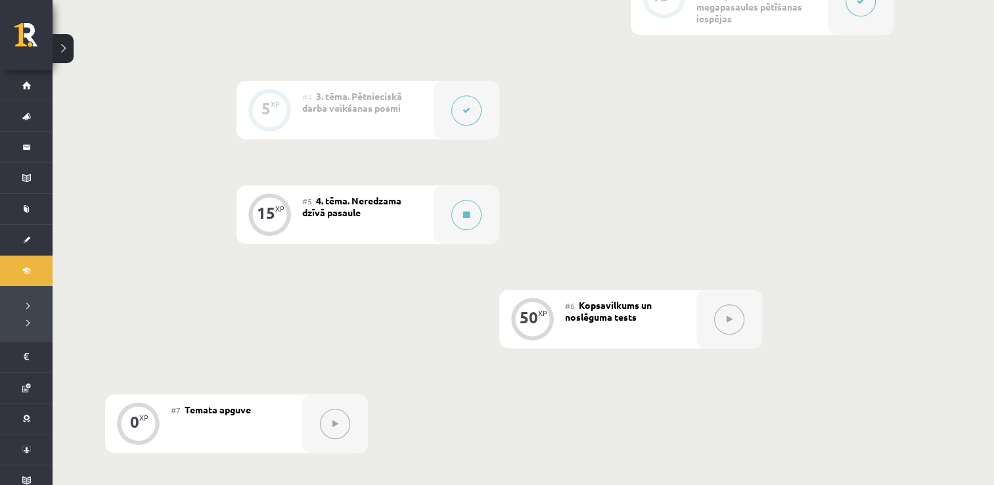
scroll to position [592, 0]
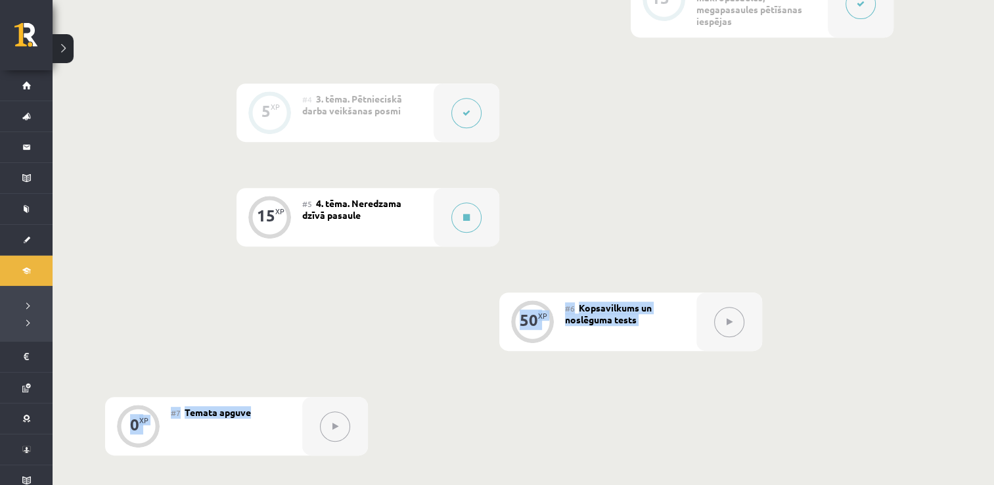
drag, startPoint x: 719, startPoint y: 376, endPoint x: 853, endPoint y: 225, distance: 201.5
click at [853, 225] on div "0 XP #1 Pirms sāc mācīties! Ievada daļa 15 XP #2 1. tēma. Kā veidota pasaule? 1…" at bounding box center [499, 109] width 788 height 694
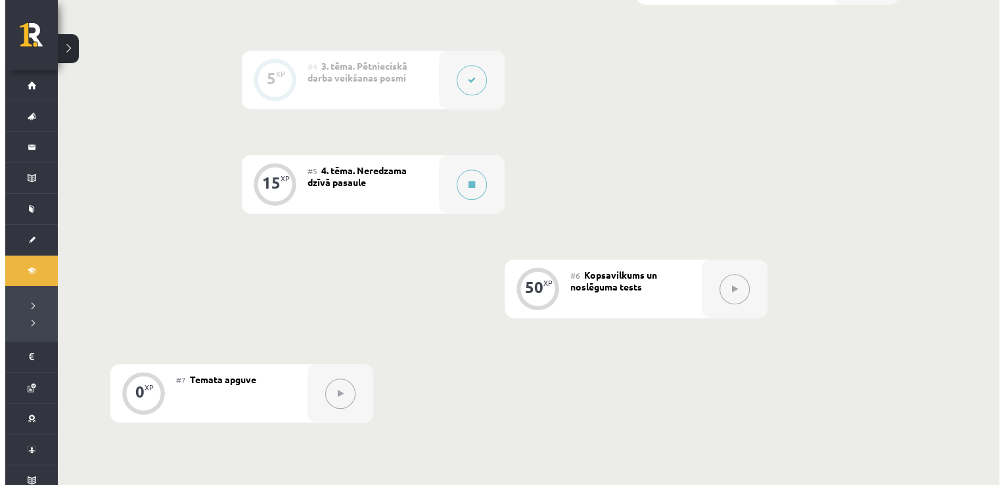
scroll to position [632, 0]
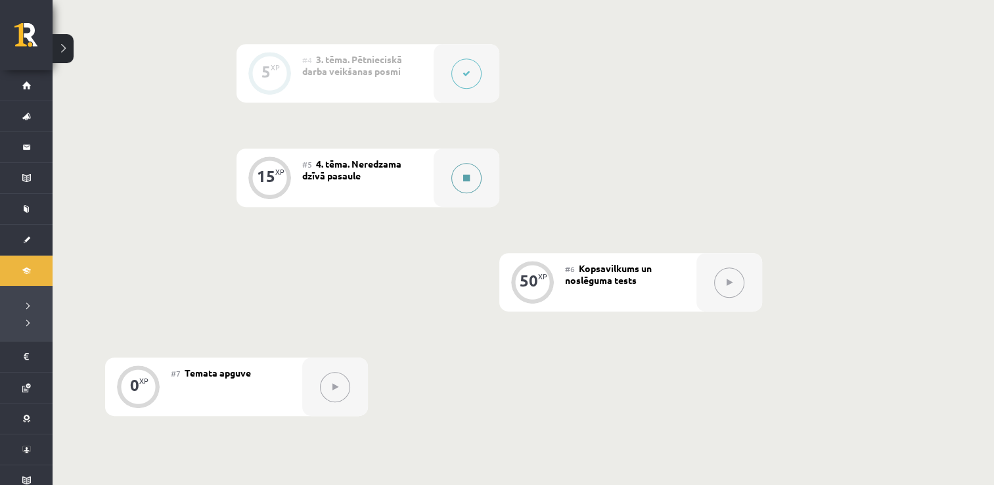
click at [480, 178] on button at bounding box center [466, 178] width 30 height 30
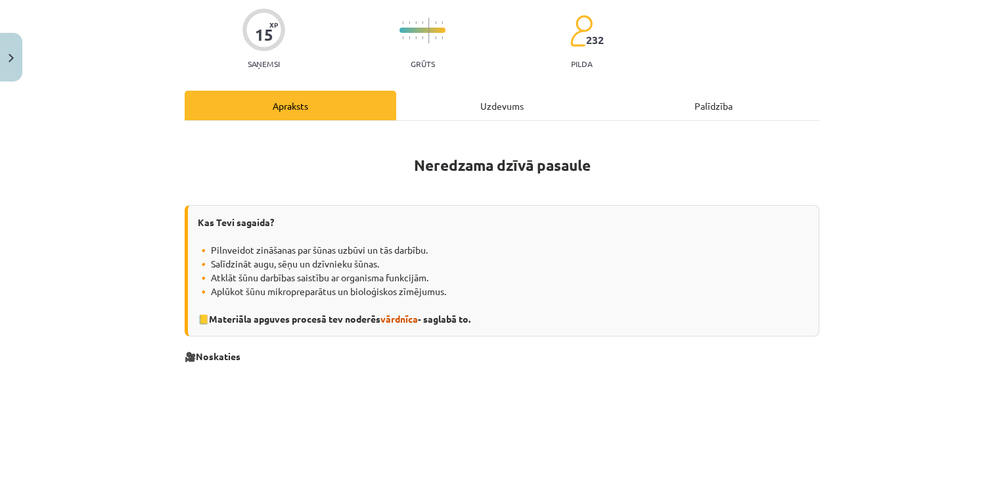
scroll to position [102, 0]
click at [465, 110] on div "Uzdevums" at bounding box center [501, 106] width 211 height 30
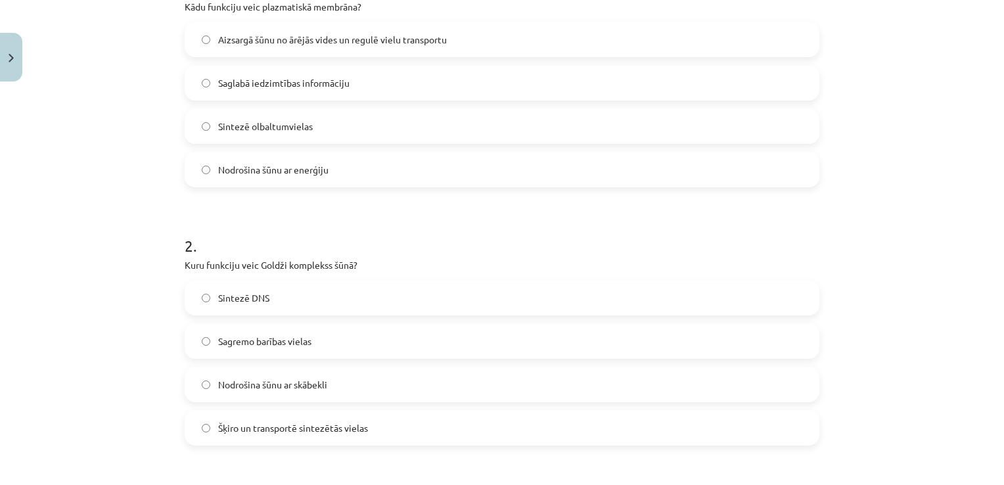
scroll to position [306, 0]
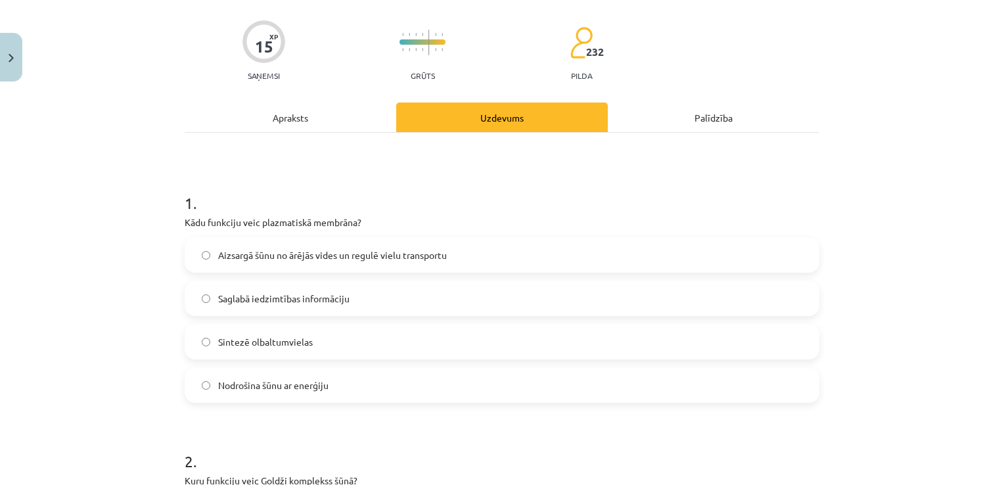
click at [320, 102] on div "Apraksts" at bounding box center [290, 117] width 211 height 30
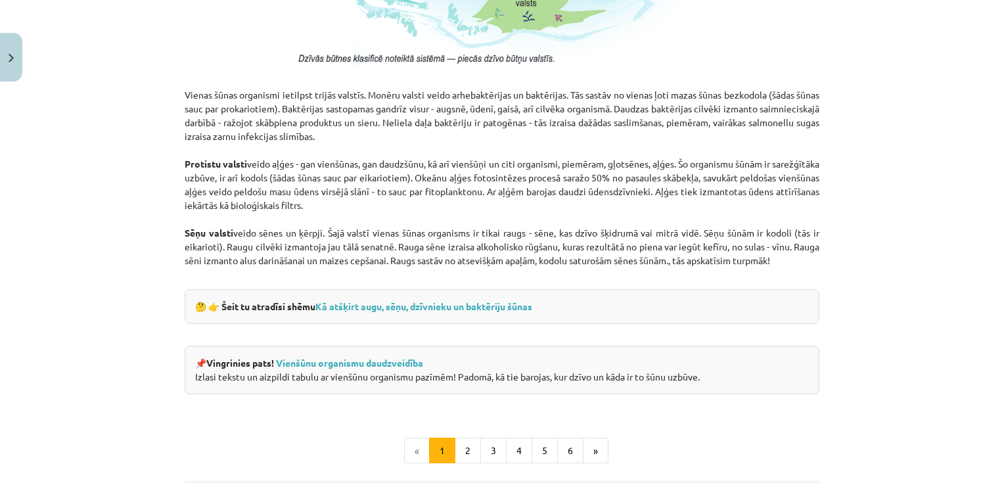
scroll to position [1213, 0]
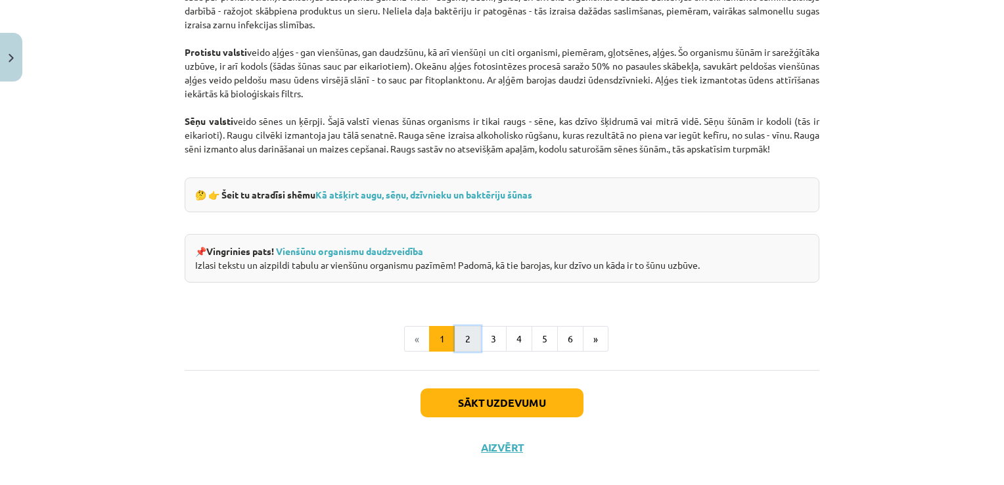
click at [464, 340] on button "2" at bounding box center [468, 339] width 26 height 26
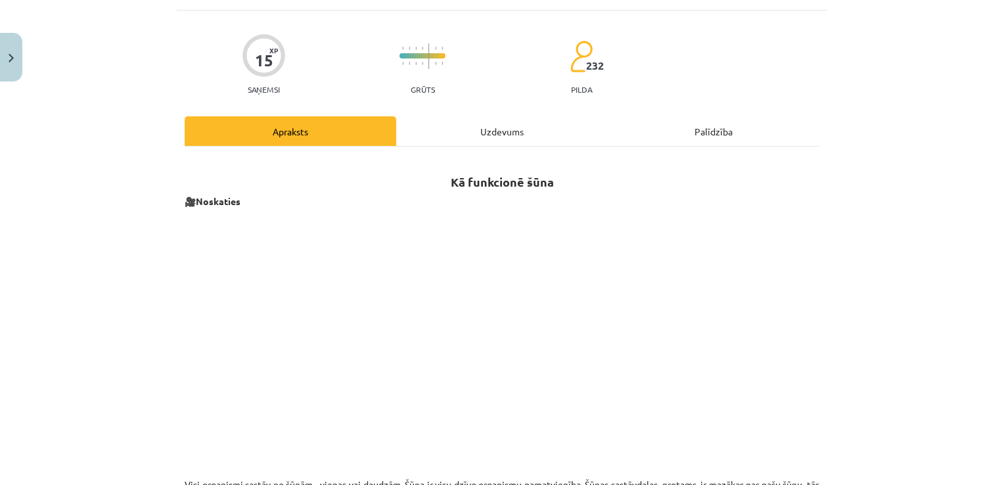
scroll to position [68, 0]
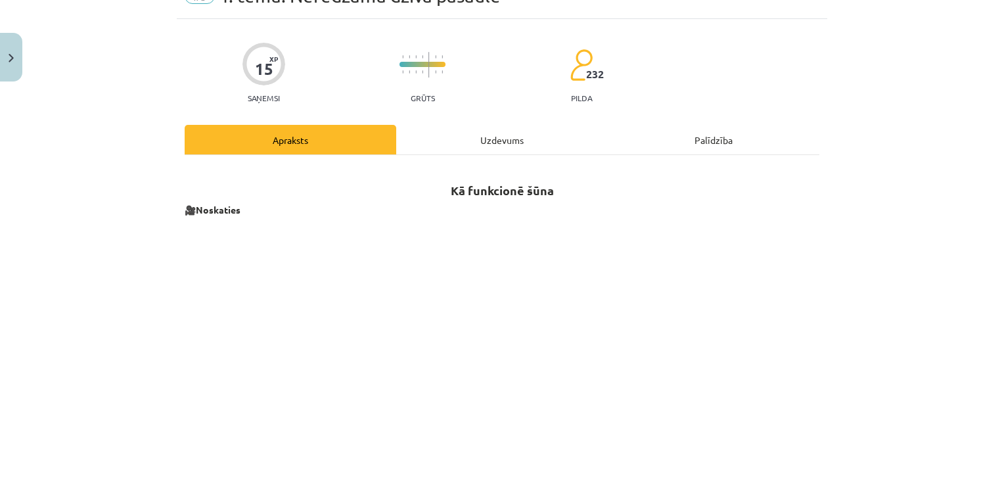
click at [455, 130] on div "Uzdevums" at bounding box center [501, 140] width 211 height 30
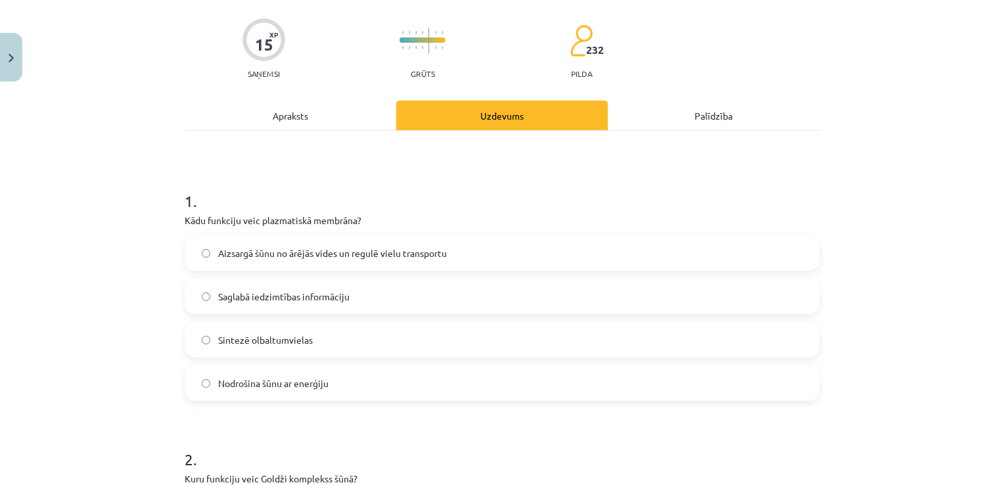
scroll to position [72, 0]
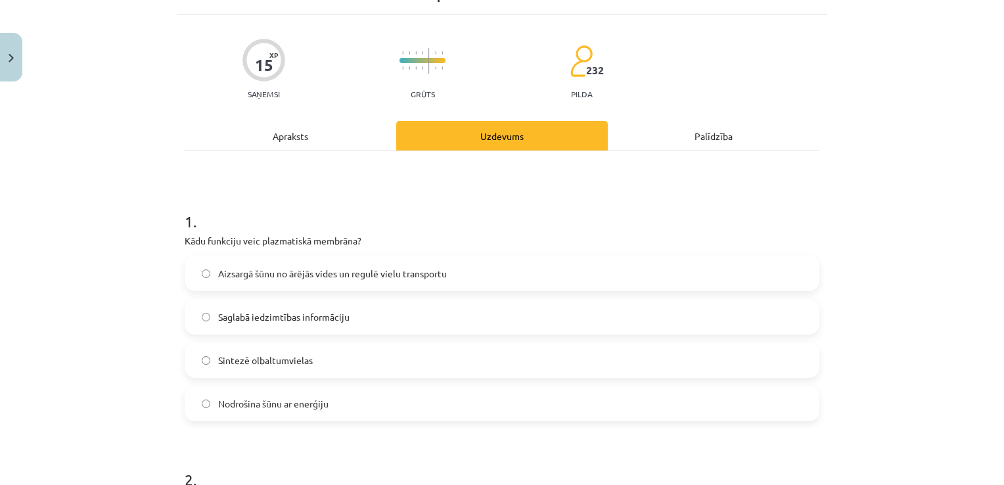
click at [199, 279] on label "Aizsargā šūnu no ārējās vides un regulē vielu transportu" at bounding box center [502, 273] width 632 height 33
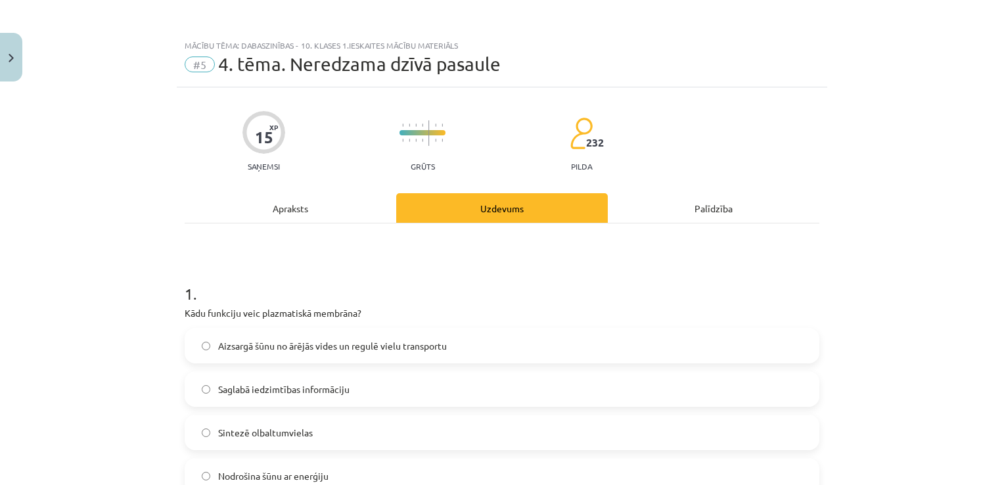
click at [280, 198] on div "Apraksts" at bounding box center [290, 208] width 211 height 30
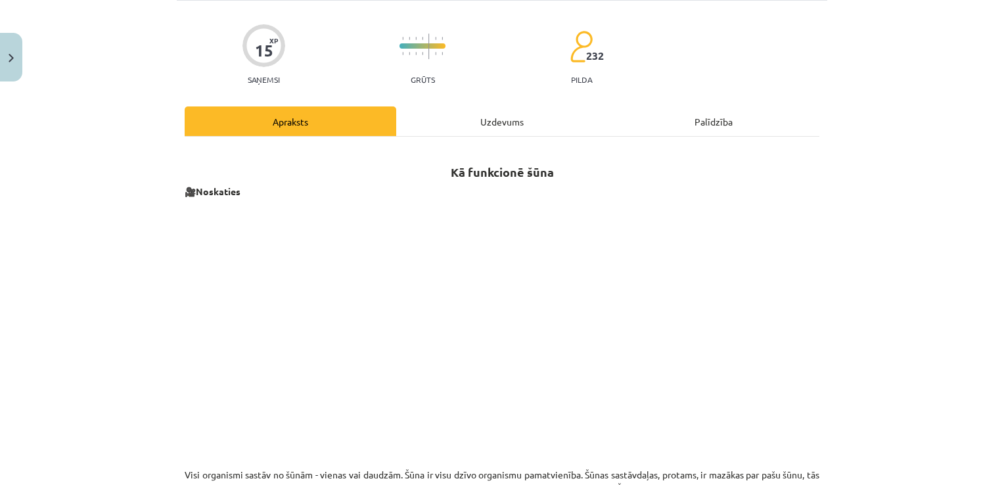
scroll to position [72, 0]
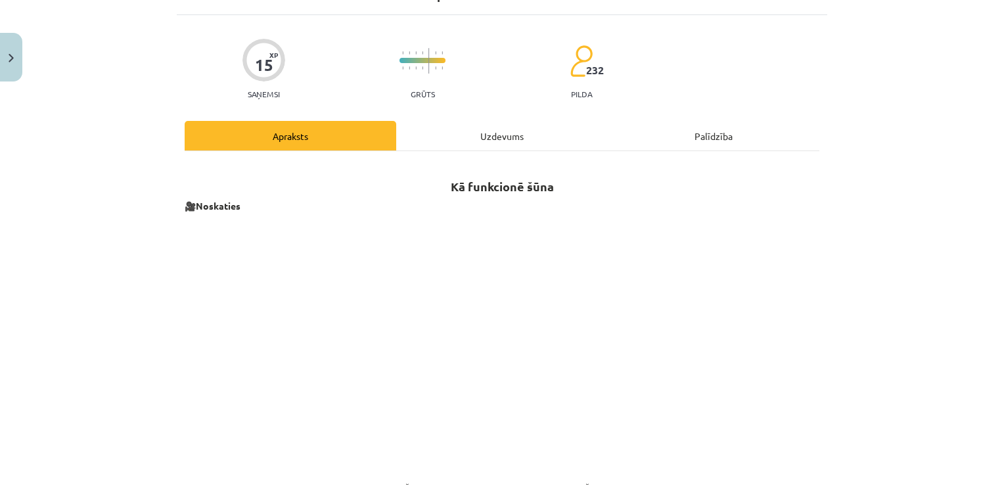
click at [453, 143] on div "Uzdevums" at bounding box center [501, 136] width 211 height 30
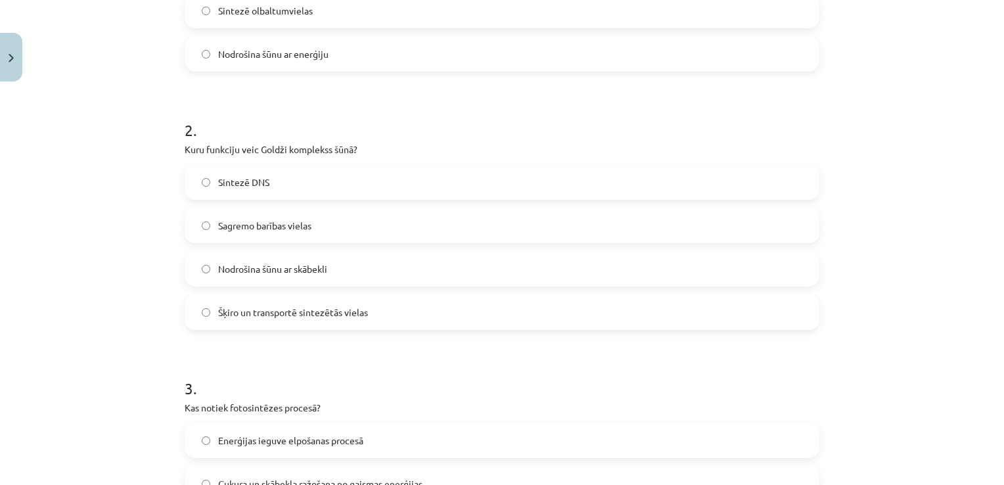
scroll to position [414, 0]
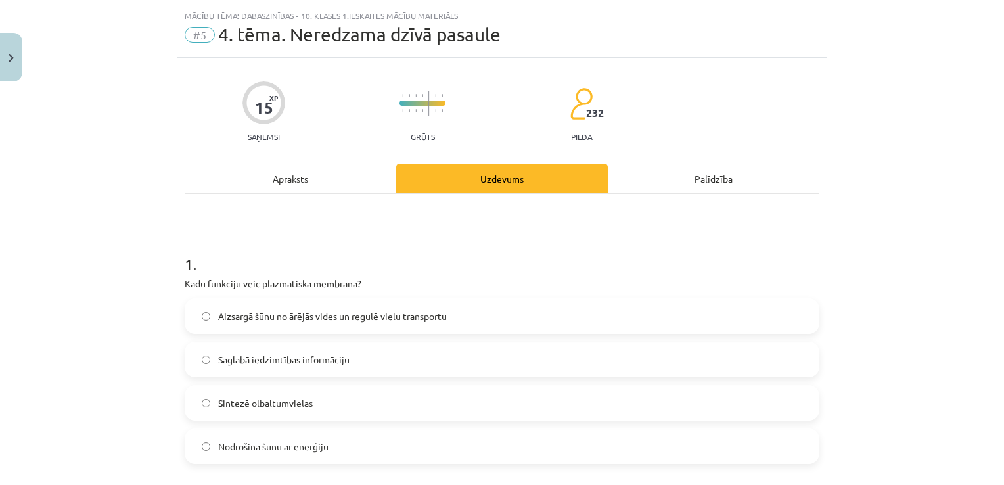
click at [278, 187] on div "Apraksts" at bounding box center [290, 179] width 211 height 30
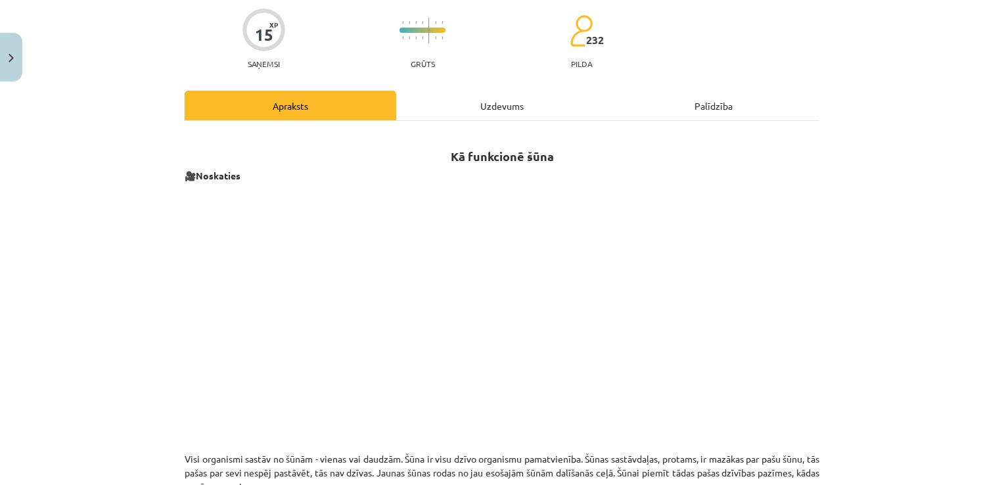
scroll to position [87, 0]
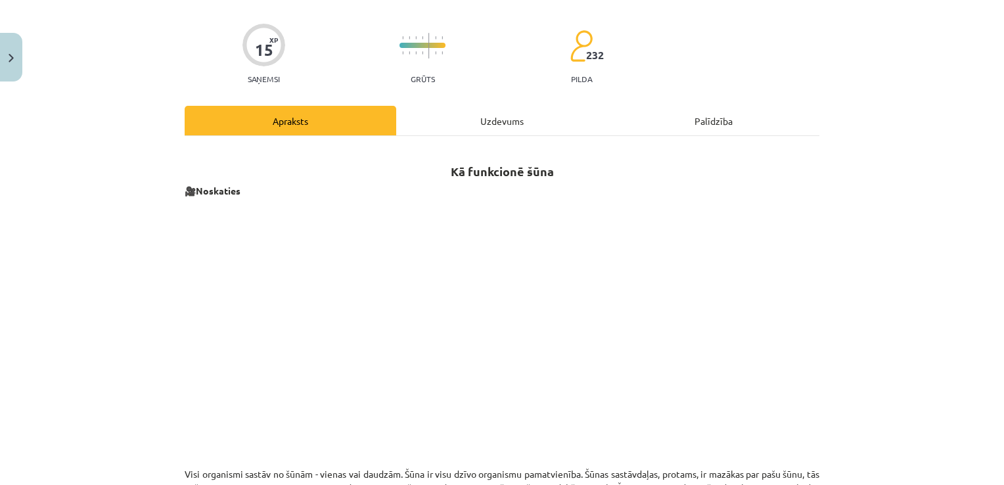
click at [466, 119] on div "Uzdevums" at bounding box center [501, 121] width 211 height 30
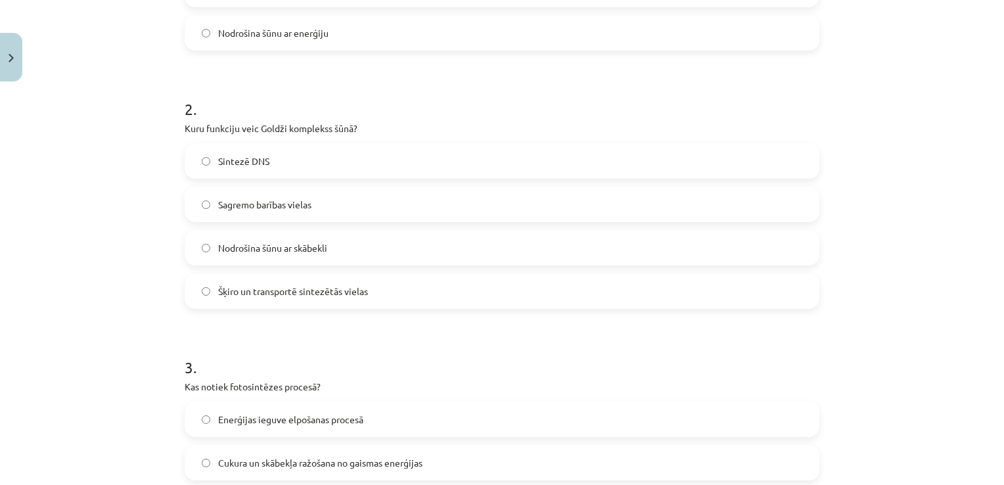
scroll to position [442, 0]
click at [208, 202] on label "Sagremo barības vielas" at bounding box center [502, 205] width 632 height 33
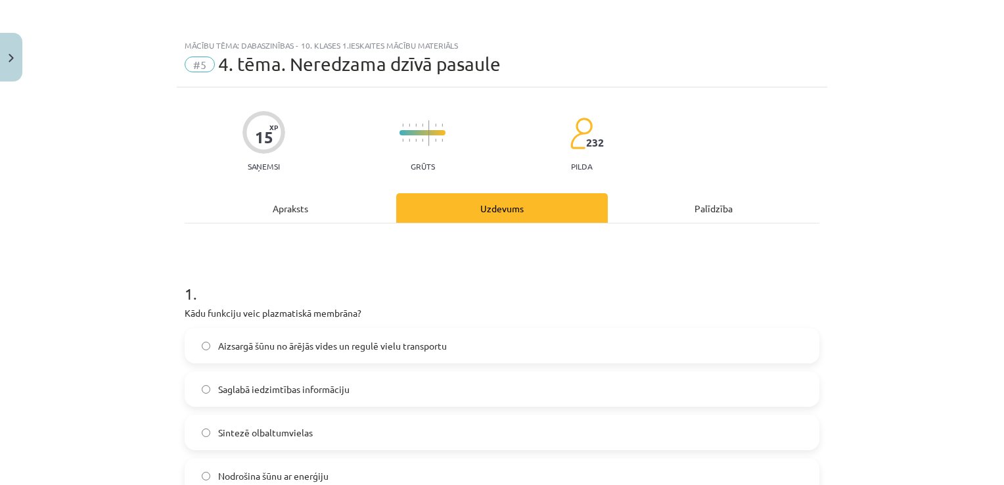
click at [265, 216] on div "Apraksts" at bounding box center [290, 208] width 211 height 30
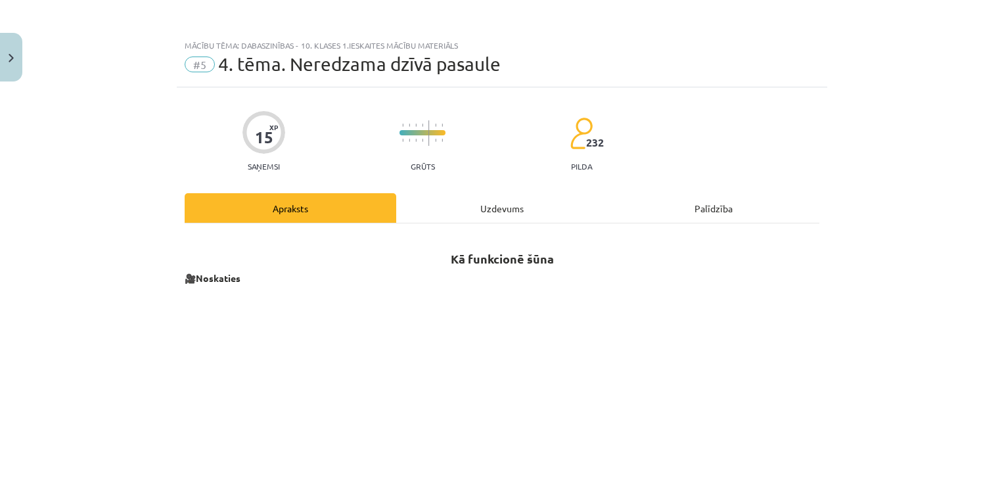
click at [481, 210] on div "Uzdevums" at bounding box center [501, 208] width 211 height 30
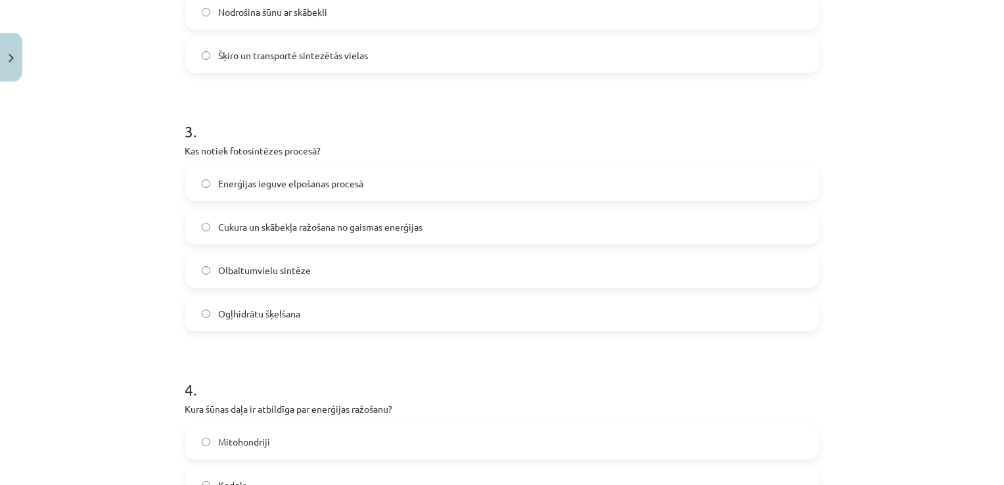
scroll to position [678, 0]
click at [208, 227] on label "Cukura un skābekļa ražošana no gaismas enerģijas" at bounding box center [502, 227] width 632 height 33
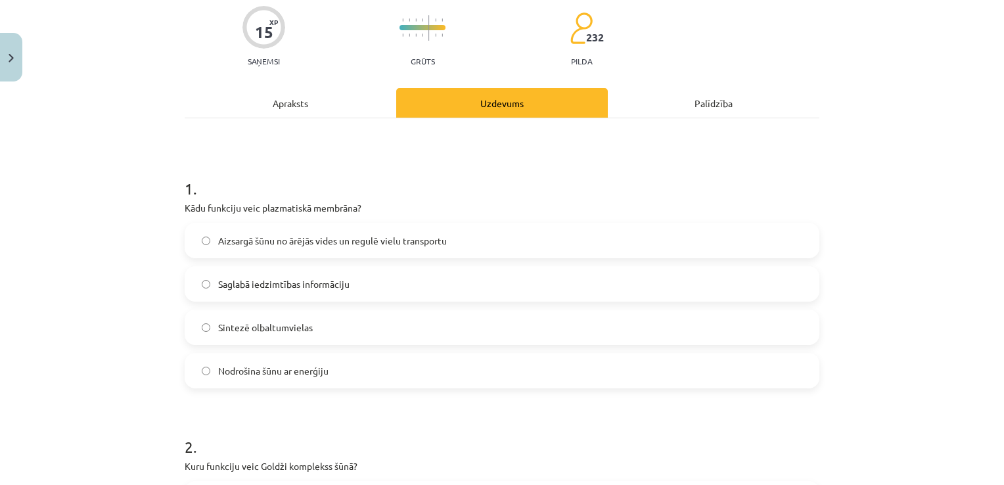
scroll to position [0, 0]
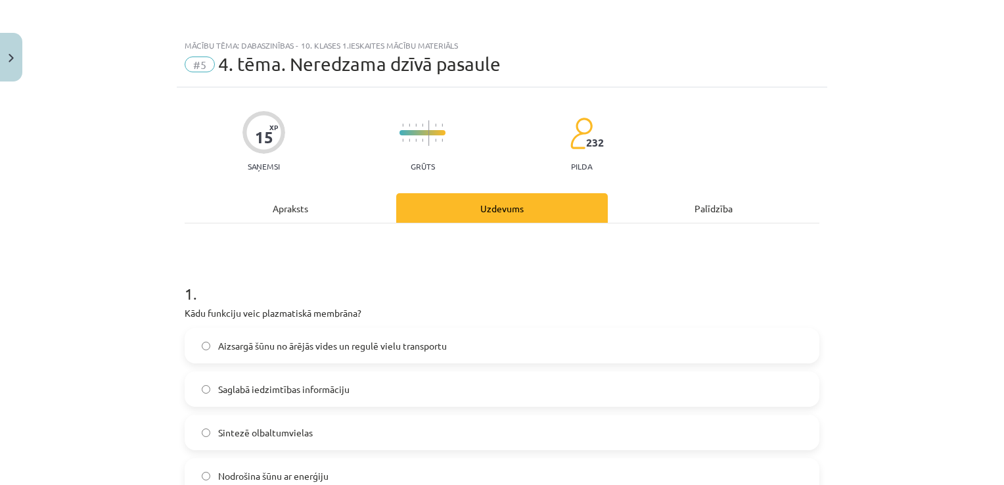
click at [284, 204] on div "Apraksts" at bounding box center [290, 208] width 211 height 30
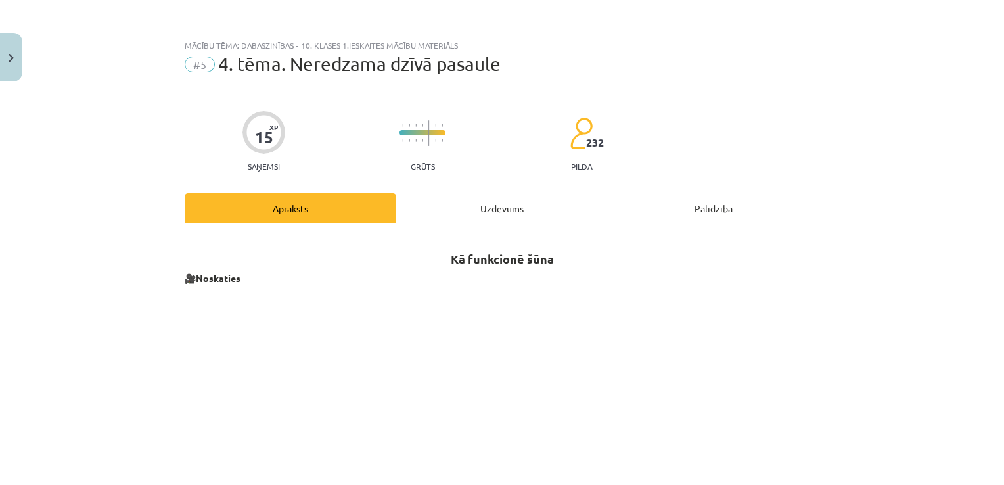
click at [478, 206] on div "Uzdevums" at bounding box center [501, 208] width 211 height 30
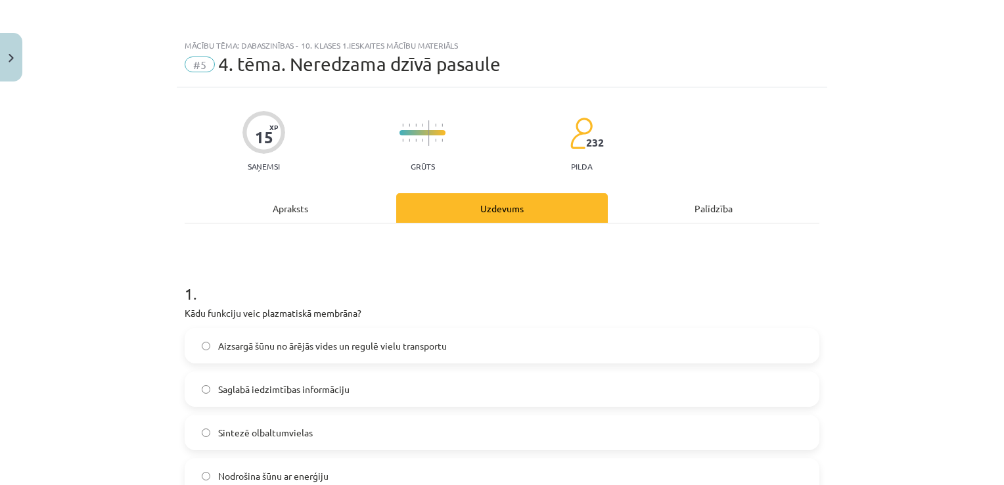
click at [301, 213] on div "Apraksts" at bounding box center [290, 208] width 211 height 30
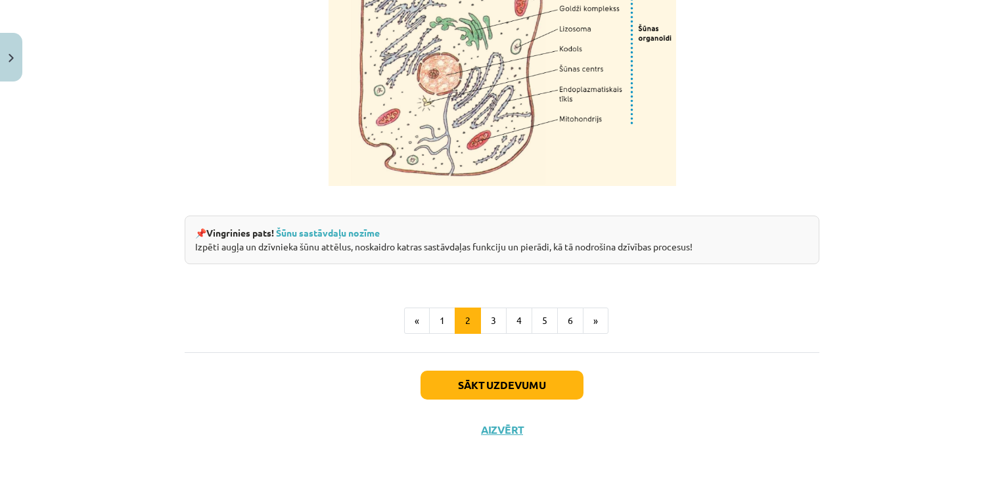
scroll to position [1643, 0]
click at [497, 325] on button "3" at bounding box center [493, 320] width 26 height 26
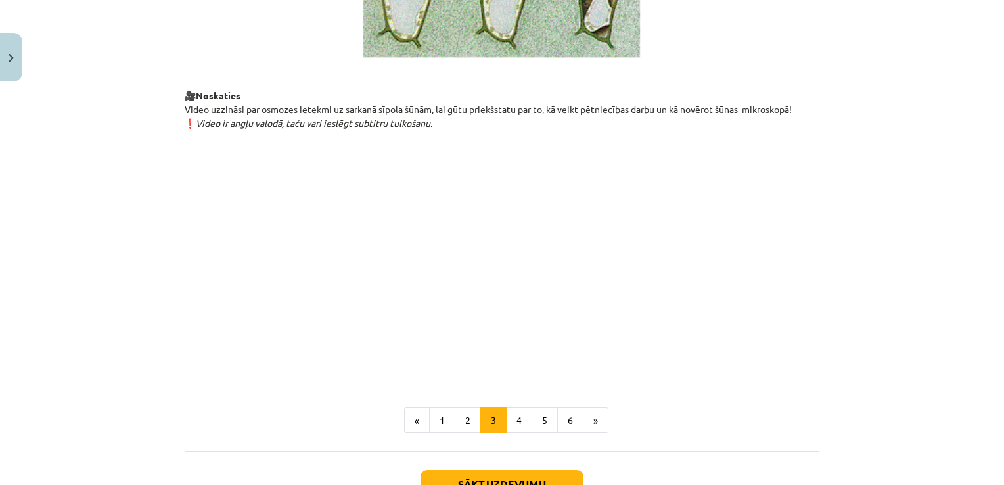
scroll to position [1400, 0]
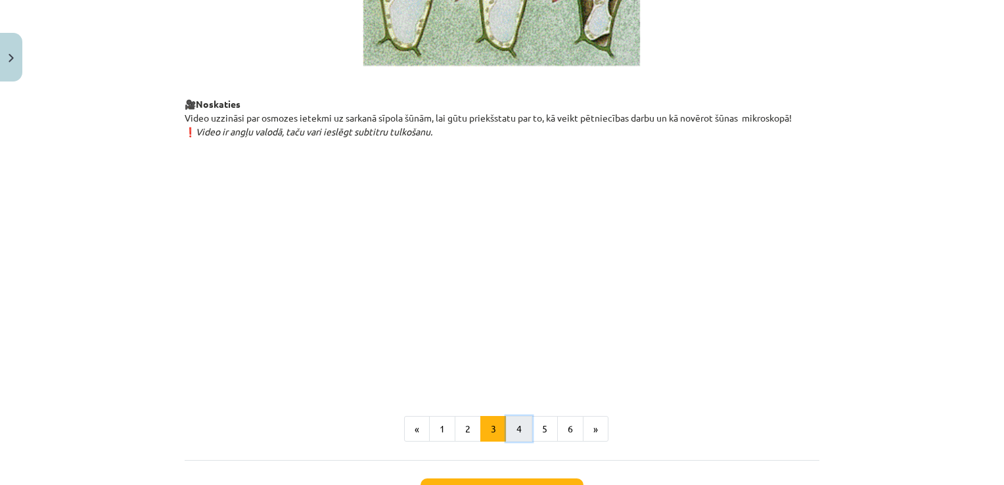
click at [514, 442] on button "4" at bounding box center [519, 429] width 26 height 26
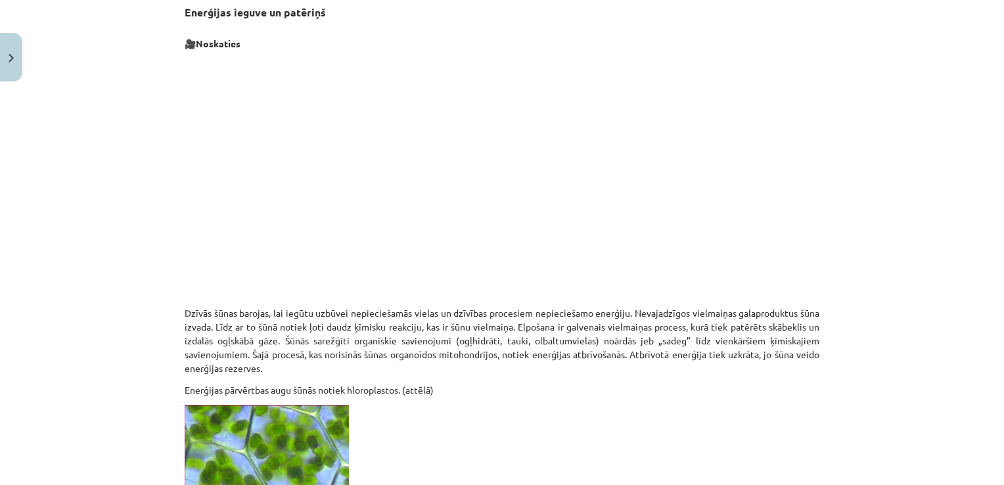
scroll to position [234, 0]
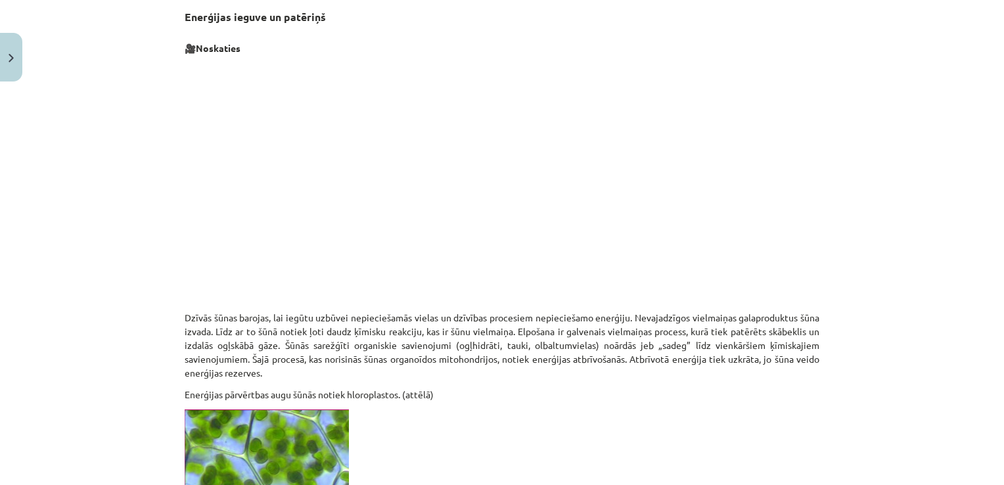
click at [625, 465] on p at bounding box center [502, 460] width 634 height 14
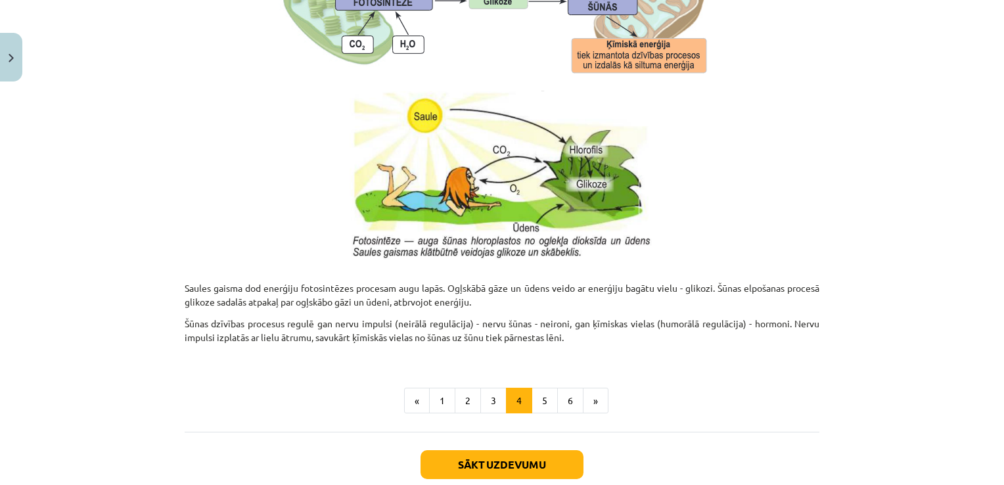
scroll to position [1350, 0]
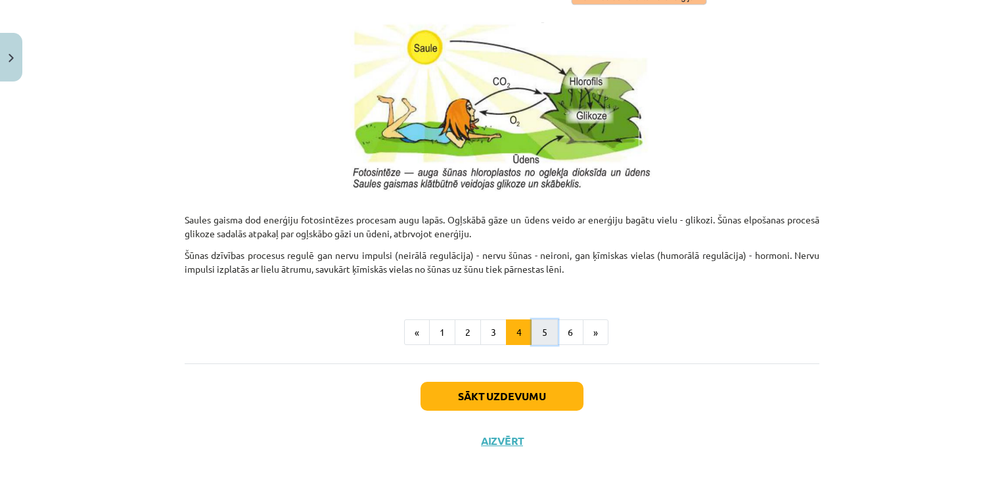
click at [539, 336] on button "5" at bounding box center [544, 332] width 26 height 26
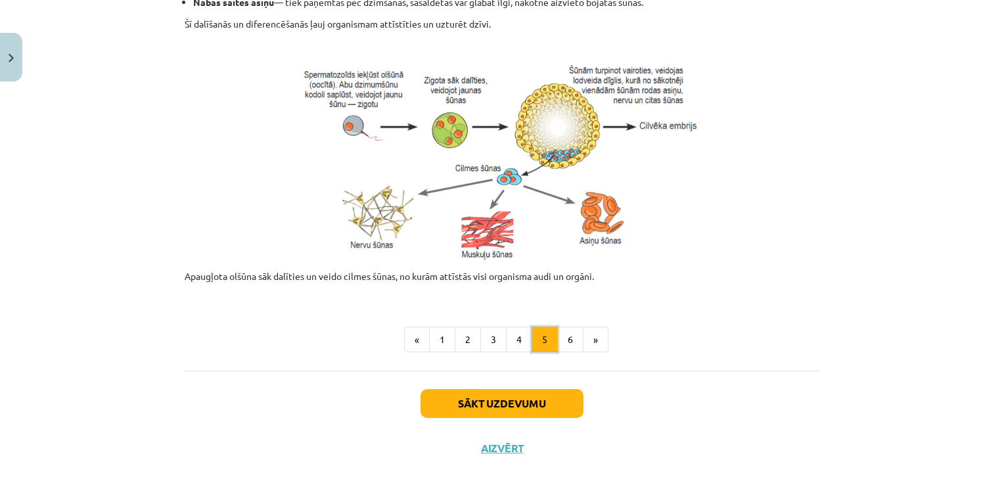
scroll to position [586, 0]
click at [569, 340] on button "6" at bounding box center [570, 339] width 26 height 26
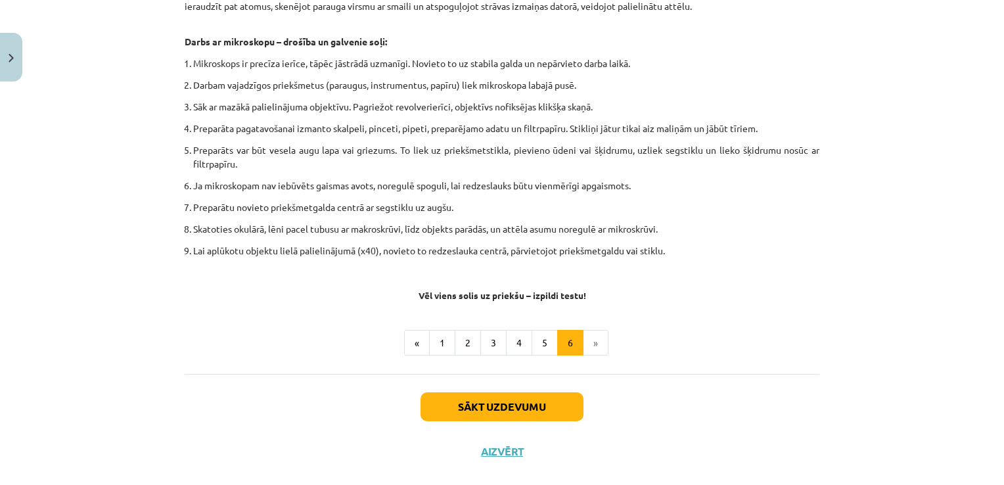
scroll to position [753, 0]
click at [592, 337] on li "»" at bounding box center [595, 342] width 25 height 26
click at [591, 343] on li "»" at bounding box center [595, 342] width 25 height 26
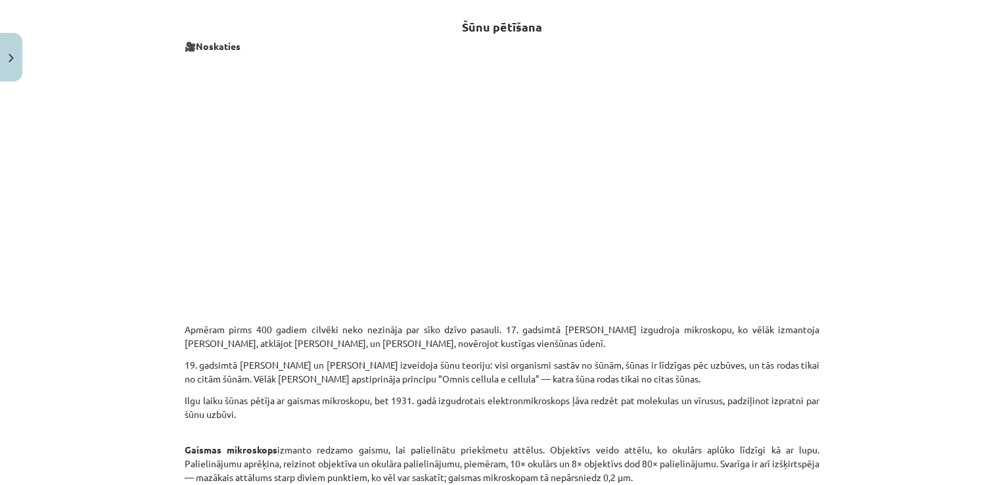
scroll to position [0, 0]
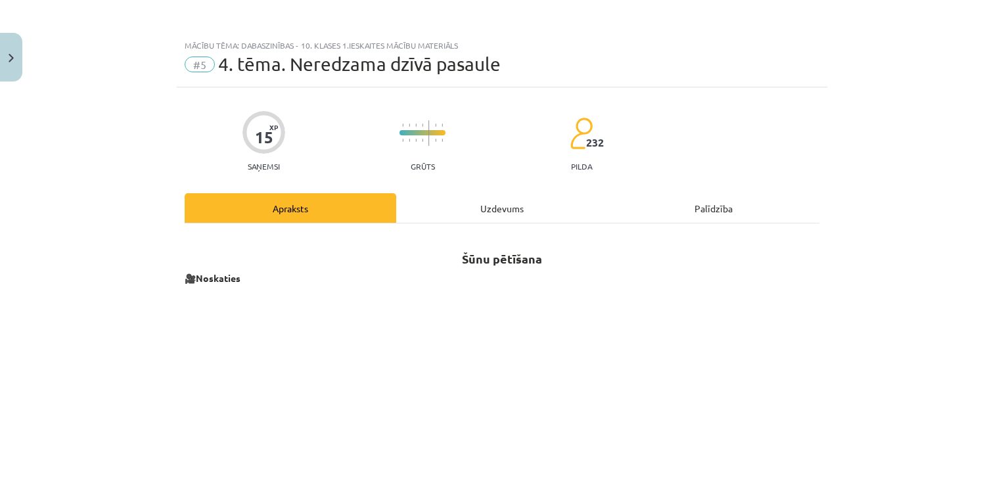
click at [474, 199] on div "Uzdevums" at bounding box center [501, 208] width 211 height 30
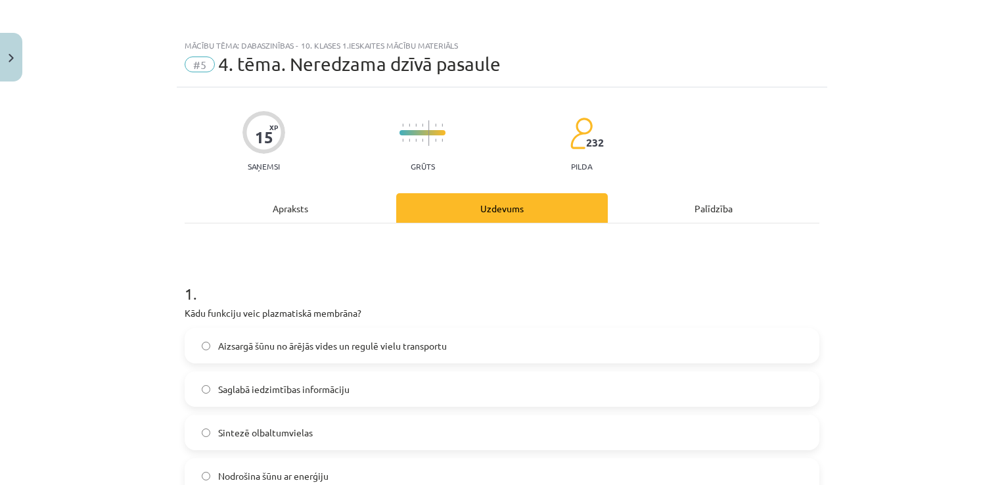
click at [276, 221] on div "Apraksts" at bounding box center [290, 208] width 211 height 30
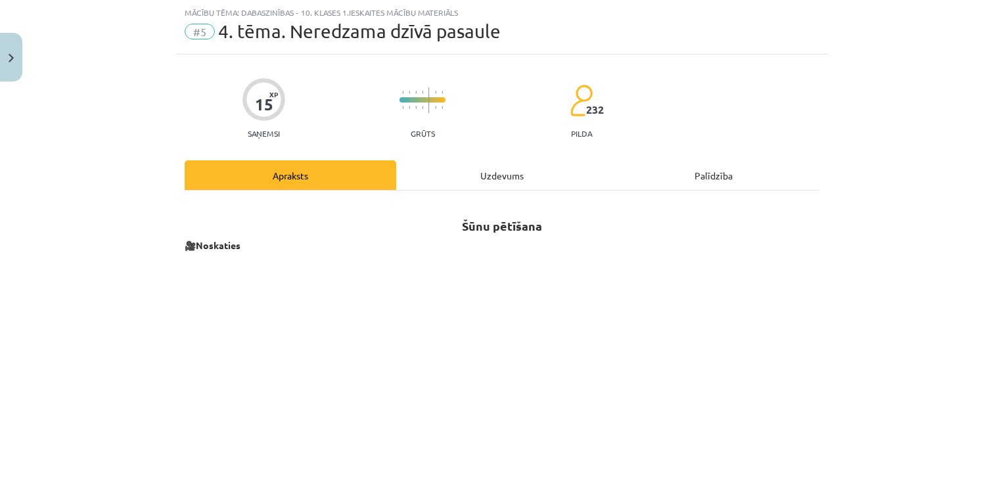
click at [101, 324] on div "Mācību tēma: Dabaszinības - 10. klases 1.ieskaites mācību materiāls #5 4. tēma.…" at bounding box center [502, 242] width 1004 height 485
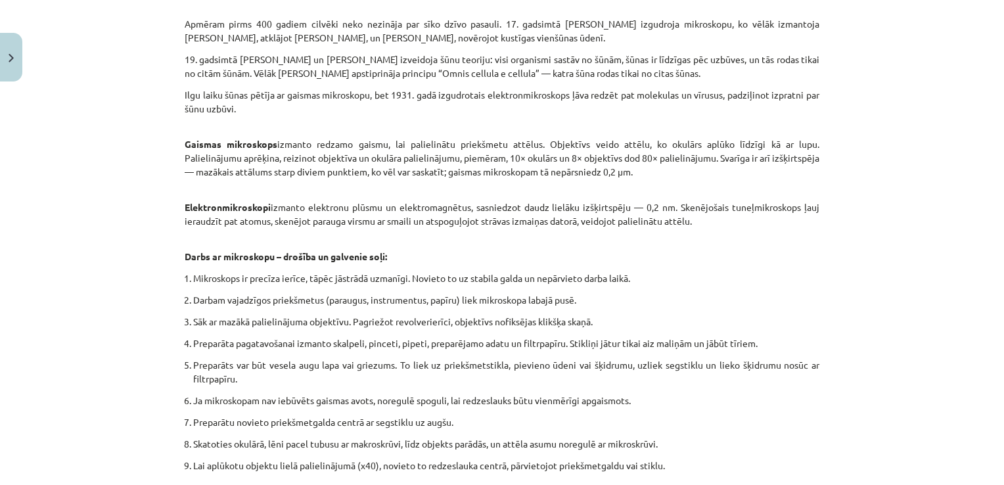
scroll to position [773, 0]
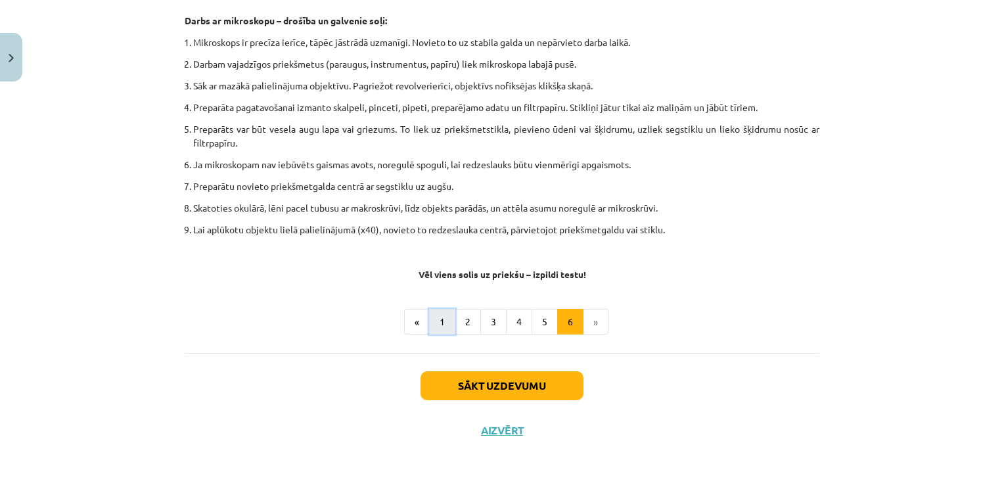
click at [437, 322] on button "1" at bounding box center [442, 322] width 26 height 26
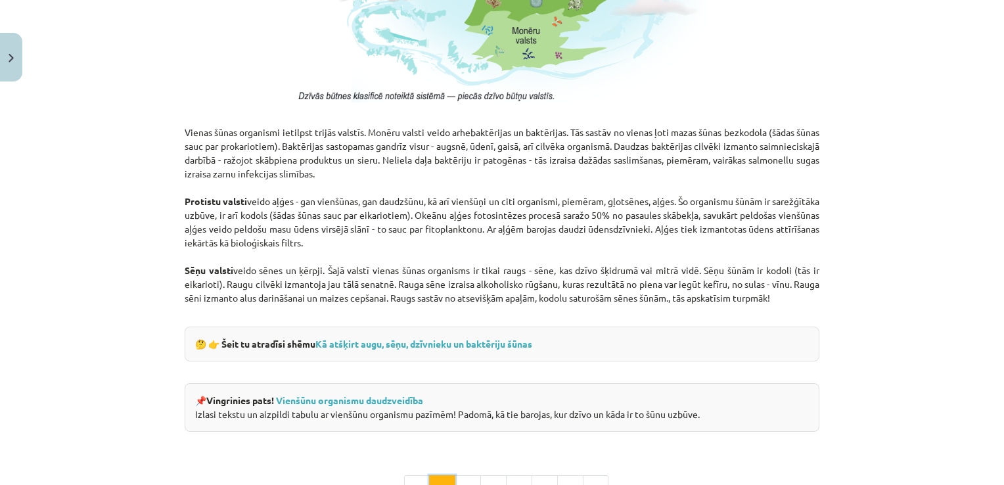
scroll to position [1079, 0]
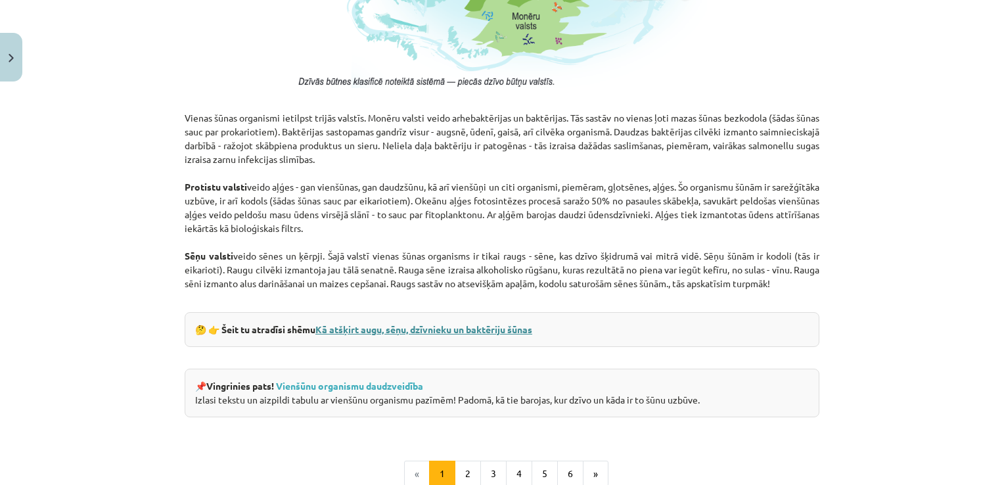
click at [422, 324] on link "Kā atšķirt augu, sēņu, dzīvnieku un baktēriju šūnas" at bounding box center [423, 329] width 217 height 12
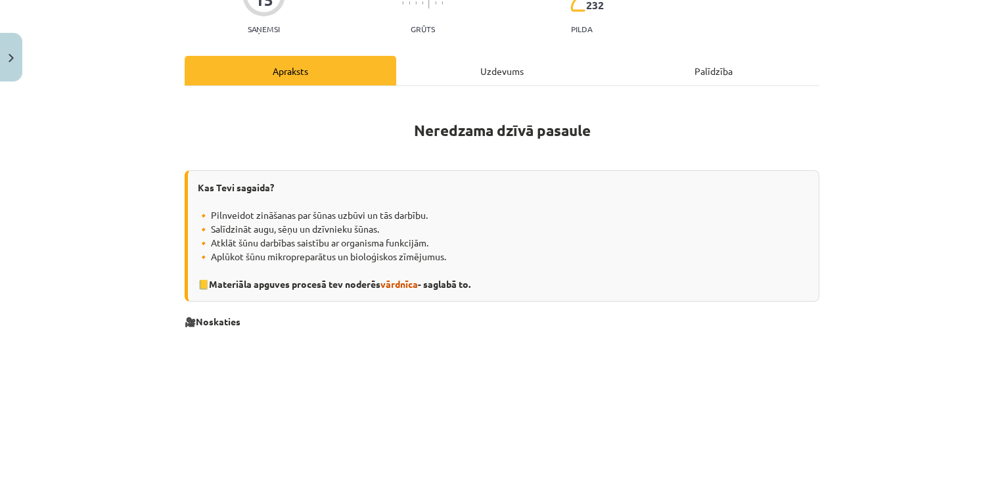
scroll to position [103, 0]
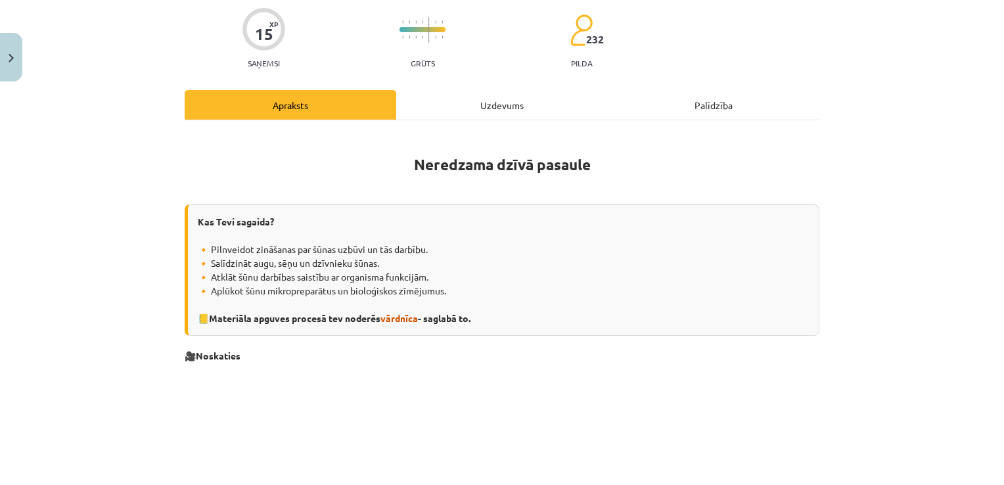
click at [476, 111] on div "Uzdevums" at bounding box center [501, 105] width 211 height 30
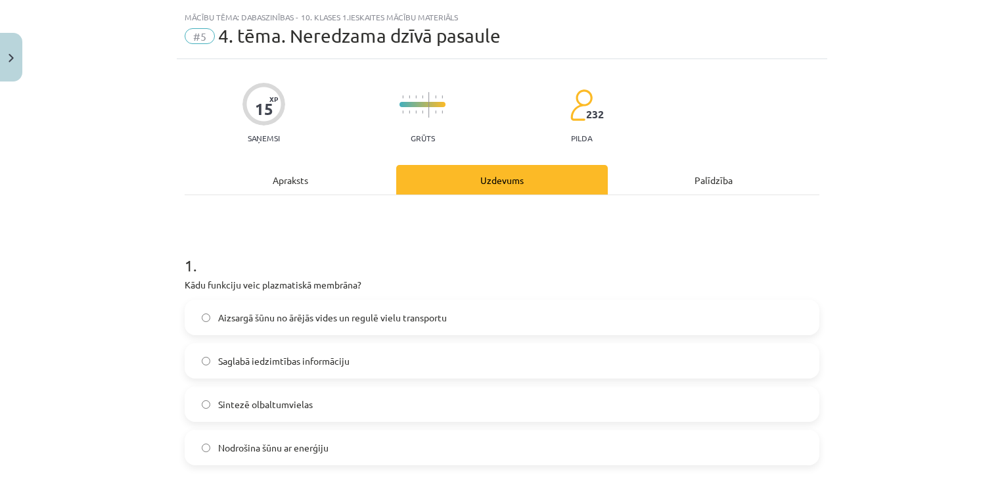
scroll to position [0, 0]
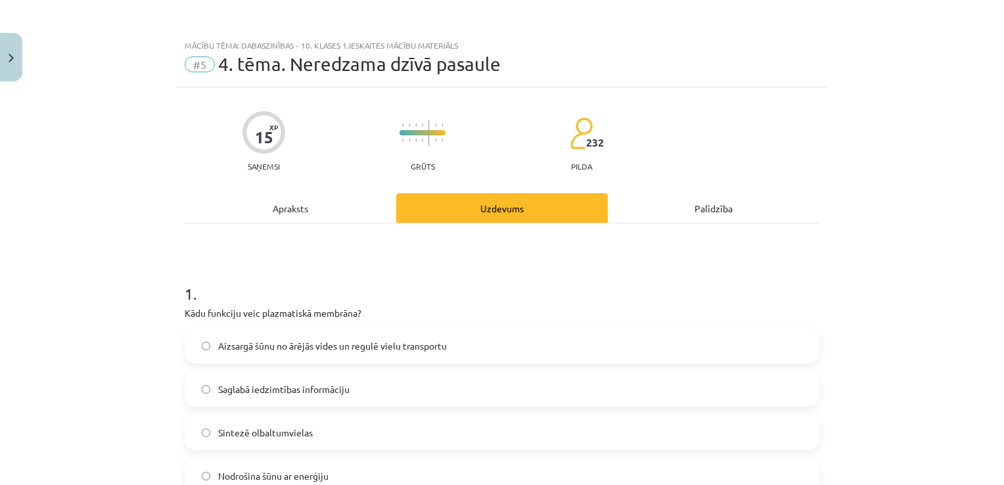
click at [298, 201] on div "Apraksts" at bounding box center [290, 208] width 211 height 30
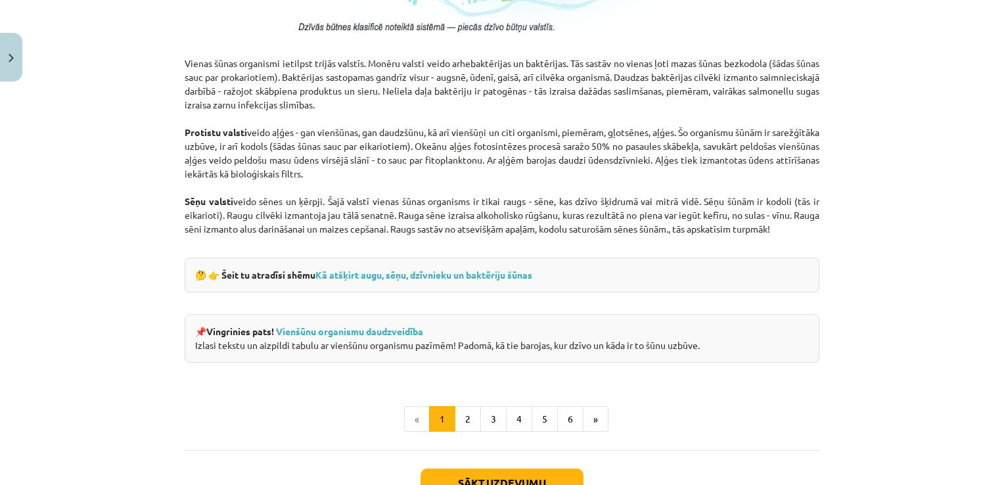
scroll to position [1132, 0]
click at [440, 271] on link "Kā atšķirt augu, sēņu, dzīvnieku un baktēriju šūnas" at bounding box center [423, 275] width 217 height 12
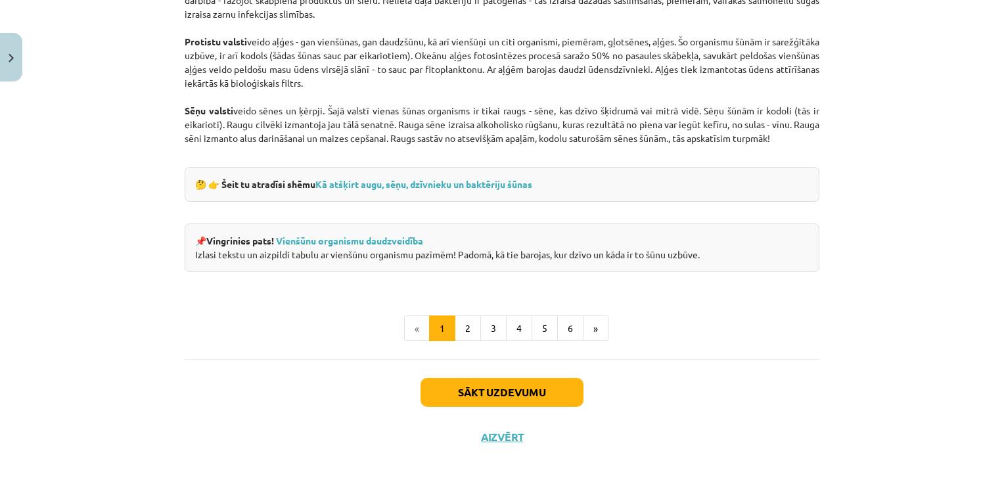
scroll to position [1224, 0]
click at [467, 329] on button "2" at bounding box center [468, 328] width 26 height 26
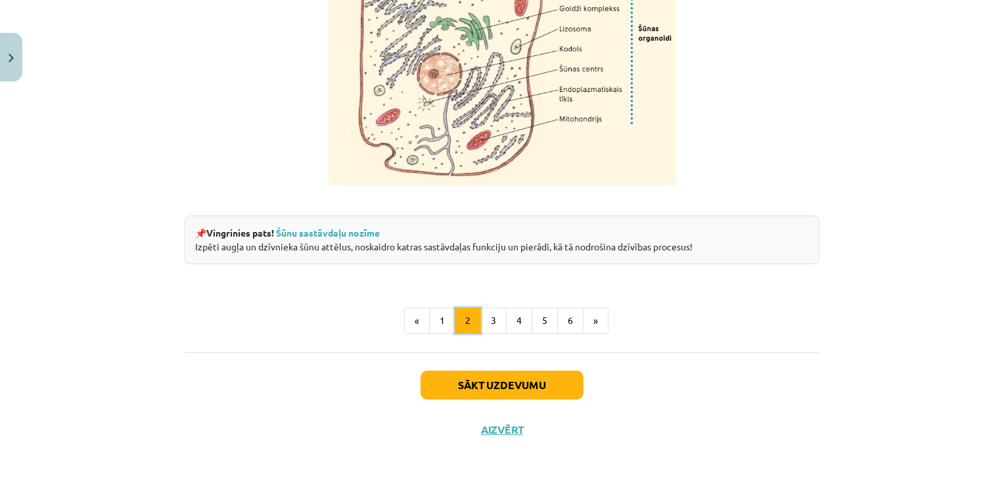
scroll to position [1624, 0]
click at [344, 238] on link "Šūnu sastāvdaļu nozīme" at bounding box center [328, 233] width 104 height 12
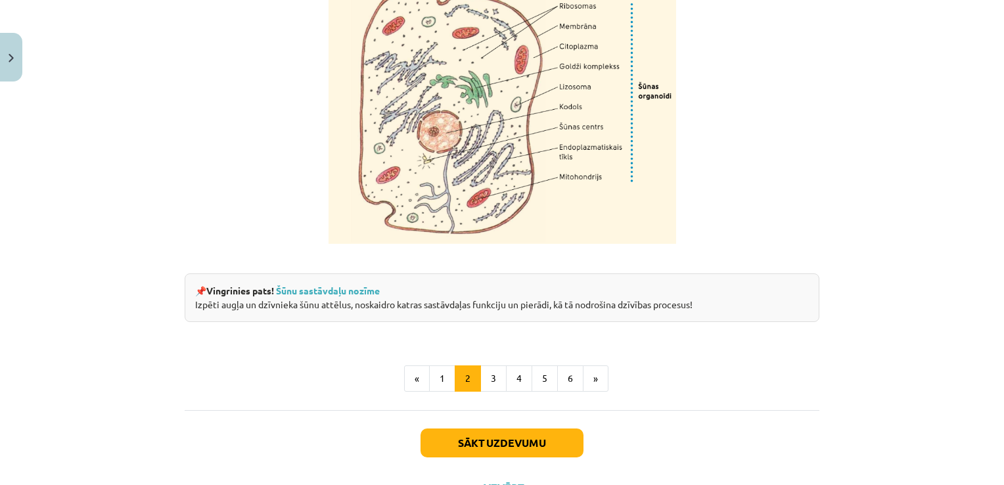
scroll to position [1542, 0]
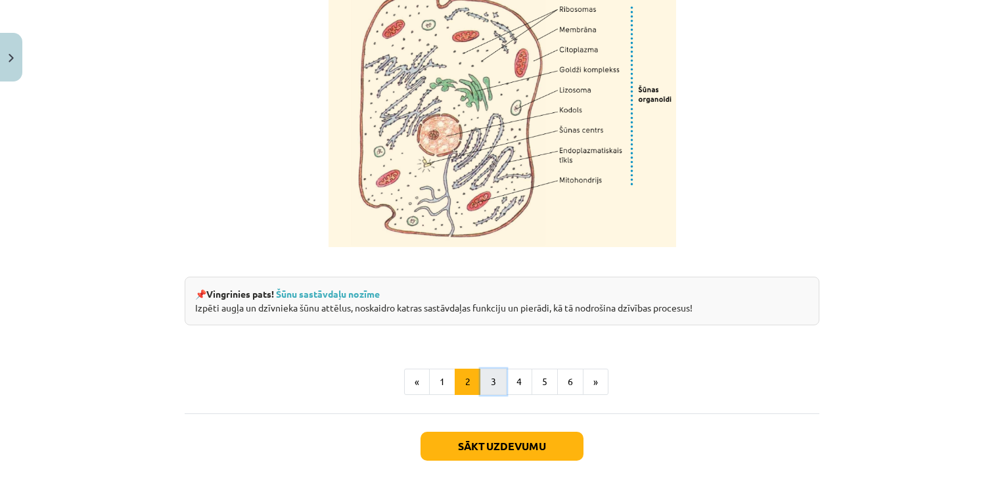
click at [487, 395] on button "3" at bounding box center [493, 381] width 26 height 26
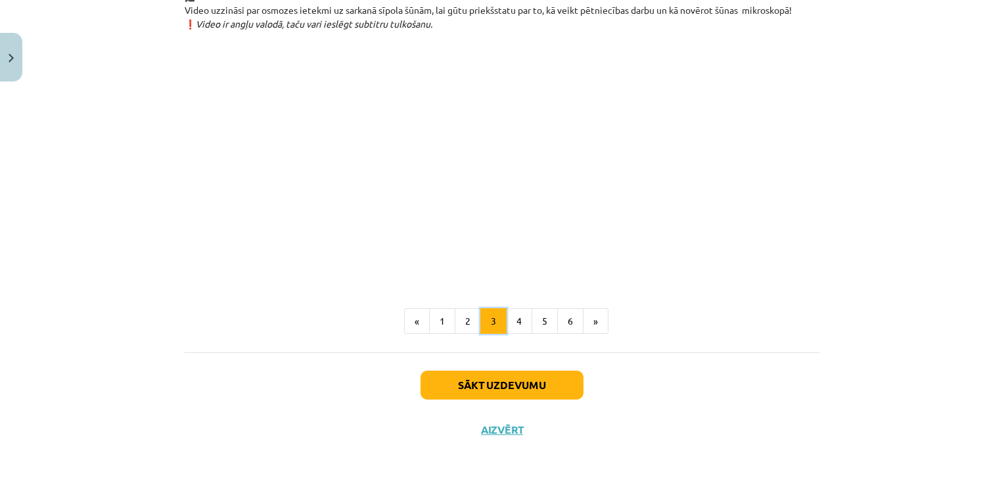
scroll to position [1534, 0]
click at [519, 324] on button "4" at bounding box center [519, 321] width 26 height 26
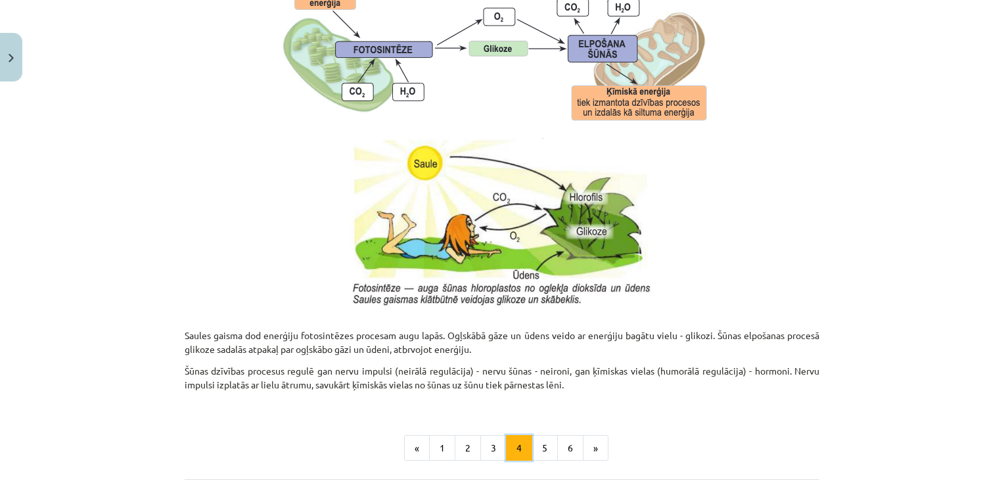
scroll to position [1360, 0]
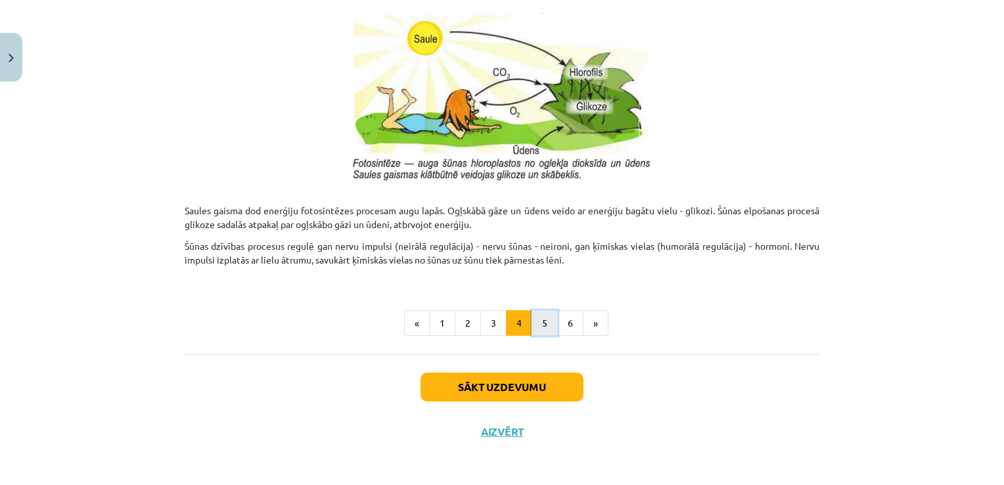
click at [535, 332] on button "5" at bounding box center [544, 323] width 26 height 26
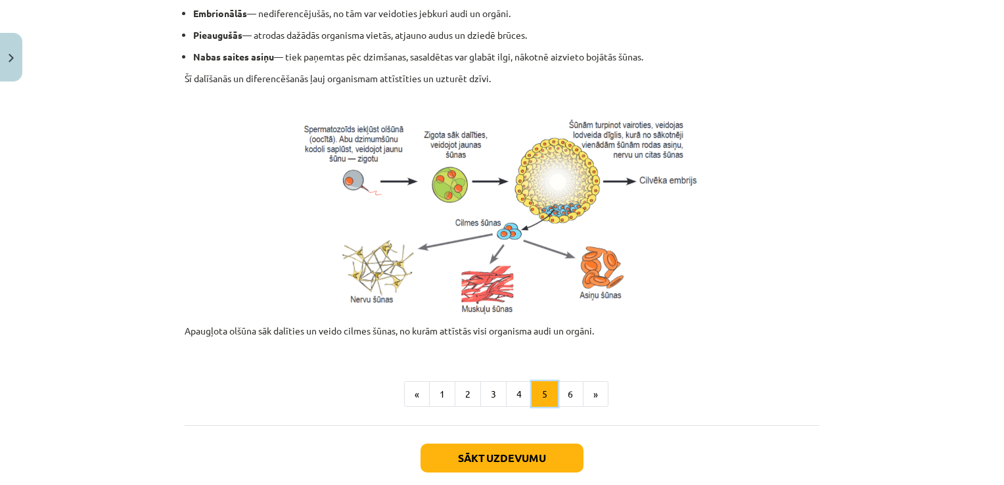
scroll to position [563, 0]
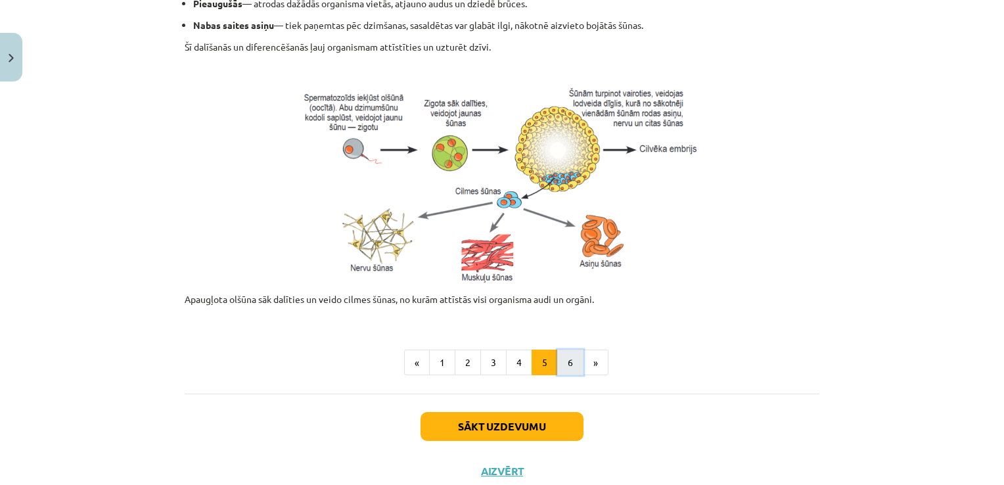
click at [560, 359] on button "6" at bounding box center [570, 362] width 26 height 26
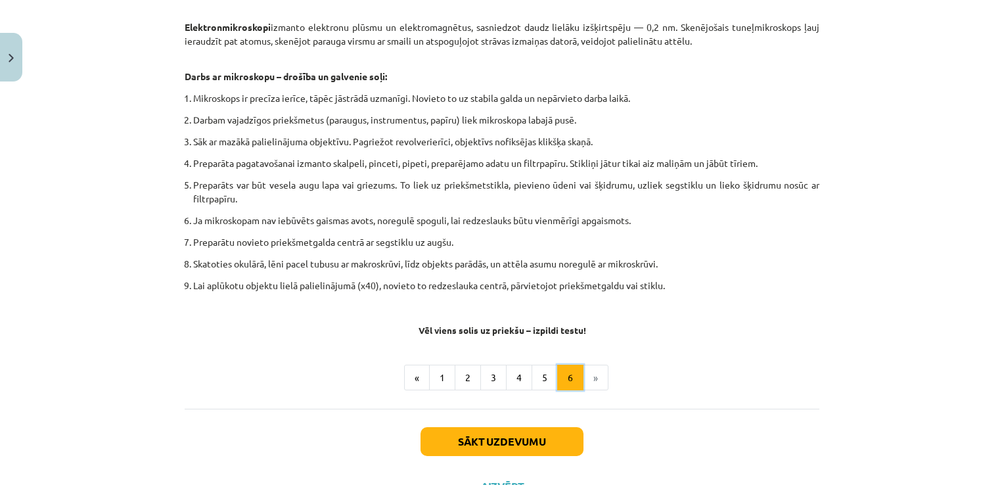
scroll to position [718, 0]
click at [444, 380] on button "1" at bounding box center [442, 377] width 26 height 26
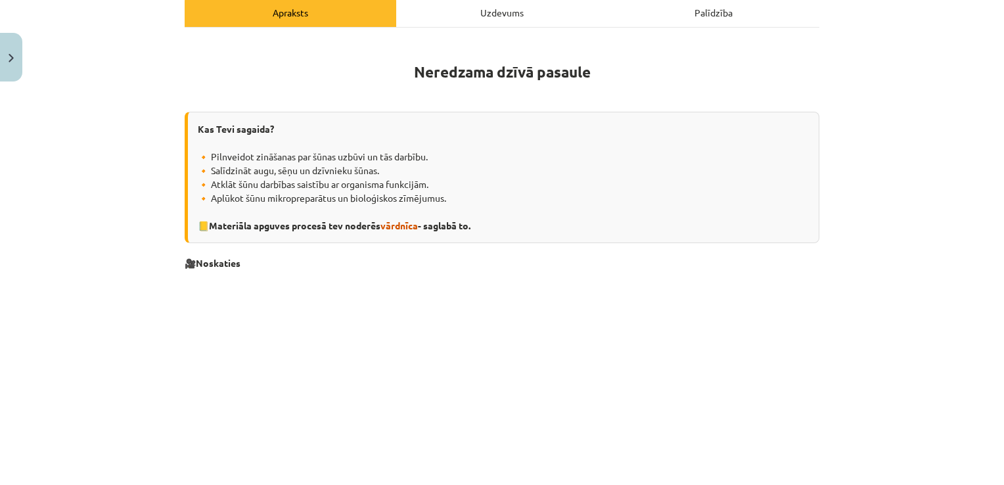
scroll to position [195, 0]
click at [483, 24] on div "Uzdevums" at bounding box center [501, 13] width 211 height 30
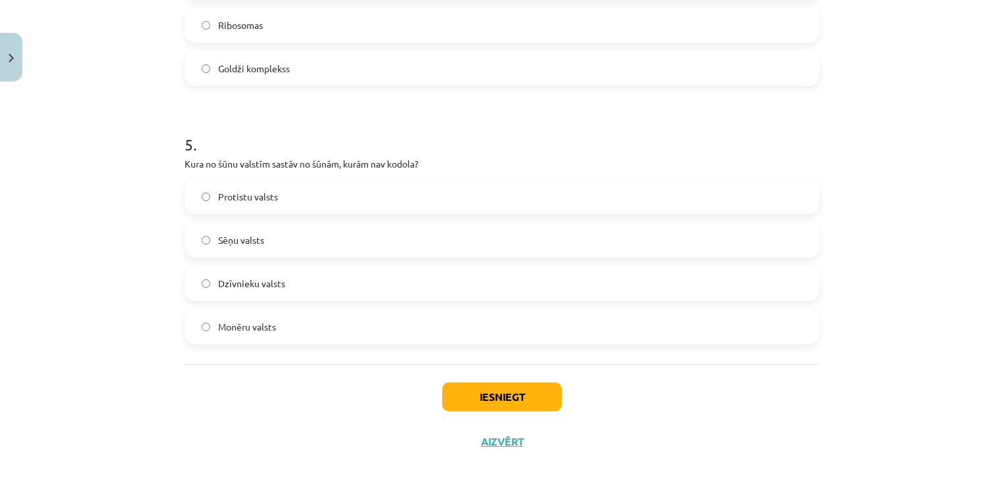
scroll to position [1182, 0]
click at [197, 319] on label "Monēru valsts" at bounding box center [502, 325] width 632 height 33
click at [499, 398] on button "Iesniegt" at bounding box center [502, 396] width 120 height 29
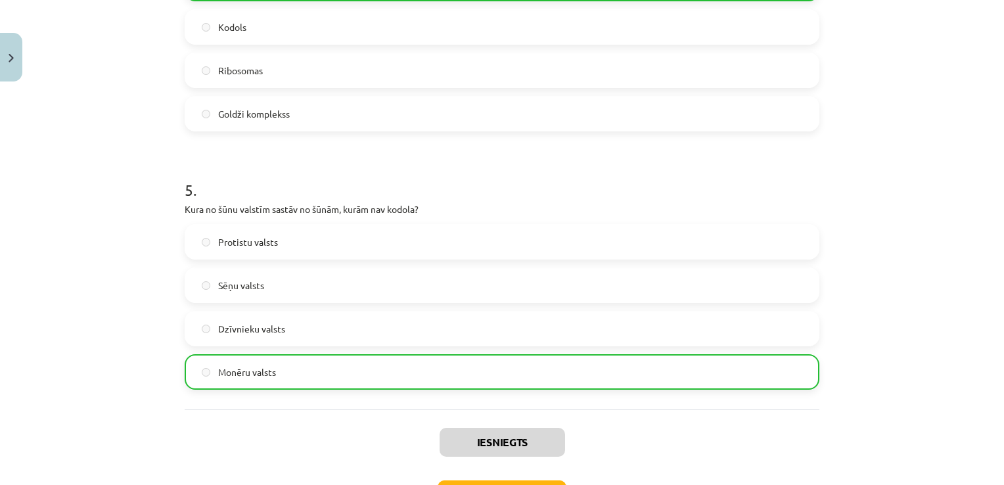
scroll to position [1234, 0]
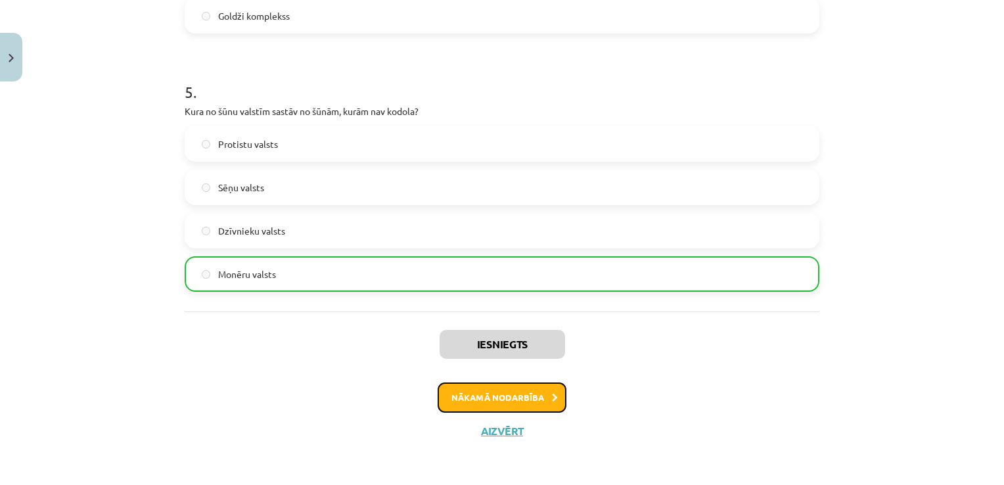
click at [516, 390] on button "Nākamā nodarbība" at bounding box center [501, 397] width 129 height 30
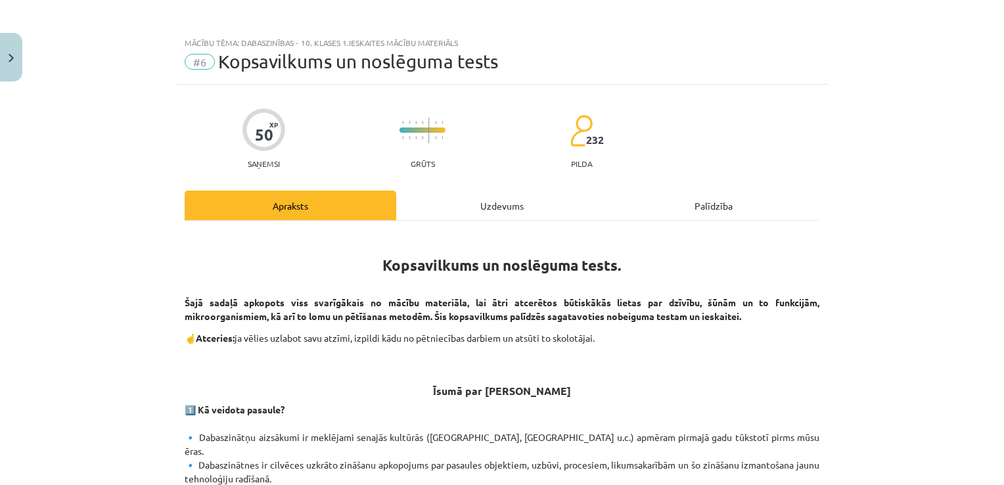
scroll to position [0, 0]
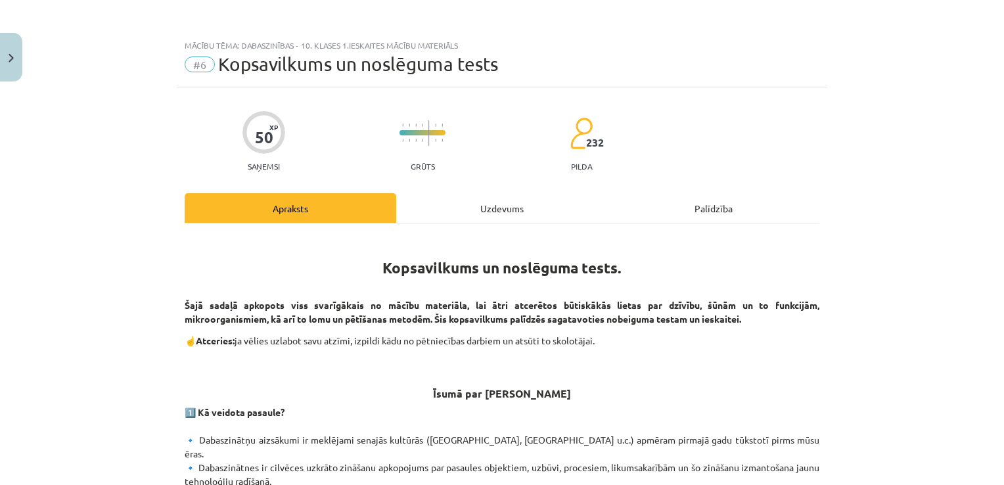
click at [500, 209] on div "Uzdevums" at bounding box center [501, 208] width 211 height 30
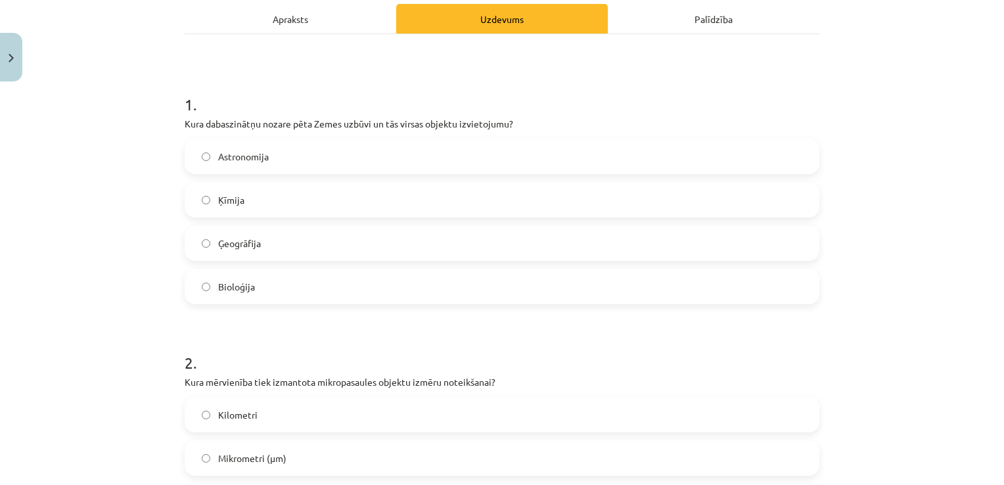
scroll to position [190, 0]
click at [200, 161] on label "Astronomija" at bounding box center [502, 155] width 632 height 33
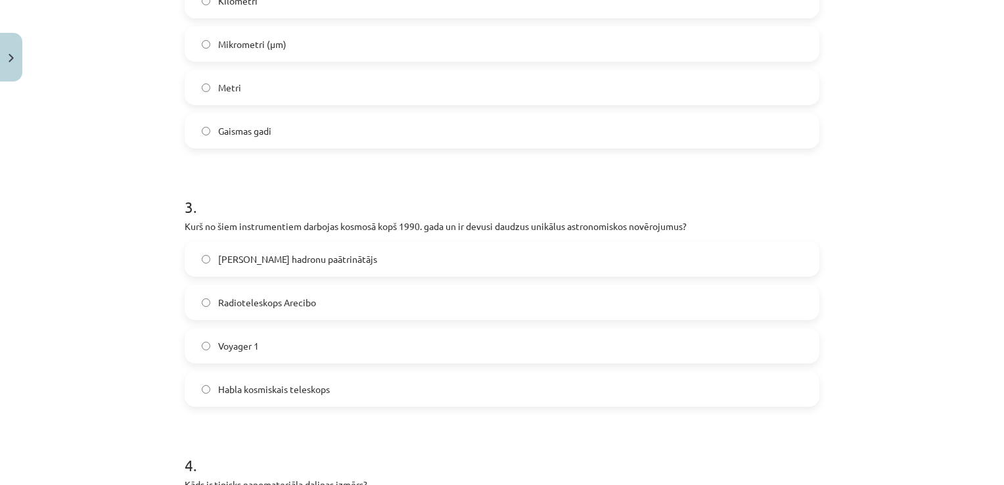
scroll to position [0, 0]
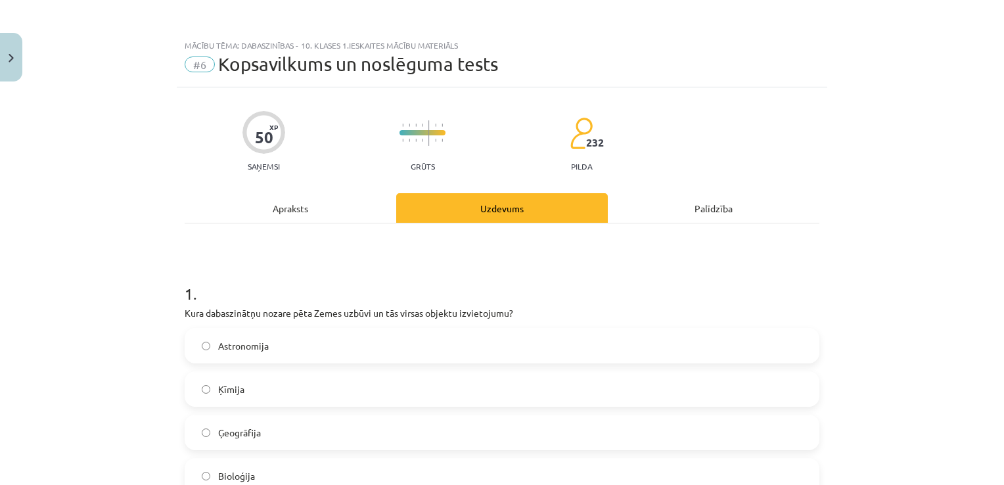
click at [293, 212] on div "Apraksts" at bounding box center [290, 208] width 211 height 30
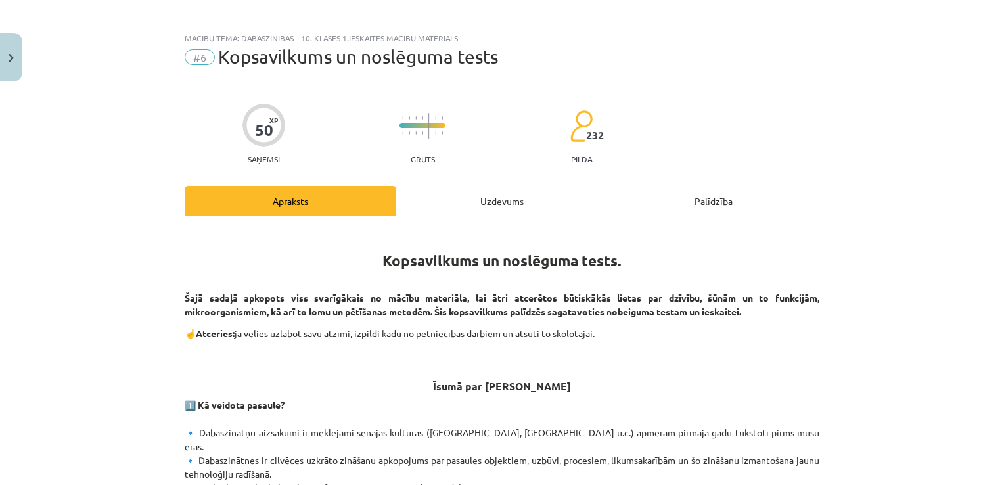
scroll to position [7, 0]
click at [486, 206] on div "Uzdevums" at bounding box center [501, 202] width 211 height 30
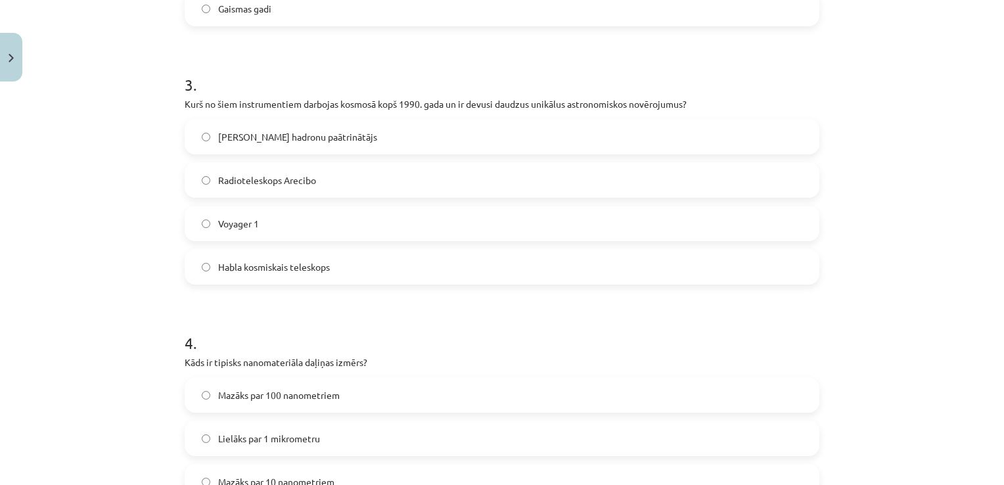
scroll to position [726, 0]
drag, startPoint x: 152, startPoint y: 370, endPoint x: 129, endPoint y: 263, distance: 108.9
click at [129, 263] on div "Mācību tēma: Dabaszinības - 10. klases 1.ieskaites mācību materiāls #6 Kopsavil…" at bounding box center [502, 242] width 1004 height 485
click at [244, 313] on h1 "4 ." at bounding box center [502, 330] width 634 height 41
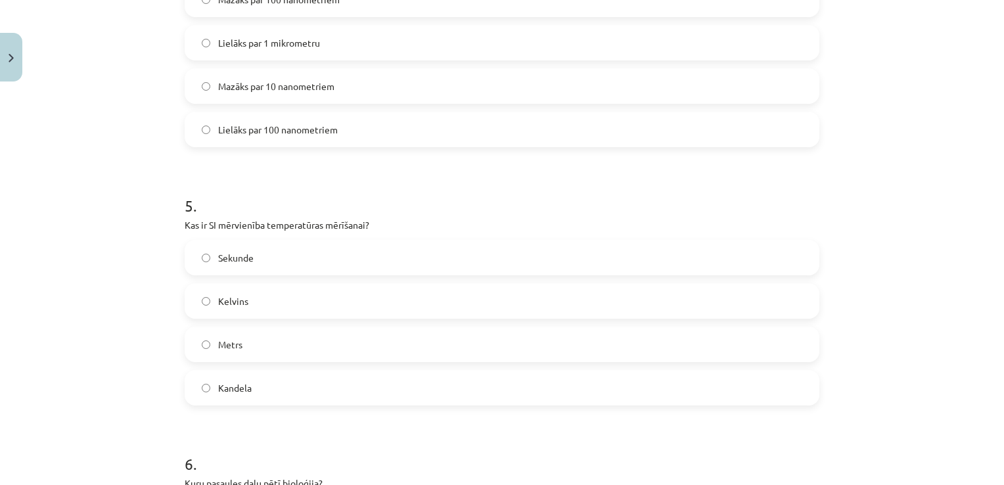
scroll to position [1124, 0]
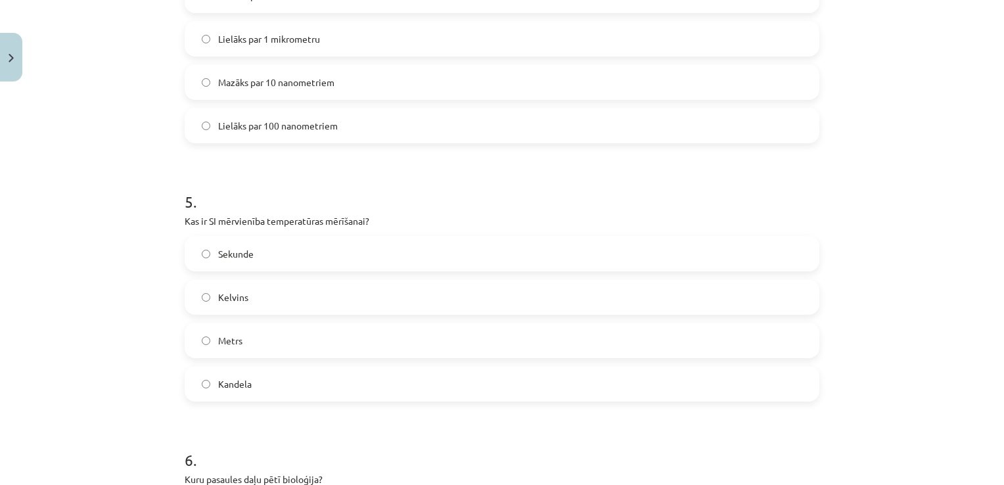
click at [196, 302] on label "Kelvins" at bounding box center [502, 296] width 632 height 33
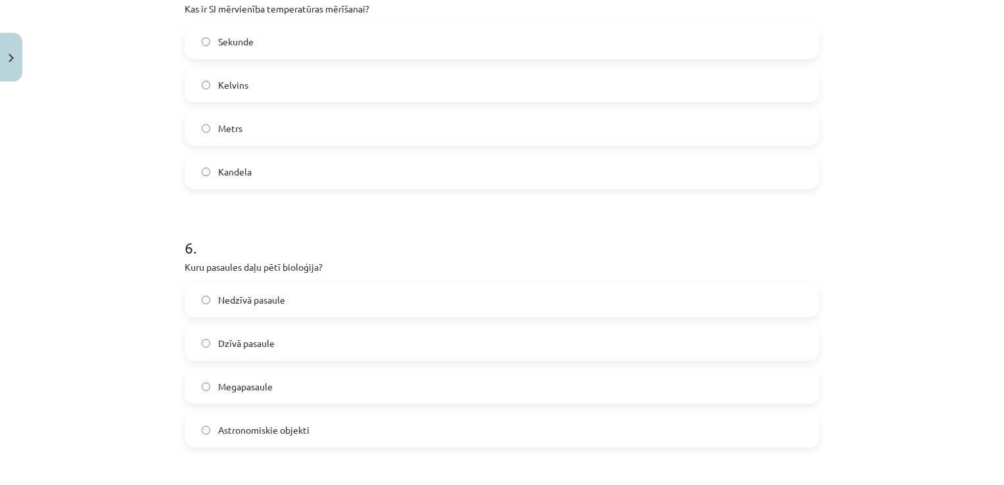
scroll to position [1337, 0]
click at [201, 336] on label "Dzīvā pasaule" at bounding box center [502, 342] width 632 height 33
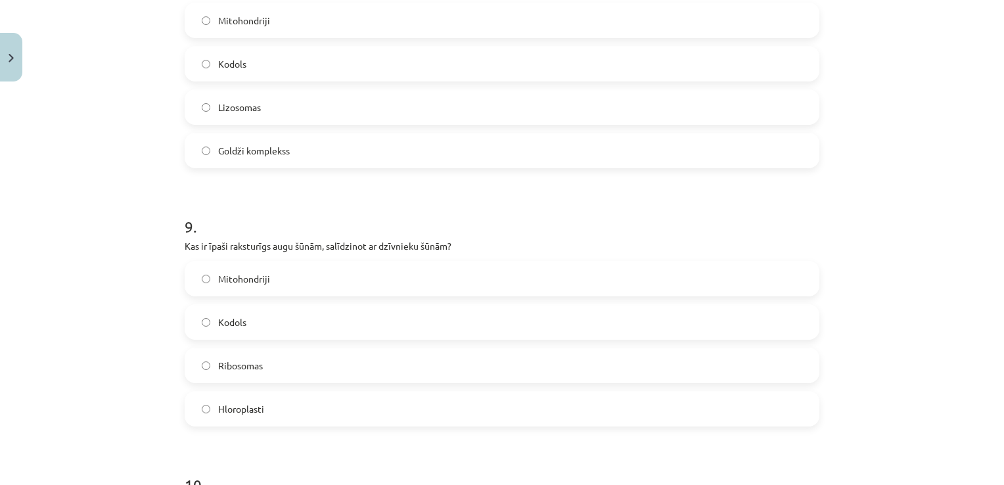
scroll to position [2133, 0]
click at [198, 326] on label "Kodols" at bounding box center [502, 321] width 632 height 33
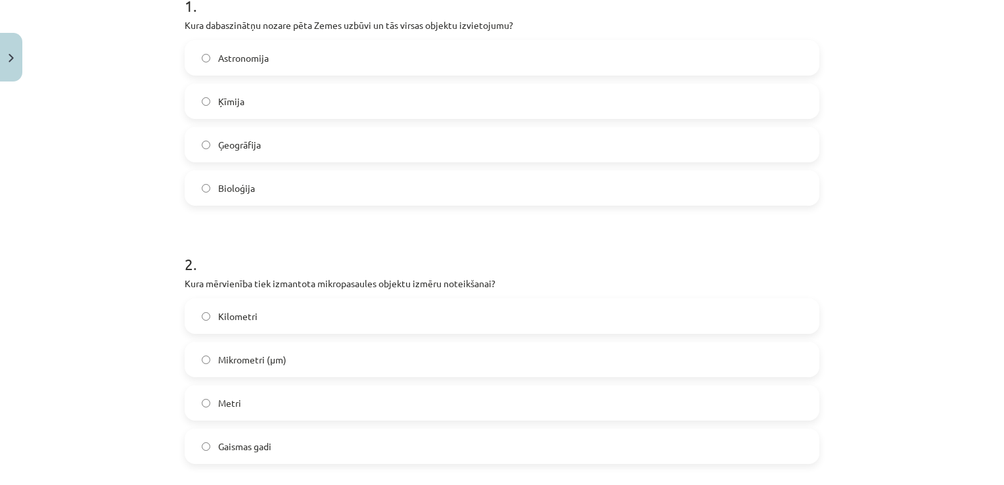
scroll to position [0, 0]
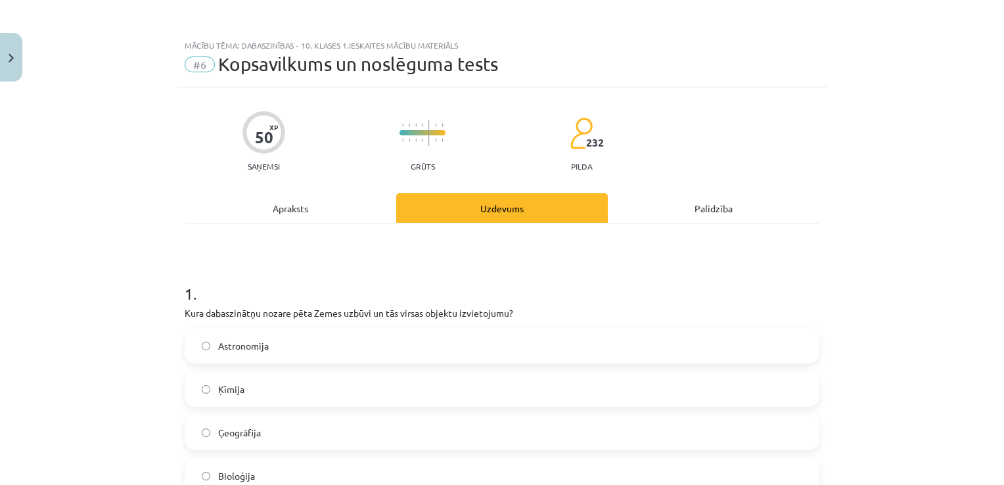
click at [304, 200] on div "Apraksts" at bounding box center [290, 208] width 211 height 30
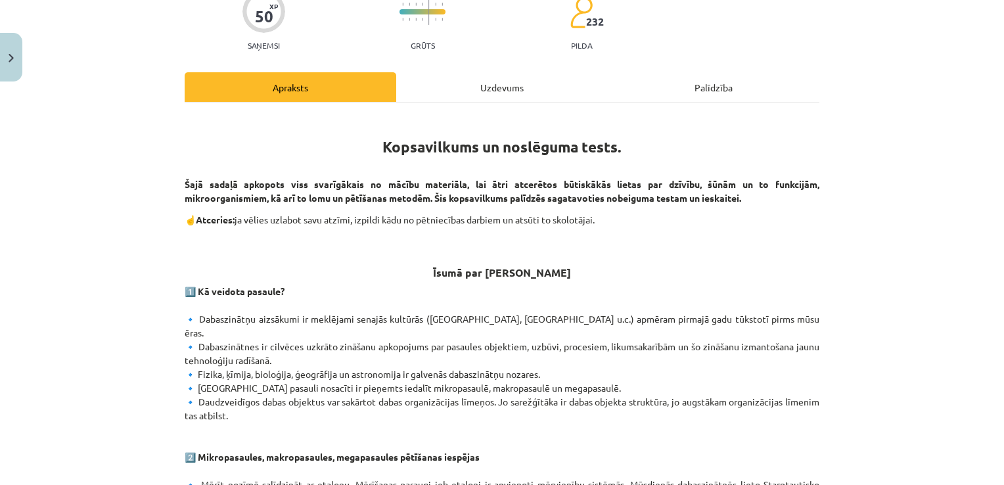
scroll to position [99, 0]
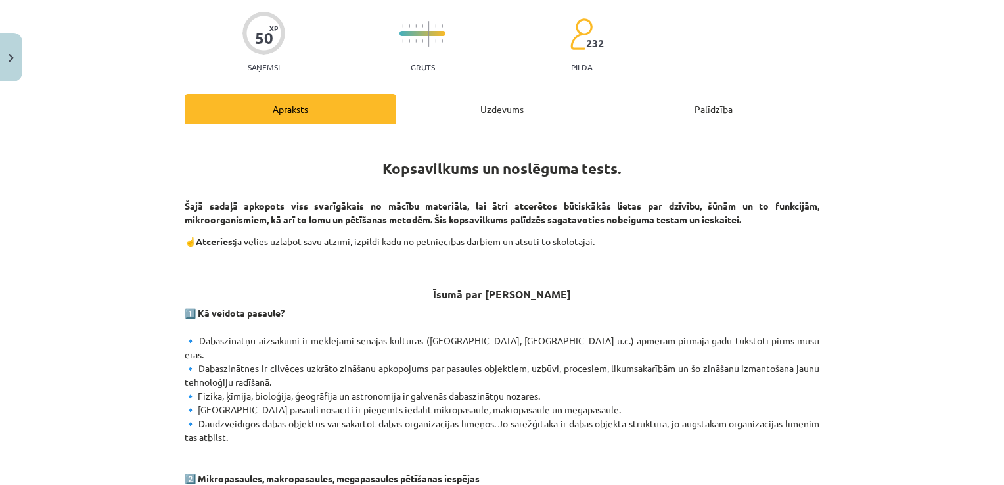
click at [525, 97] on div "Uzdevums" at bounding box center [501, 109] width 211 height 30
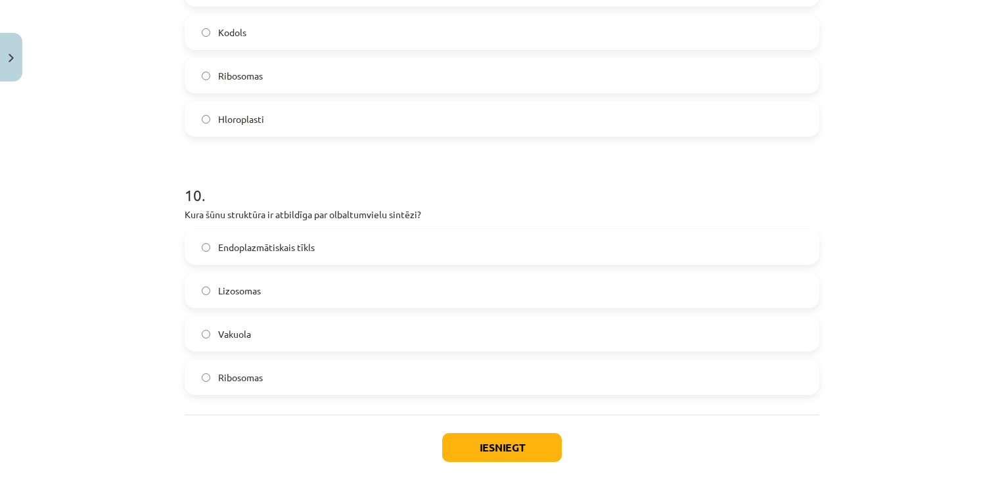
scroll to position [2432, 0]
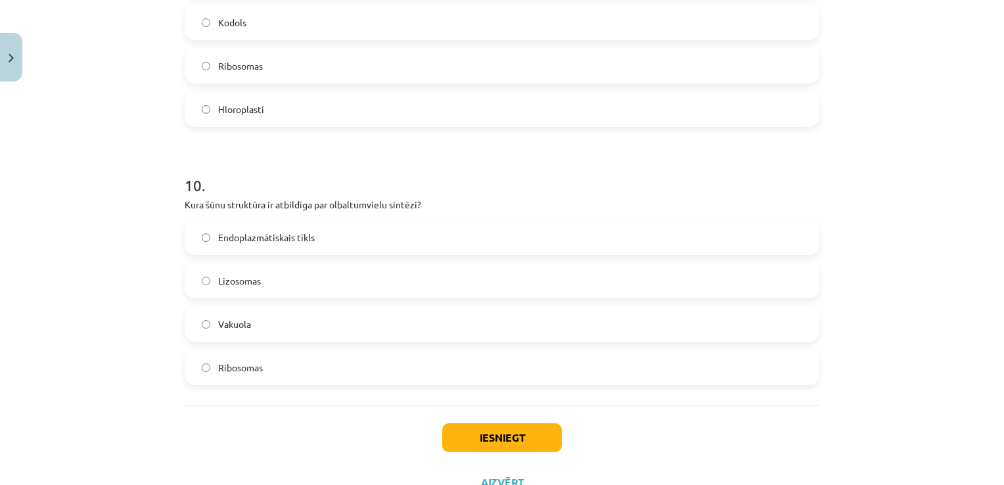
click at [198, 372] on label "Ribosomas" at bounding box center [502, 367] width 632 height 33
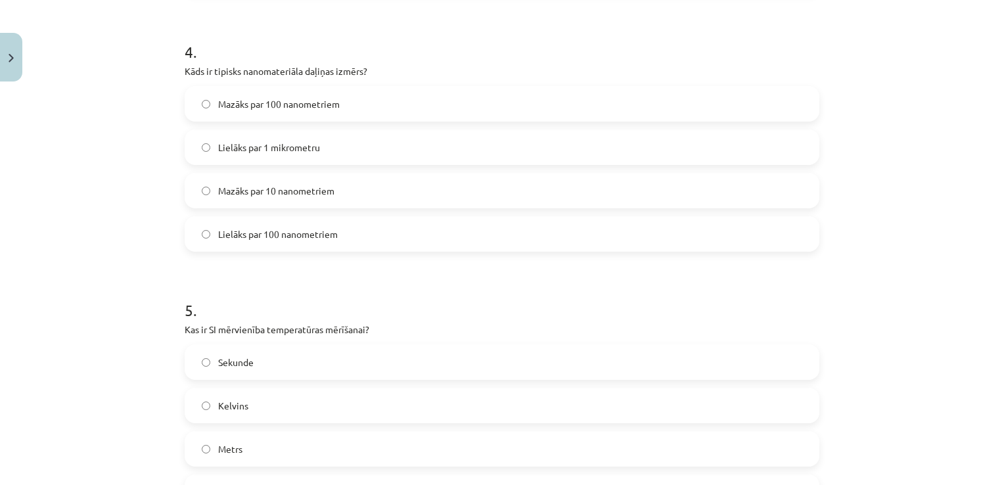
scroll to position [1005, 0]
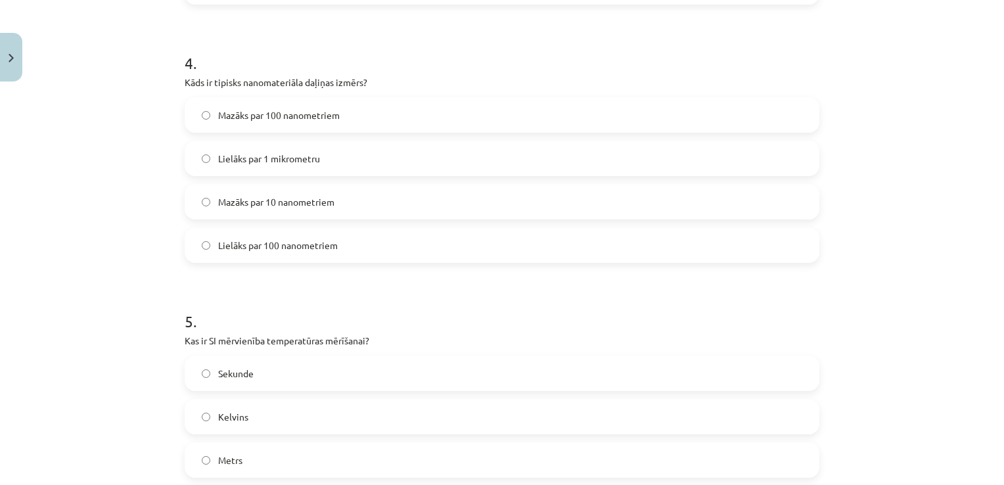
click at [225, 200] on span "Mazāks par 10 nanometriem" at bounding box center [276, 202] width 116 height 14
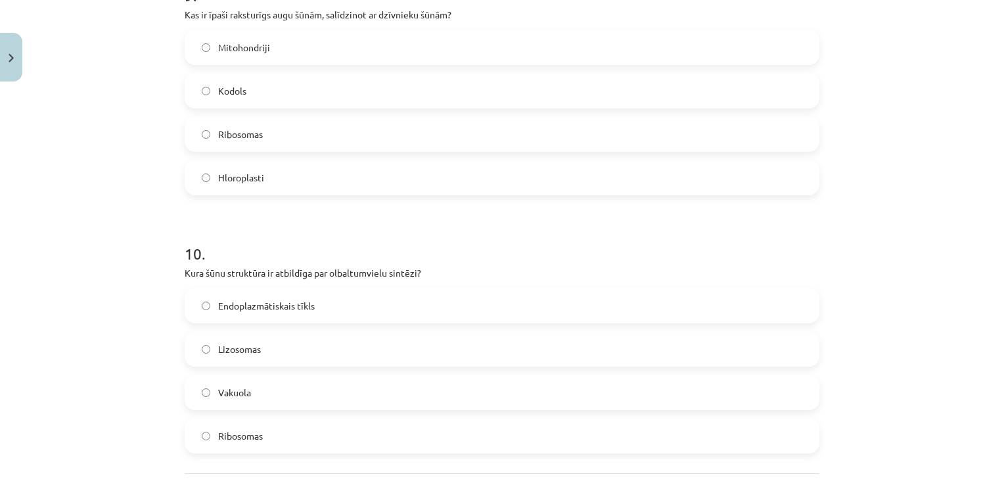
scroll to position [2483, 0]
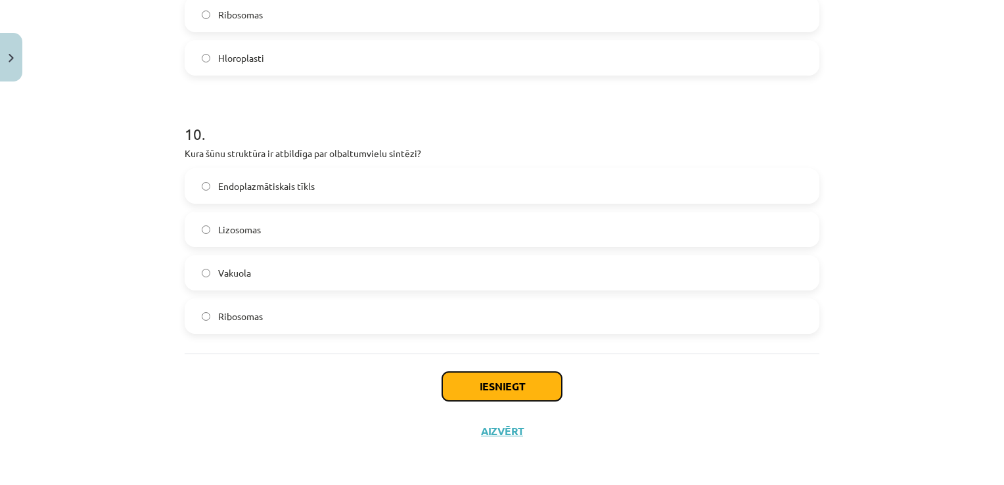
click at [490, 382] on button "Iesniegt" at bounding box center [502, 386] width 120 height 29
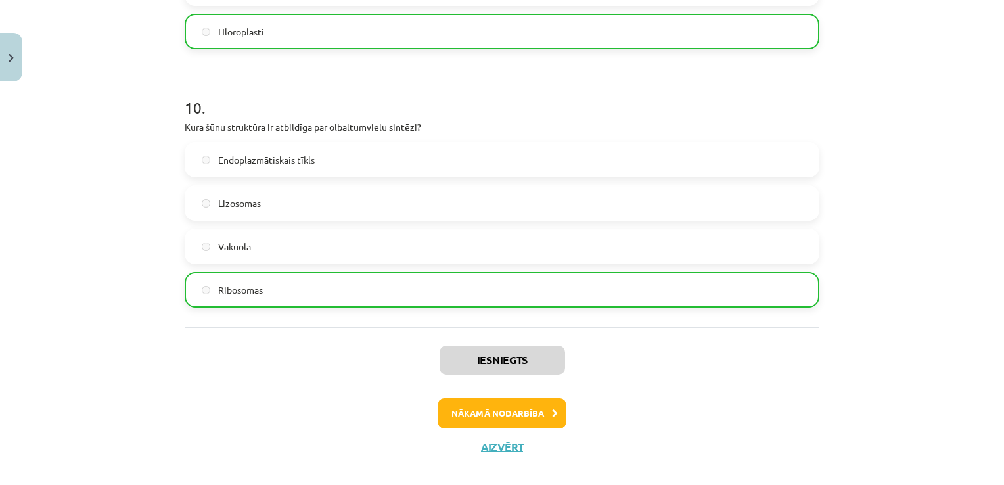
scroll to position [2525, 0]
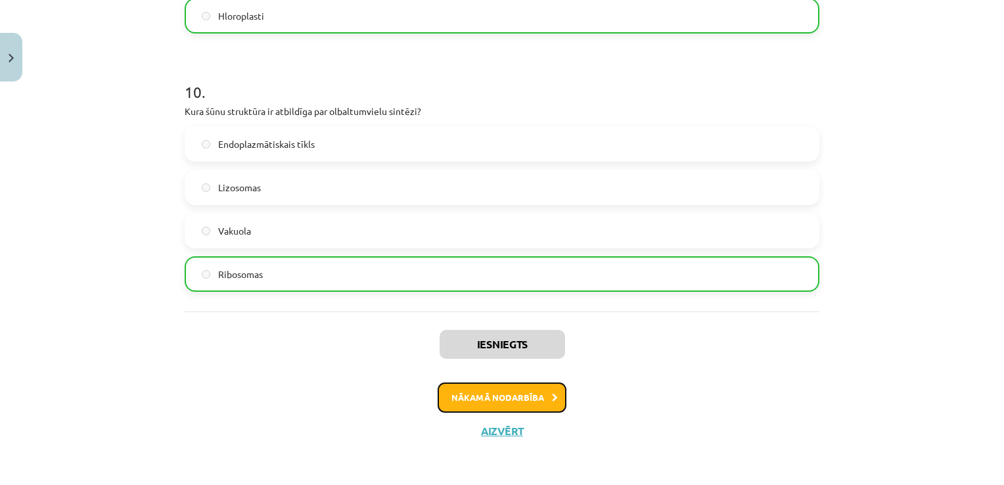
click at [522, 399] on button "Nākamā nodarbība" at bounding box center [501, 397] width 129 height 30
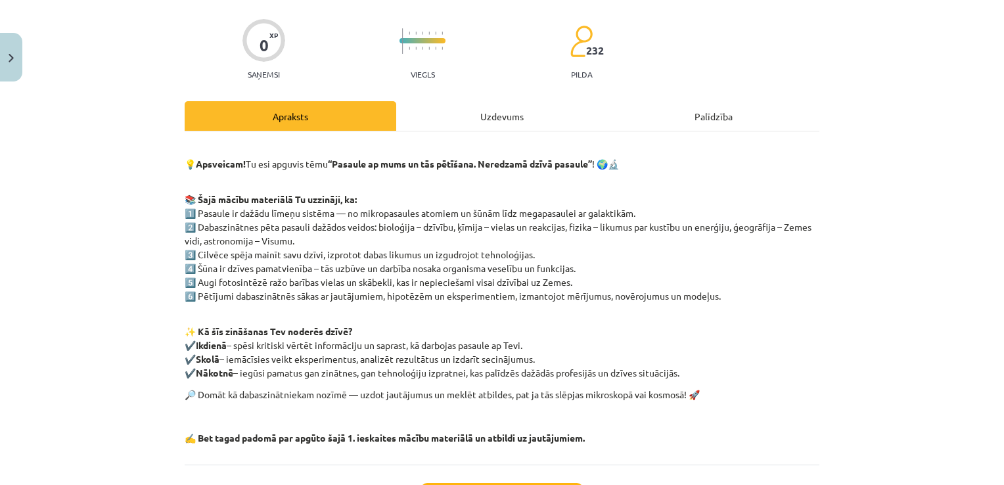
scroll to position [93, 0]
click at [466, 118] on div "Uzdevums" at bounding box center [501, 115] width 211 height 30
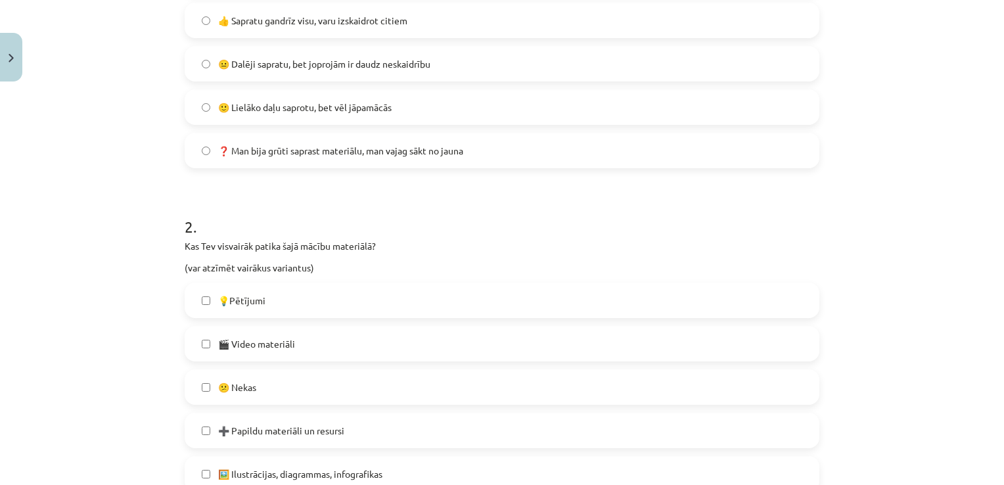
scroll to position [479, 0]
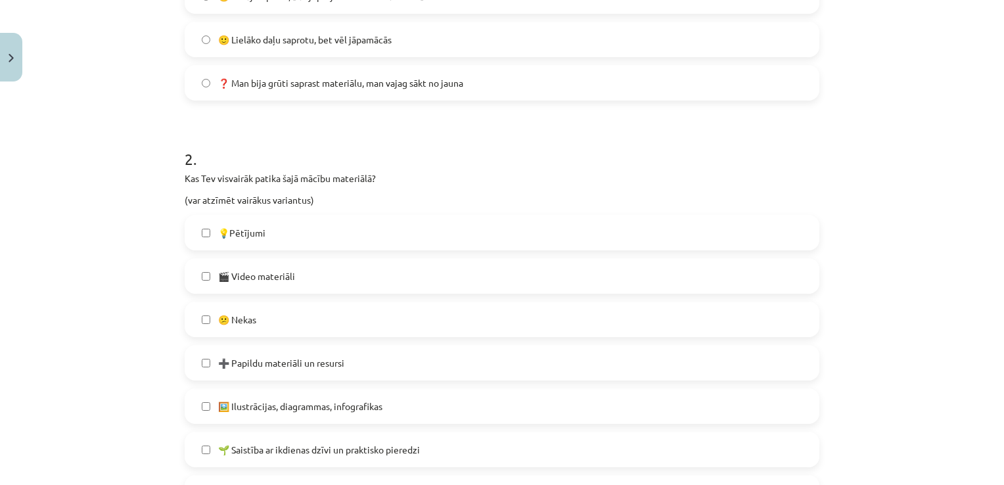
click at [205, 275] on label "🎬 Video materiāli" at bounding box center [502, 275] width 632 height 33
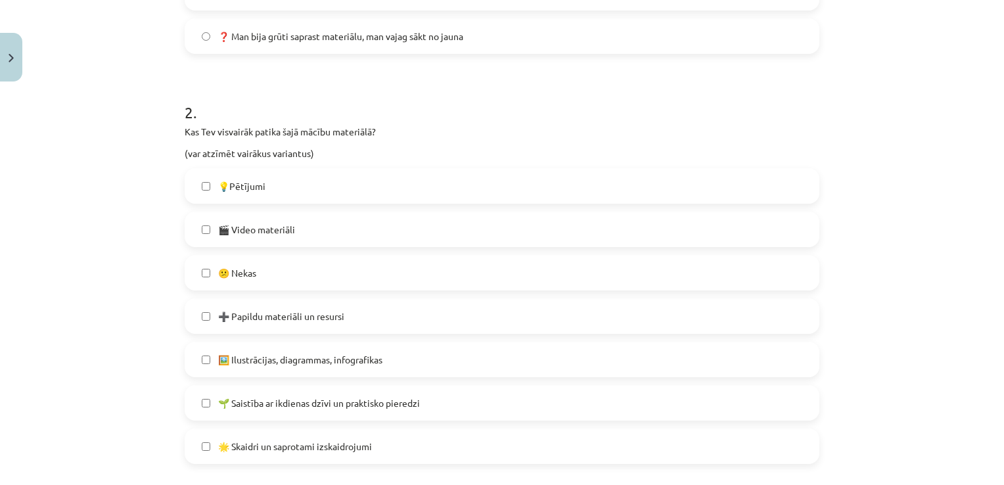
click at [202, 351] on label "🖼️ Ilustrācijas, diagrammas, infografikas" at bounding box center [502, 359] width 632 height 33
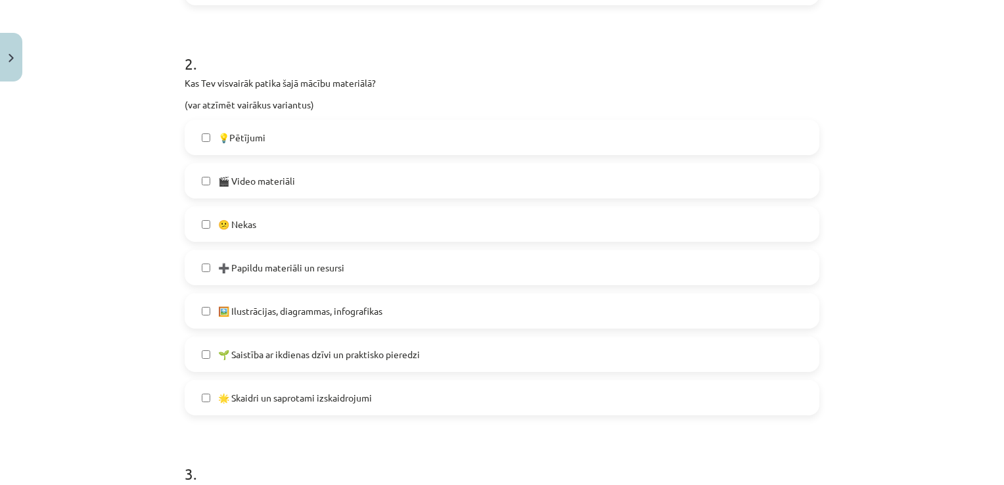
click at [196, 401] on label "🌟 Skaidri un saprotami izskaidrojumi" at bounding box center [502, 397] width 632 height 33
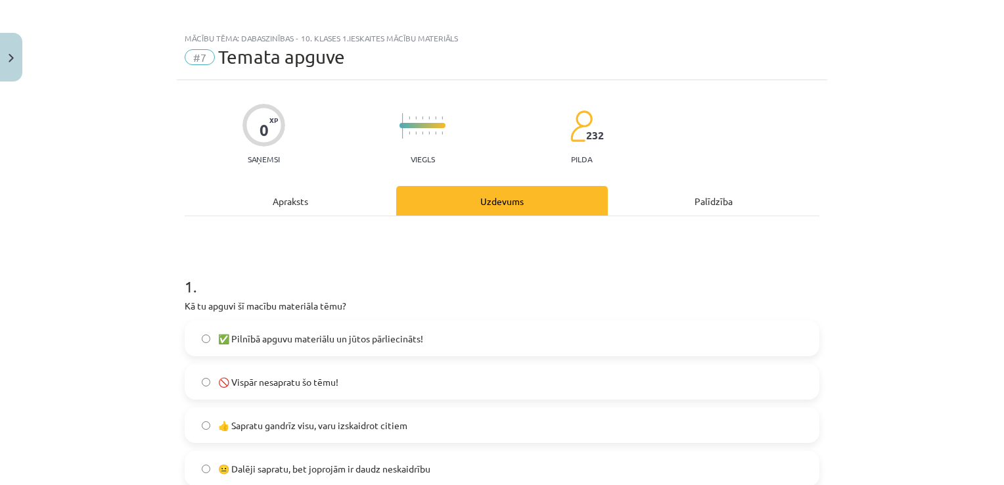
scroll to position [0, 0]
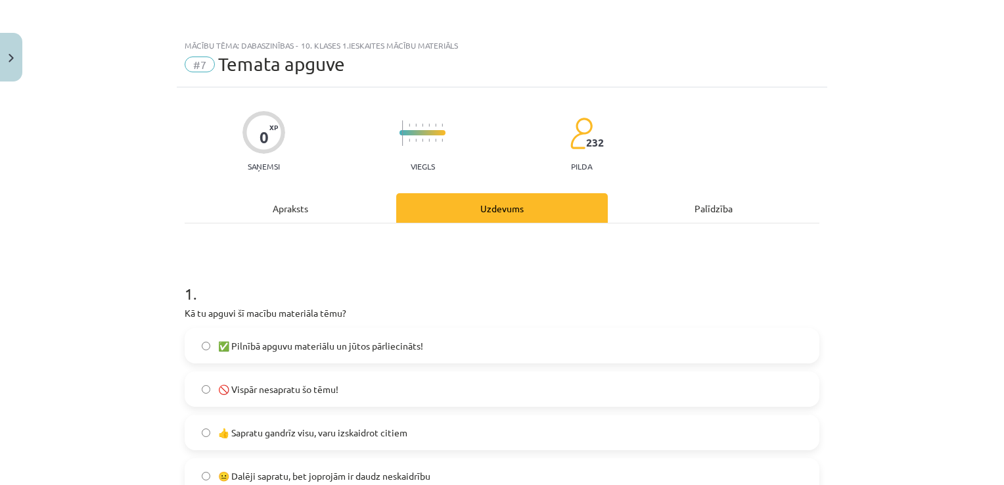
click at [269, 196] on div "Apraksts" at bounding box center [290, 208] width 211 height 30
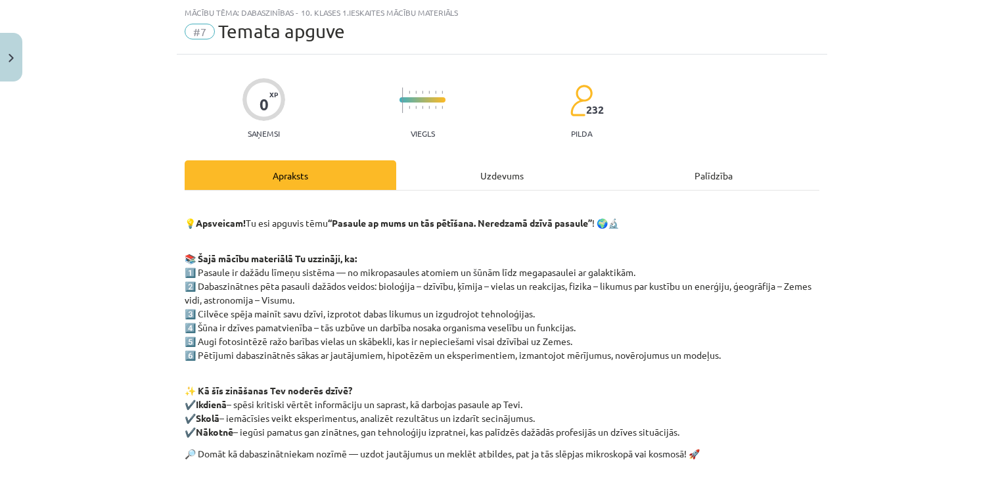
click at [470, 167] on div "Uzdevums" at bounding box center [501, 175] width 211 height 30
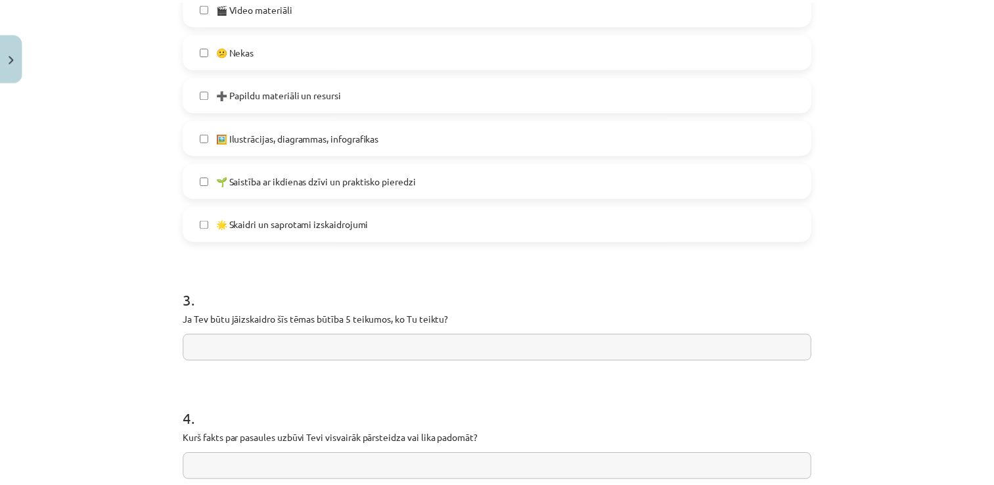
scroll to position [888, 0]
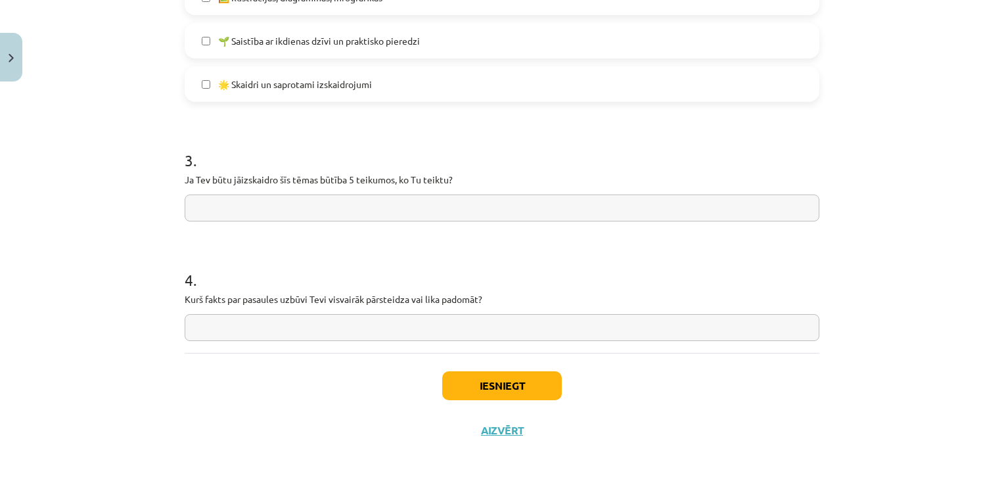
click at [319, 196] on input "text" at bounding box center [502, 207] width 634 height 27
type input "**********"
drag, startPoint x: 371, startPoint y: 203, endPoint x: 160, endPoint y: 185, distance: 212.3
click at [160, 185] on div "**********" at bounding box center [502, 242] width 1004 height 485
click at [221, 334] on input "text" at bounding box center [502, 327] width 634 height 27
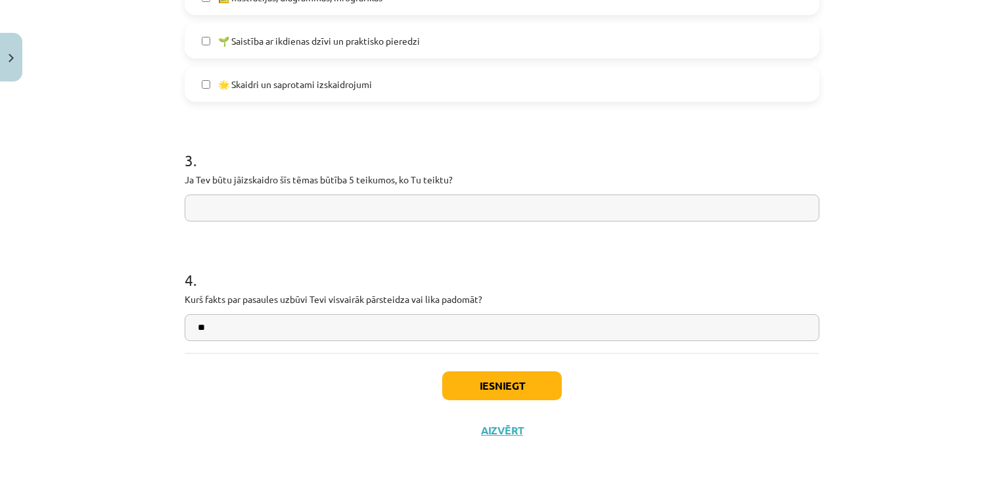
type input "*"
click at [225, 324] on input "**********" at bounding box center [502, 327] width 634 height 27
click at [229, 327] on input "**********" at bounding box center [502, 327] width 634 height 27
click at [276, 336] on input "**********" at bounding box center [502, 327] width 634 height 27
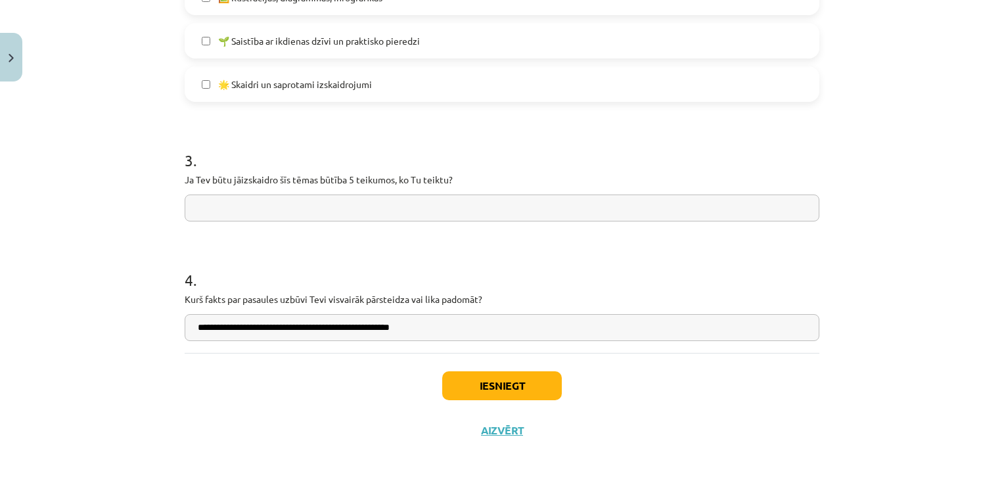
type input "**********"
click at [500, 399] on div "Iesniegt Aizvērt" at bounding box center [502, 399] width 634 height 92
click at [491, 386] on button "Iesniegt" at bounding box center [502, 385] width 120 height 29
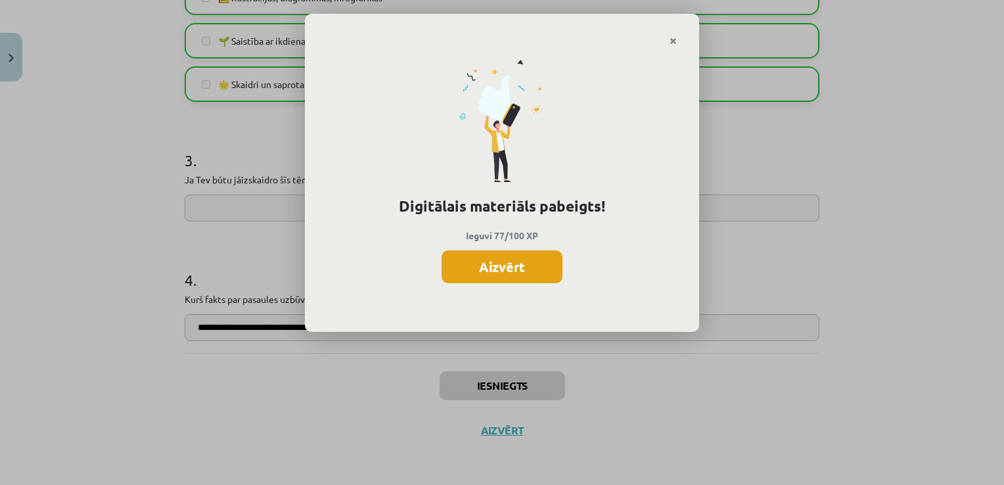
click at [510, 265] on button "Aizvērt" at bounding box center [501, 266] width 121 height 33
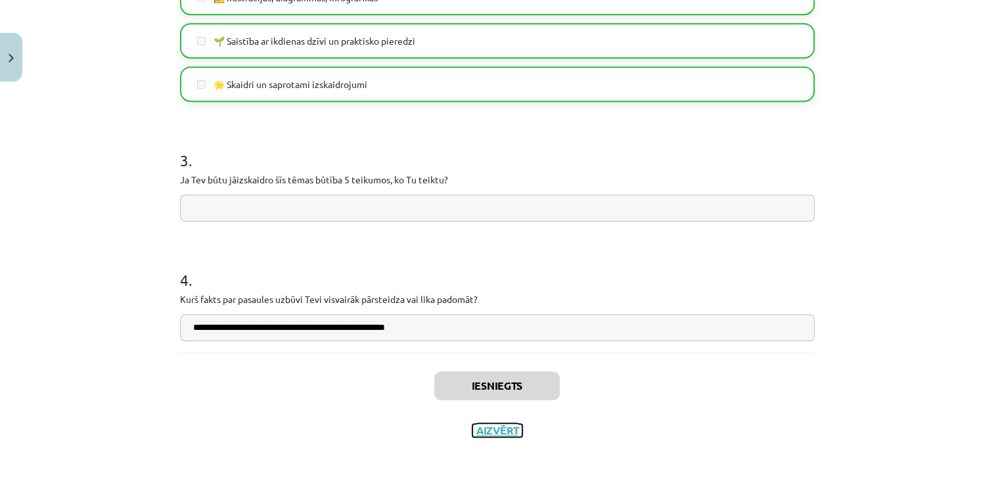
click at [499, 432] on button "Aizvērt" at bounding box center [497, 430] width 50 height 13
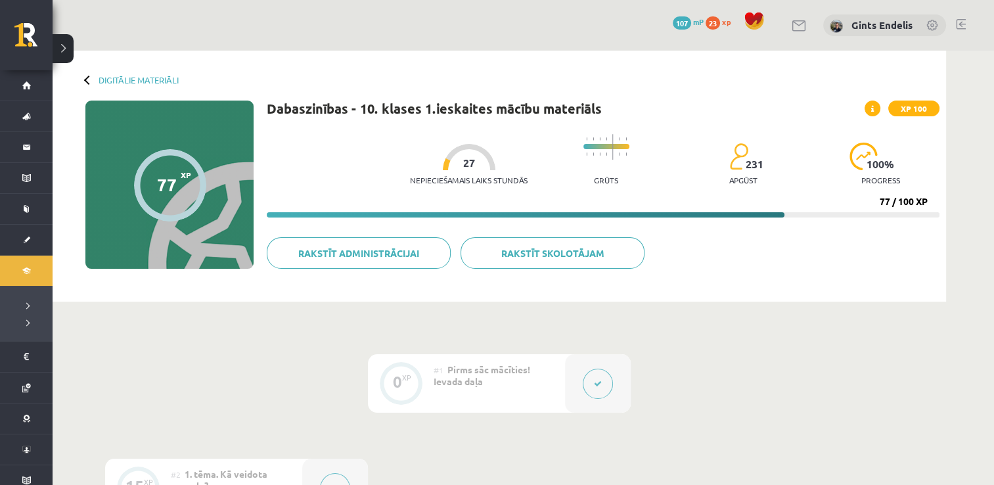
scroll to position [0, 0]
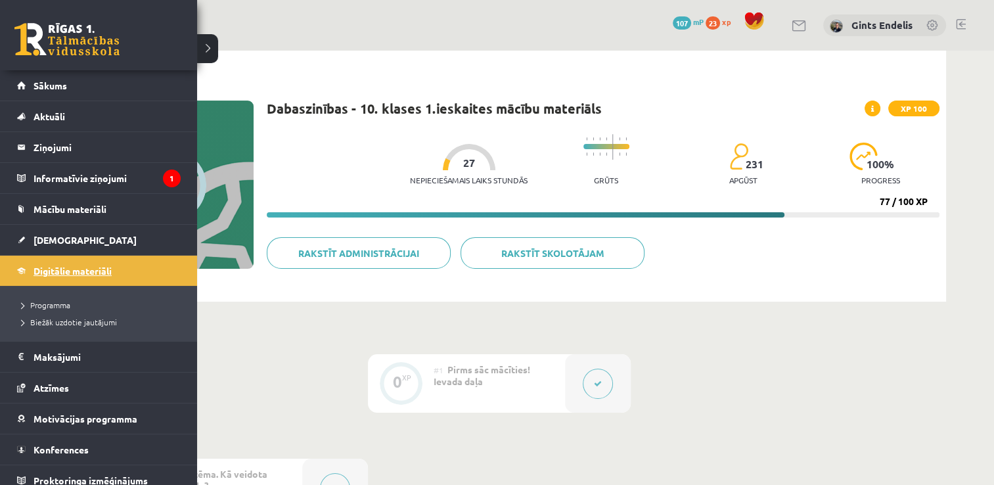
click at [56, 269] on span "Digitālie materiāli" at bounding box center [72, 271] width 78 height 12
